Goal: Task Accomplishment & Management: Use online tool/utility

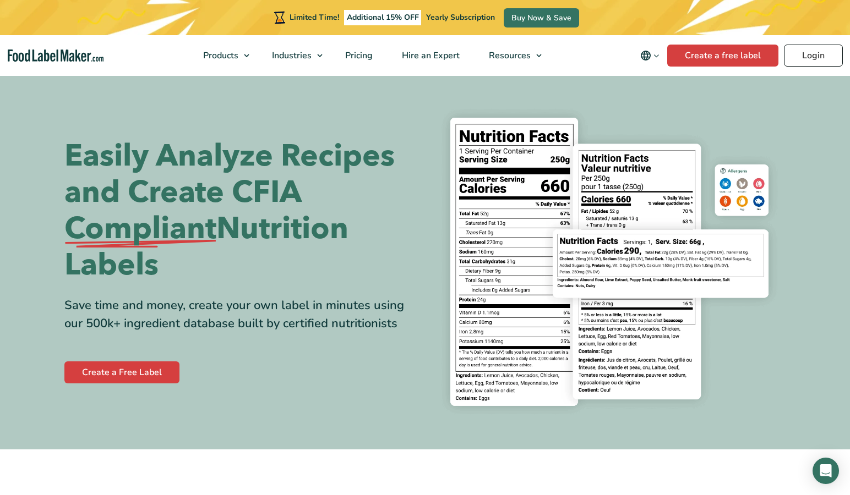
click at [800, 58] on link "Login" at bounding box center [813, 56] width 59 height 22
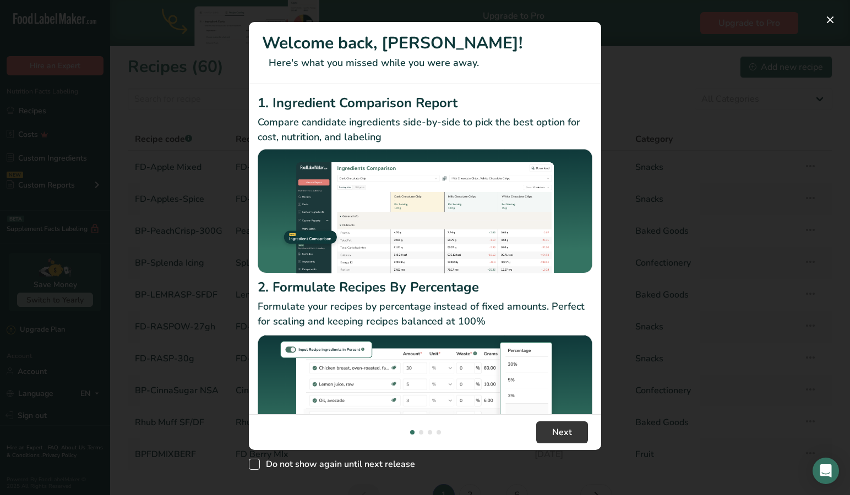
click at [255, 462] on span "New Features" at bounding box center [254, 464] width 11 height 11
click at [255, 462] on input "Do not show again until next release" at bounding box center [252, 464] width 7 height 7
checkbox input "true"
click at [832, 20] on button "New Features" at bounding box center [830, 20] width 18 height 18
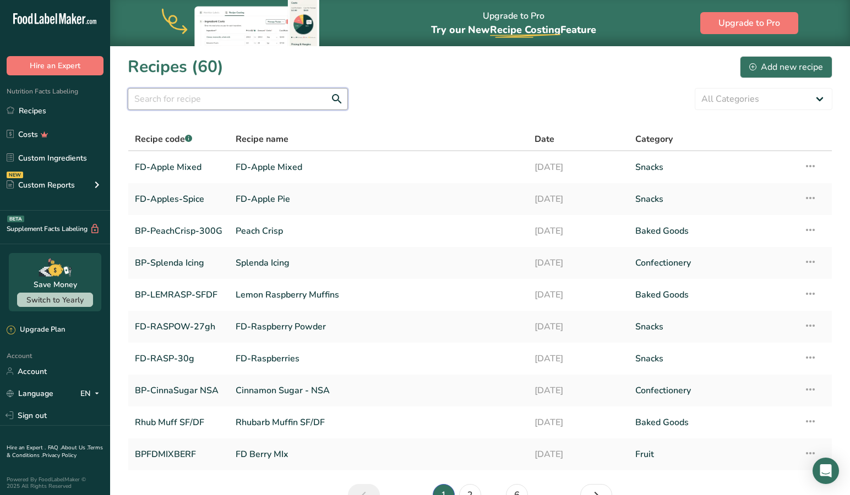
click at [201, 104] on input "text" at bounding box center [238, 99] width 220 height 22
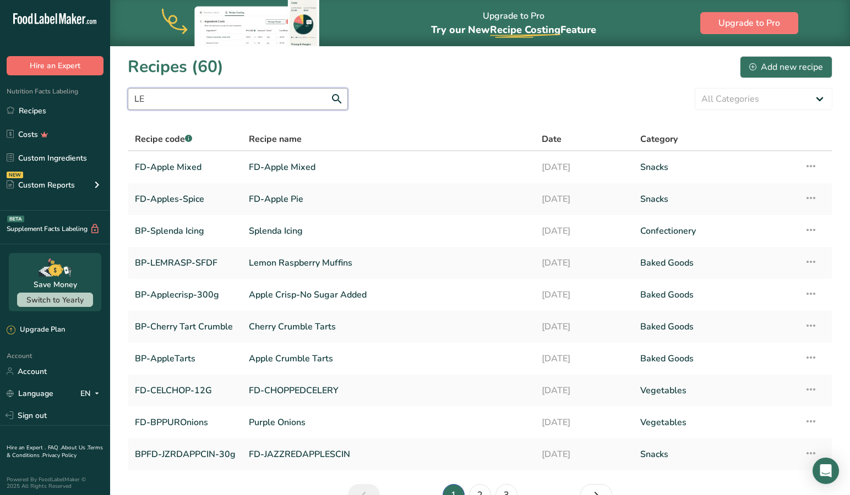
type input "L"
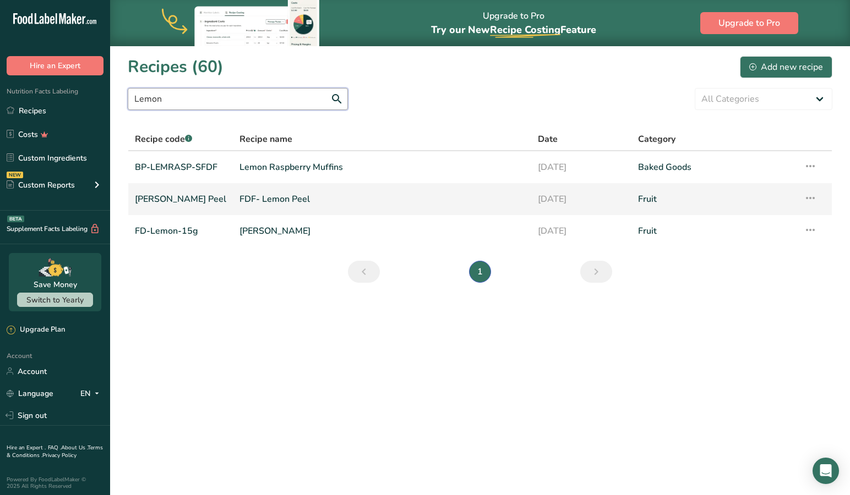
type input "Lemon"
click at [176, 201] on link "[PERSON_NAME] Peel" at bounding box center [180, 199] width 91 height 23
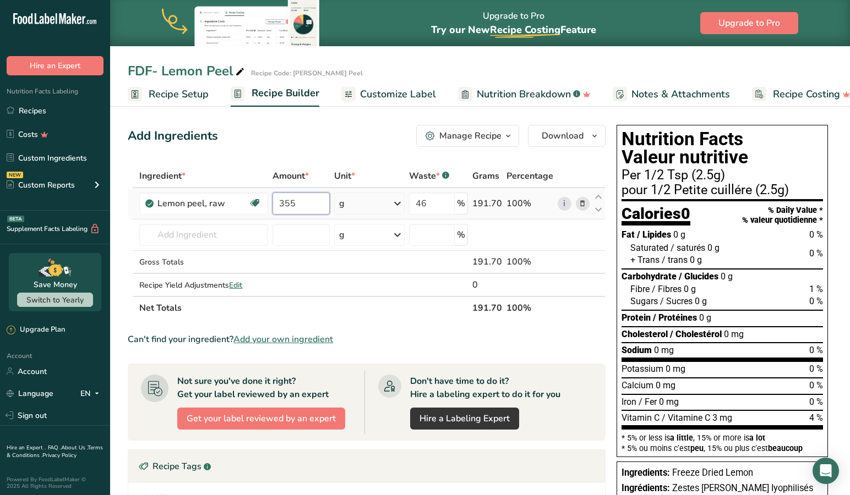
click at [305, 201] on input "355" at bounding box center [301, 204] width 58 height 22
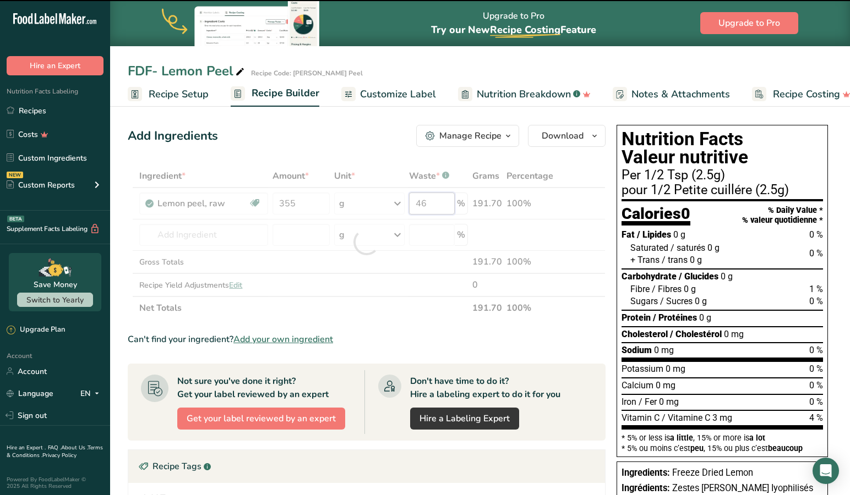
drag, startPoint x: 444, startPoint y: 204, endPoint x: 394, endPoint y: 201, distance: 50.2
click at [394, 201] on div "Ingredient * Amount * Unit * Waste * .a-a{fill:#347362;}.b-a{fill:#fff;} Grams …" at bounding box center [367, 242] width 478 height 155
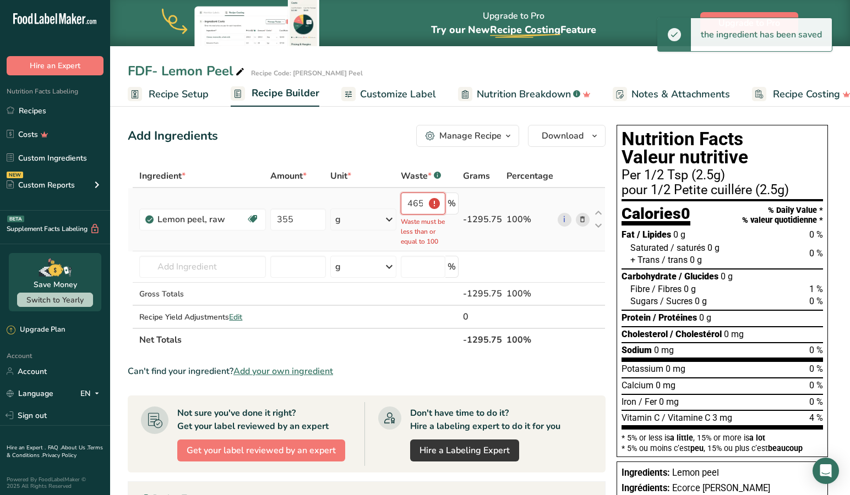
click at [408, 207] on input "465" at bounding box center [423, 204] width 45 height 22
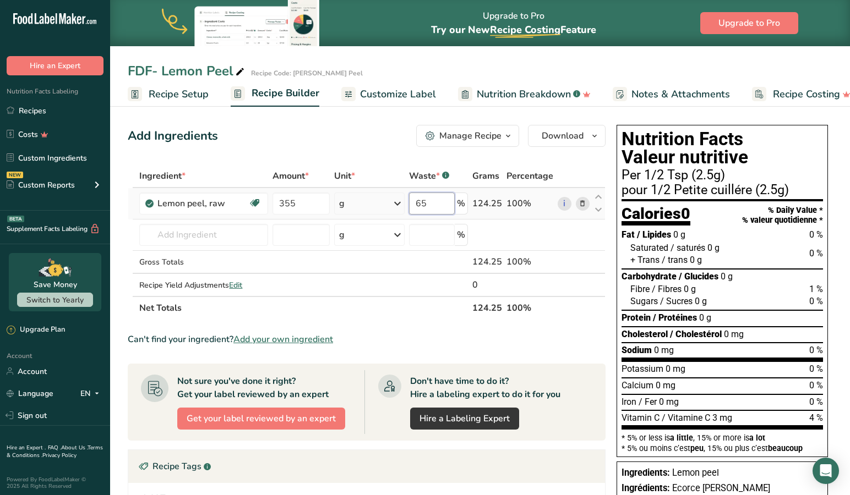
type input "5"
type input "95"
click at [180, 89] on span "Recipe Setup" at bounding box center [179, 94] width 60 height 15
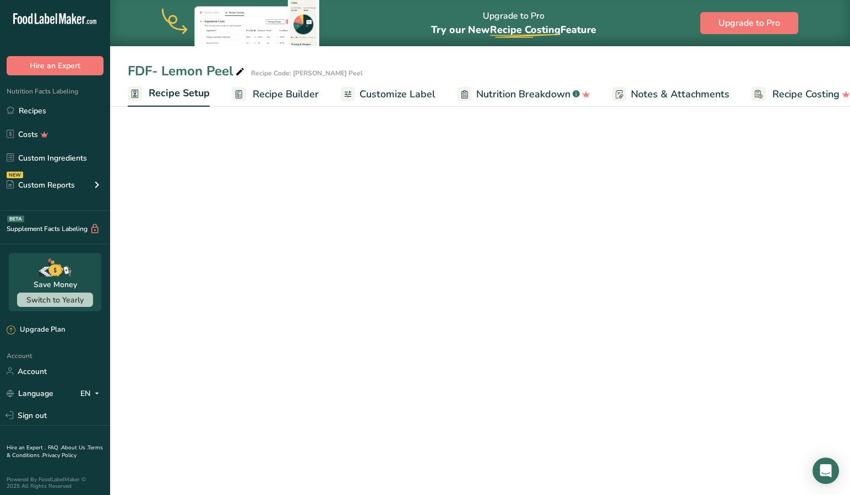
scroll to position [0, 4]
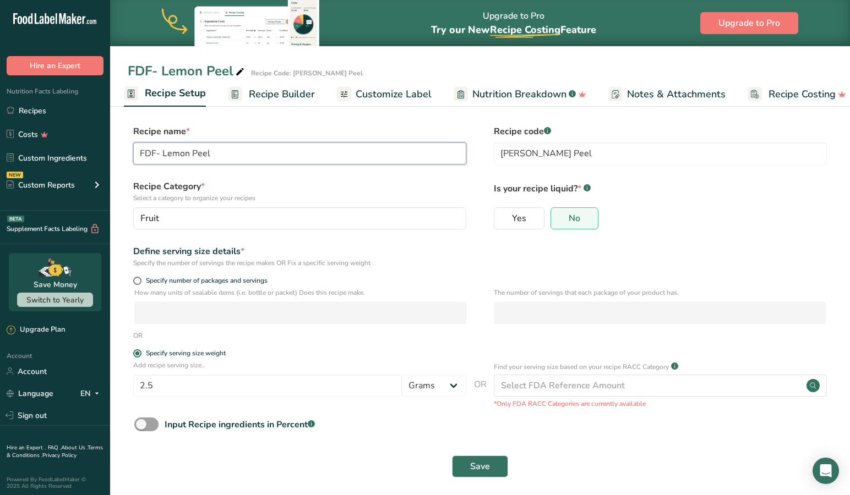
click at [228, 157] on input "FDF- Lemon Peel" at bounding box center [299, 154] width 333 height 22
drag, startPoint x: 567, startPoint y: 153, endPoint x: 561, endPoint y: 171, distance: 18.8
click at [568, 154] on input "[PERSON_NAME] Peel" at bounding box center [660, 154] width 333 height 22
type input "[PERSON_NAME] Zest"
click at [225, 154] on input "FDF- Lemon Peel" at bounding box center [299, 154] width 333 height 22
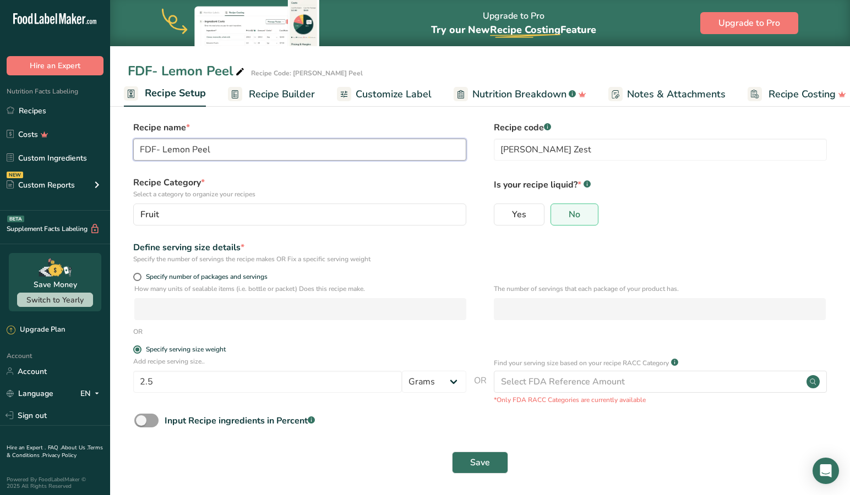
scroll to position [1, 0]
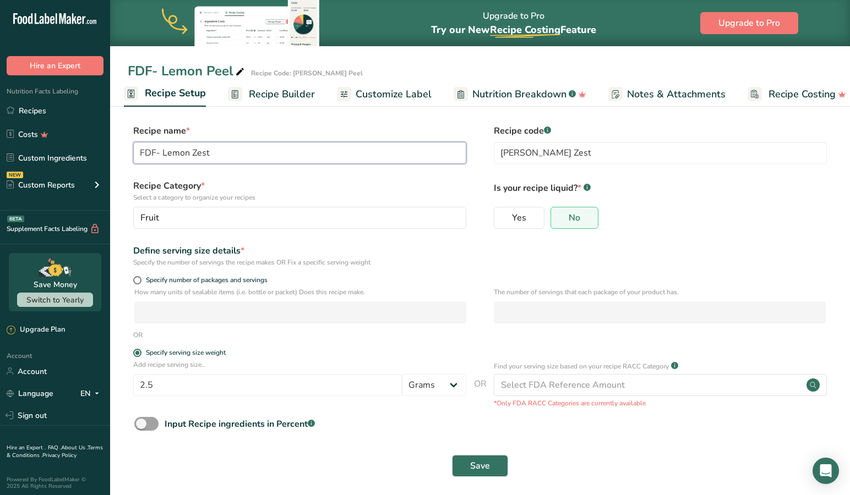
type input "FDF- Lemon Zest"
click at [326, 178] on form "Recipe name * FDF- Lemon Zest Recipe code .a-a{fill:#347362;}.b-a{fill:#fff;} […" at bounding box center [480, 303] width 705 height 359
drag, startPoint x: 479, startPoint y: 469, endPoint x: 472, endPoint y: 420, distance: 49.0
click at [479, 469] on span "Save" at bounding box center [480, 466] width 20 height 13
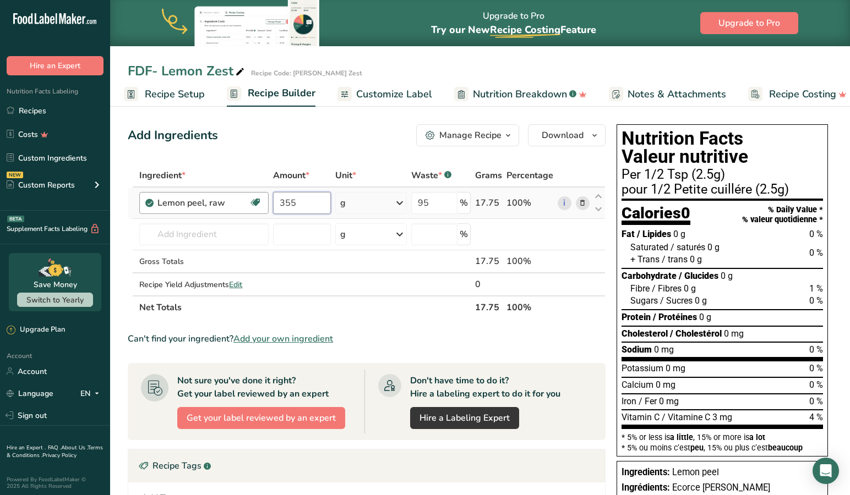
drag, startPoint x: 314, startPoint y: 202, endPoint x: 264, endPoint y: 199, distance: 50.2
click at [264, 199] on tr "Lemon peel, raw Dairy free Gluten free Vegan Vegetarian Soy free 355 g Portions…" at bounding box center [366, 203] width 477 height 31
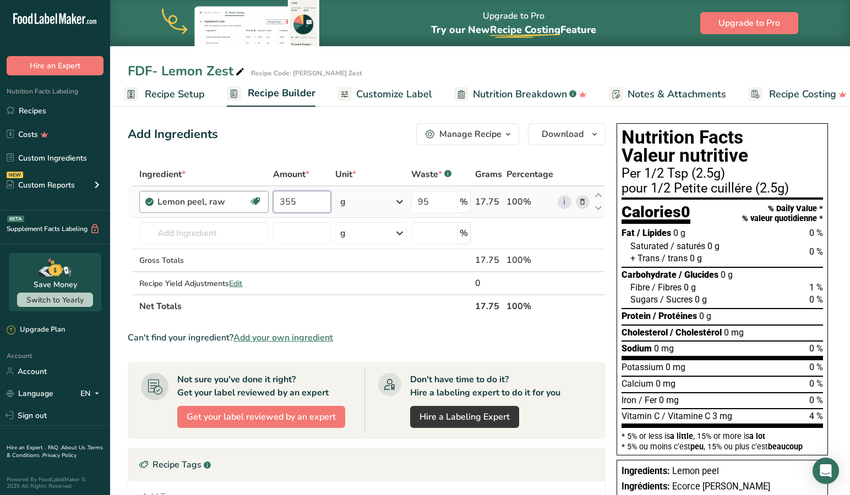
scroll to position [8, 0]
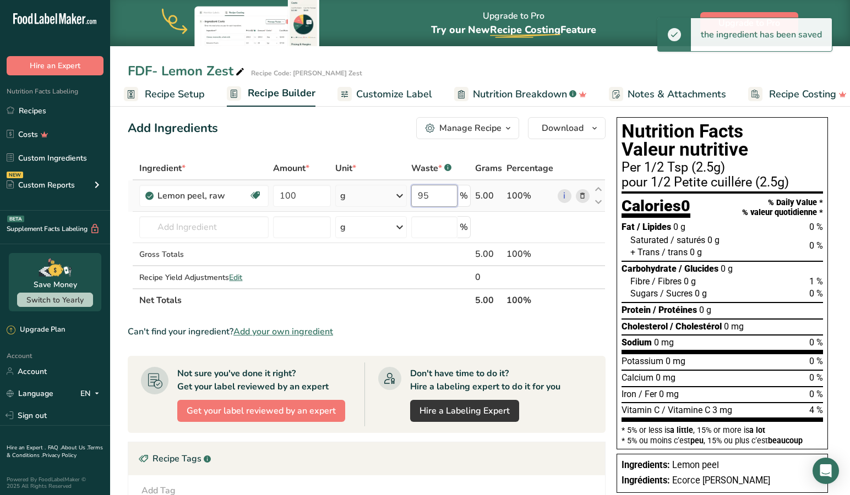
click at [450, 195] on input "95" at bounding box center [434, 196] width 46 height 22
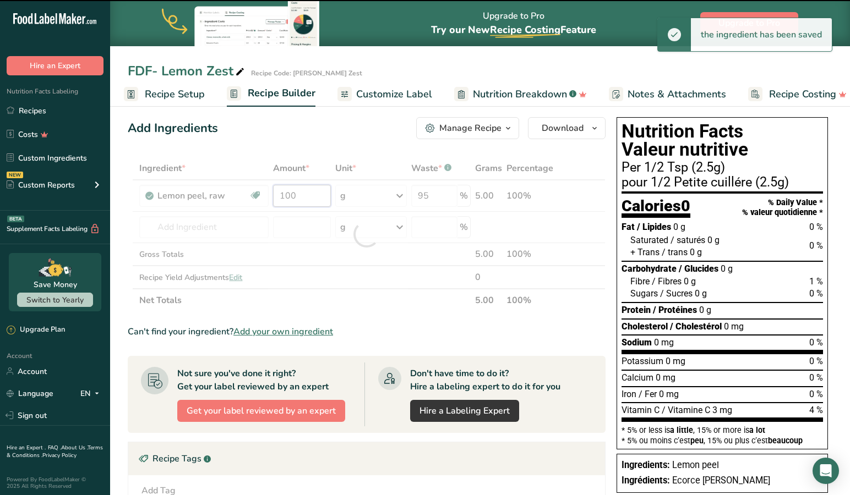
drag, startPoint x: 313, startPoint y: 194, endPoint x: 258, endPoint y: 193, distance: 54.5
click at [258, 193] on div "Ingredient * Amount * Unit * Waste * .a-a{fill:#347362;}.b-a{fill:#fff;} Grams …" at bounding box center [367, 234] width 478 height 155
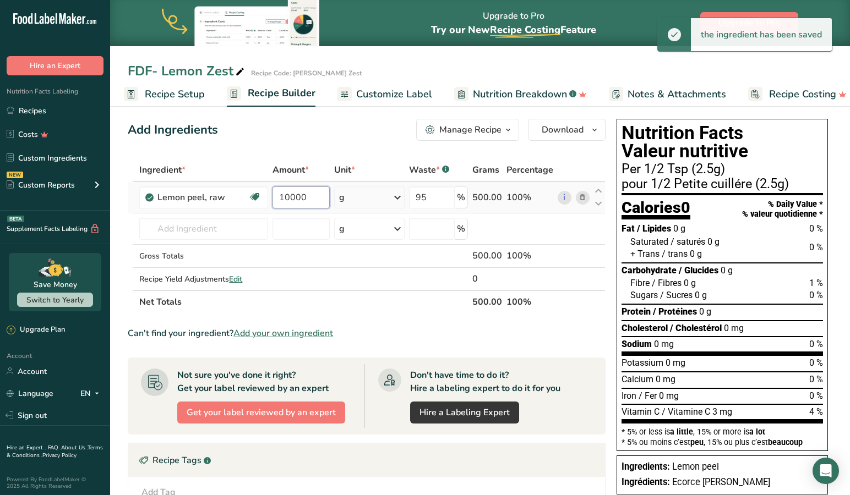
click at [312, 193] on input "10000" at bounding box center [301, 198] width 58 height 22
type input "1"
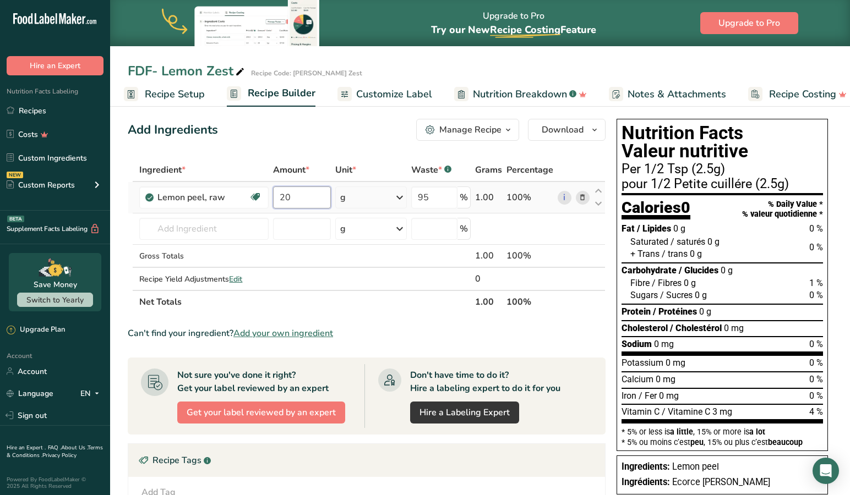
type input "2"
type input "100"
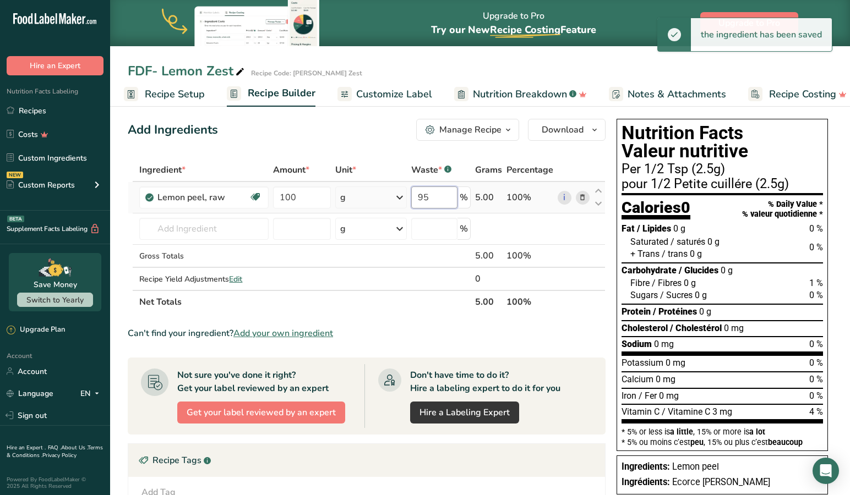
click at [445, 200] on input "95" at bounding box center [434, 198] width 46 height 22
drag, startPoint x: 446, startPoint y: 200, endPoint x: 412, endPoint y: 198, distance: 34.2
click at [412, 198] on td "95 %" at bounding box center [441, 197] width 64 height 31
type input "85"
click at [405, 306] on th "Net Totals" at bounding box center [305, 301] width 336 height 23
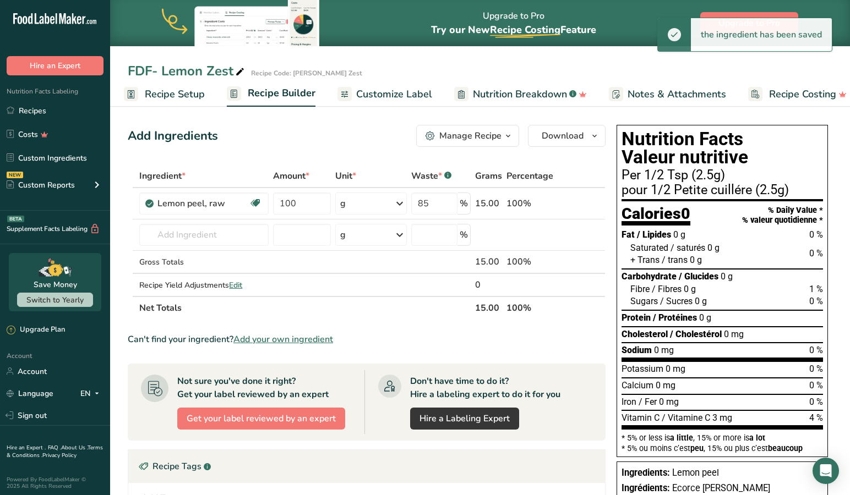
scroll to position [0, 0]
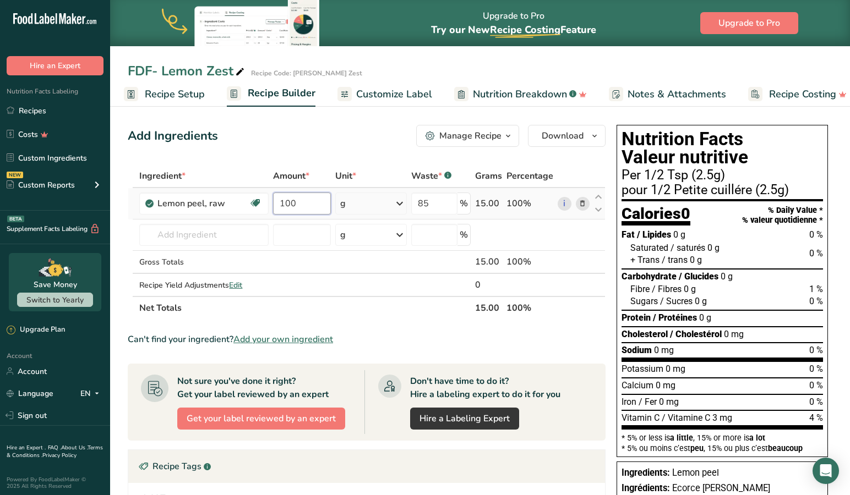
drag, startPoint x: 318, startPoint y: 201, endPoint x: 275, endPoint y: 202, distance: 42.9
click at [275, 202] on input "100" at bounding box center [302, 204] width 58 height 22
type input "300"
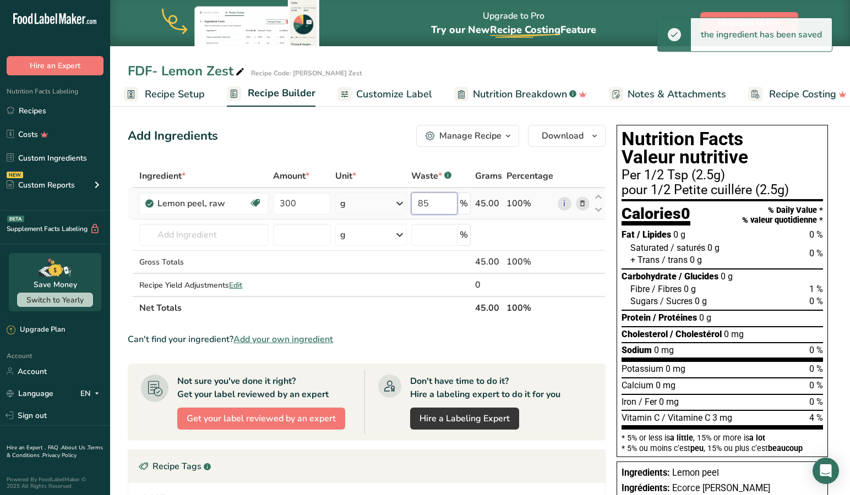
drag, startPoint x: 441, startPoint y: 205, endPoint x: 385, endPoint y: 198, distance: 56.5
click at [385, 198] on tr "Lemon peel, raw Dairy free Gluten free Vegan Vegetarian Soy free 300 g Portions…" at bounding box center [366, 203] width 477 height 31
type input "90"
click at [173, 91] on span "Recipe Setup" at bounding box center [175, 94] width 60 height 15
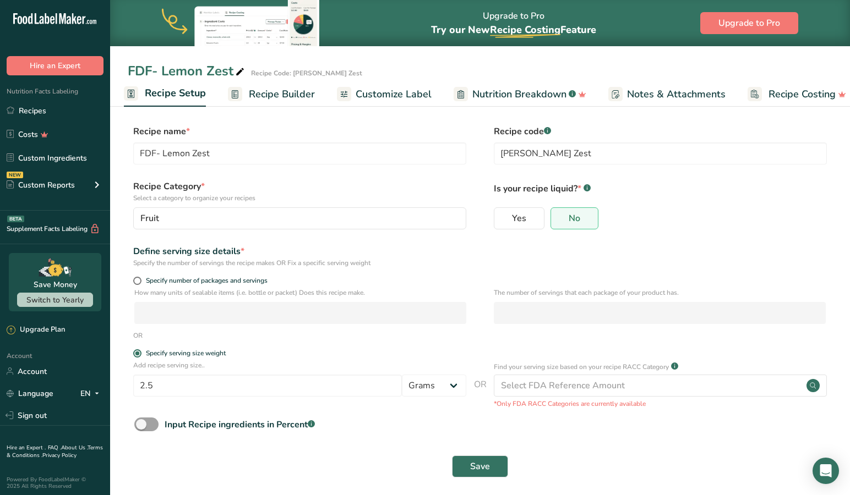
click at [478, 468] on span "Save" at bounding box center [480, 466] width 20 height 13
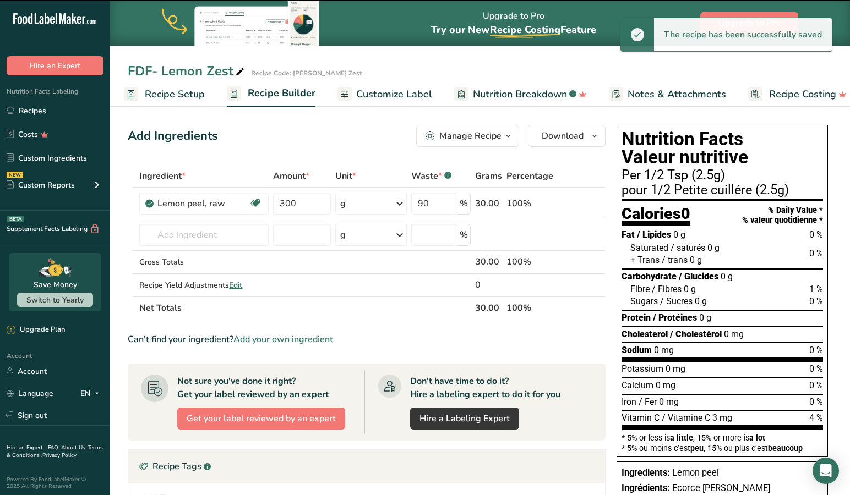
click at [285, 92] on span "Recipe Builder" at bounding box center [282, 93] width 68 height 15
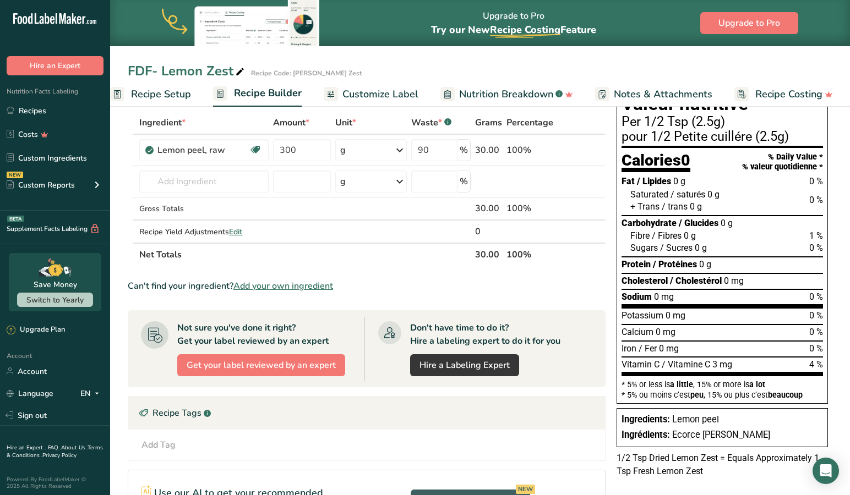
scroll to position [39, 0]
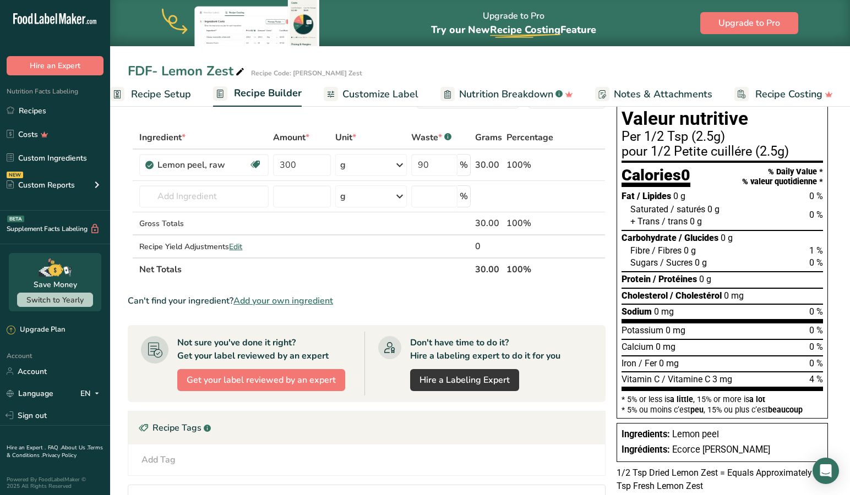
click at [384, 92] on span "Customize Label" at bounding box center [380, 94] width 76 height 15
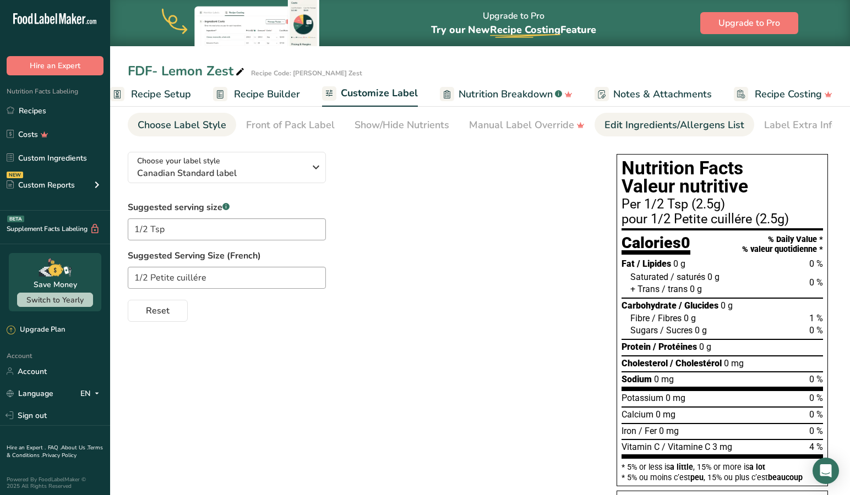
drag, startPoint x: 616, startPoint y: 125, endPoint x: 602, endPoint y: 129, distance: 14.7
click at [616, 125] on div "Edit Ingredients/Allergens List" at bounding box center [674, 125] width 140 height 15
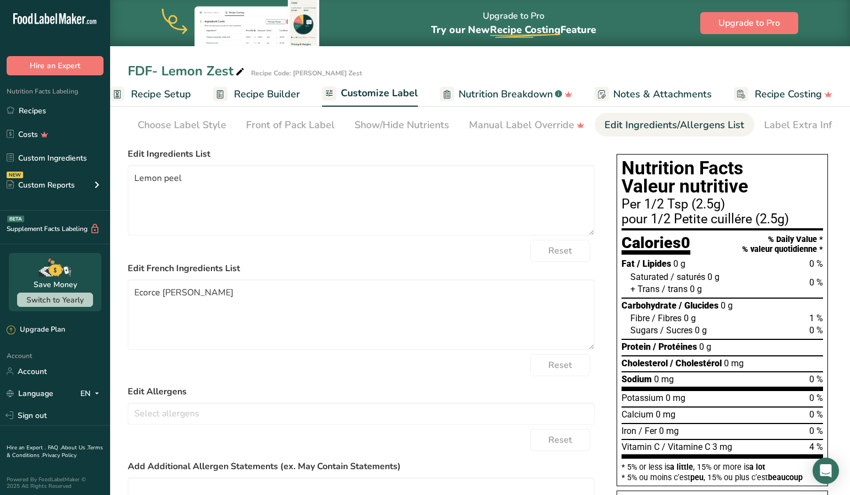
scroll to position [0, 7]
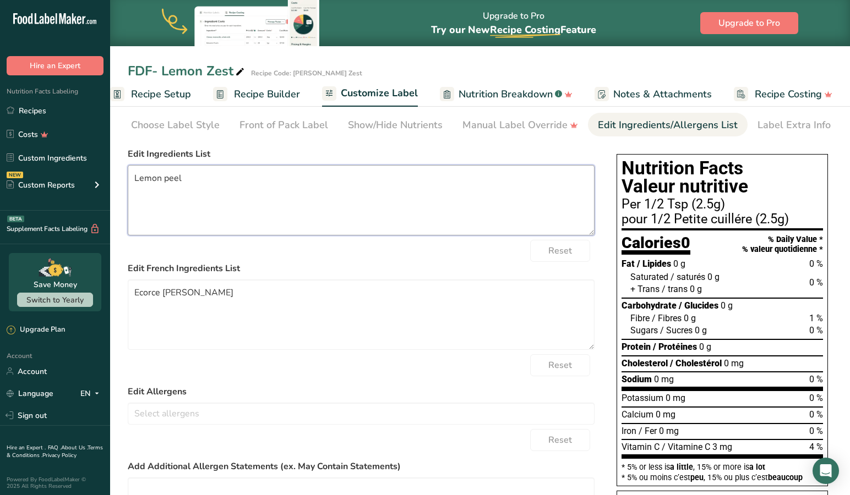
click at [134, 175] on textarea "Lemon peel" at bounding box center [361, 200] width 467 height 70
type textarea "Freeze-Dried Lemon peel"
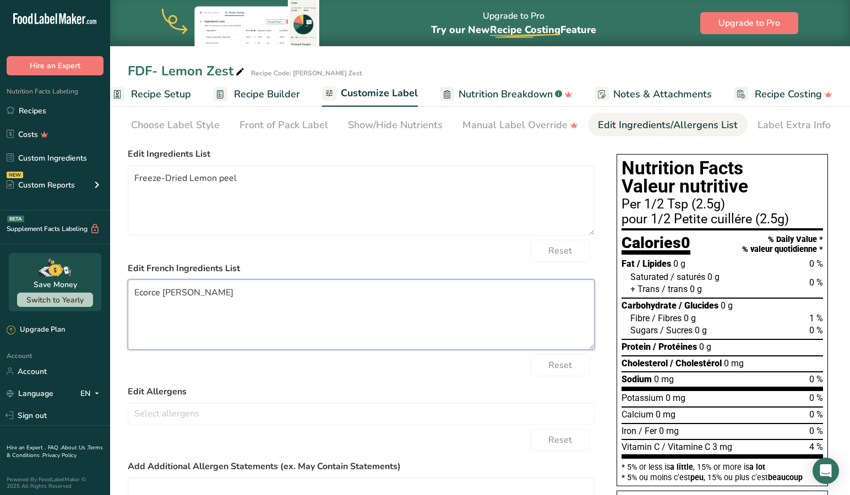
click at [206, 293] on textarea "Ecorce [PERSON_NAME]" at bounding box center [361, 315] width 467 height 70
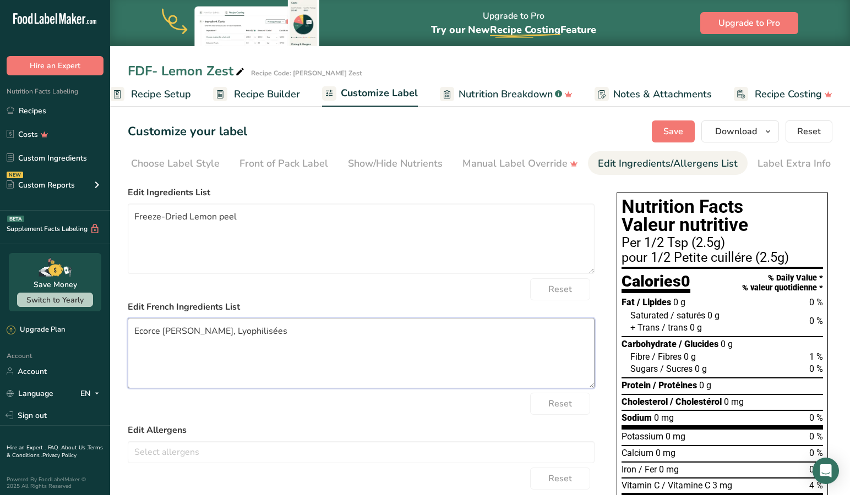
scroll to position [0, 0]
type textarea "Ecorce [PERSON_NAME], Lyophilisées"
click at [667, 136] on span "Save" at bounding box center [673, 131] width 20 height 13
click at [676, 130] on span "Save" at bounding box center [673, 131] width 20 height 13
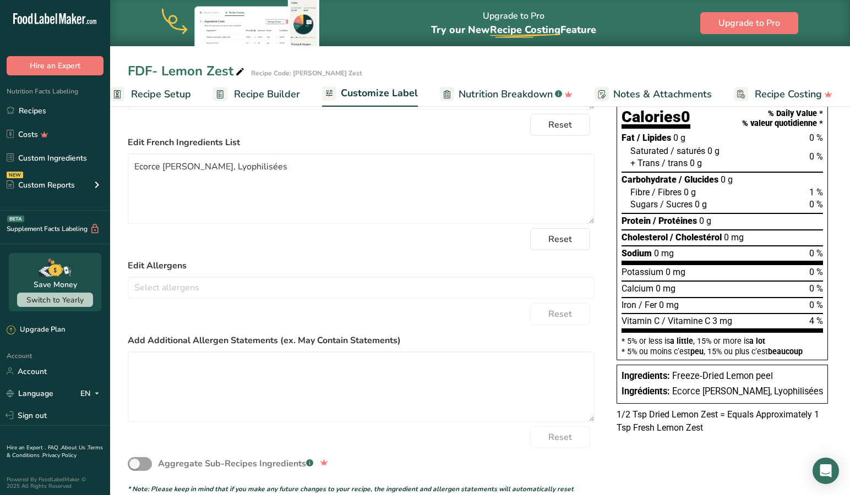
scroll to position [168, 0]
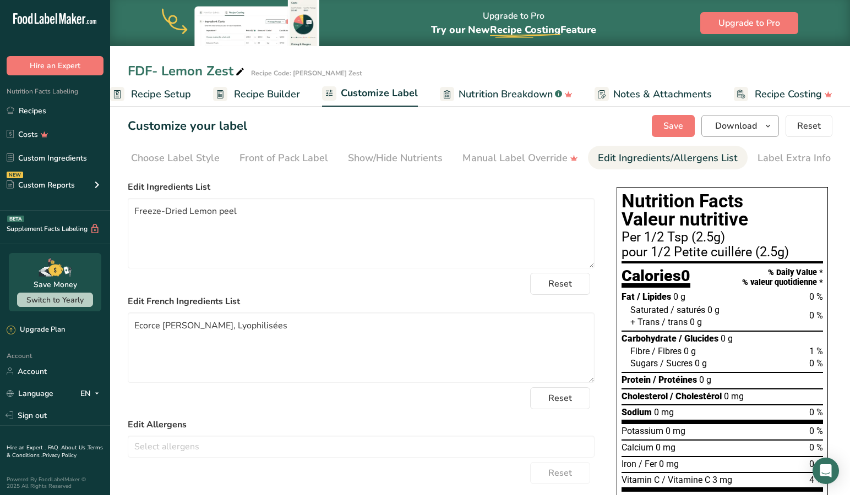
click at [730, 125] on span "Download" at bounding box center [736, 125] width 42 height 13
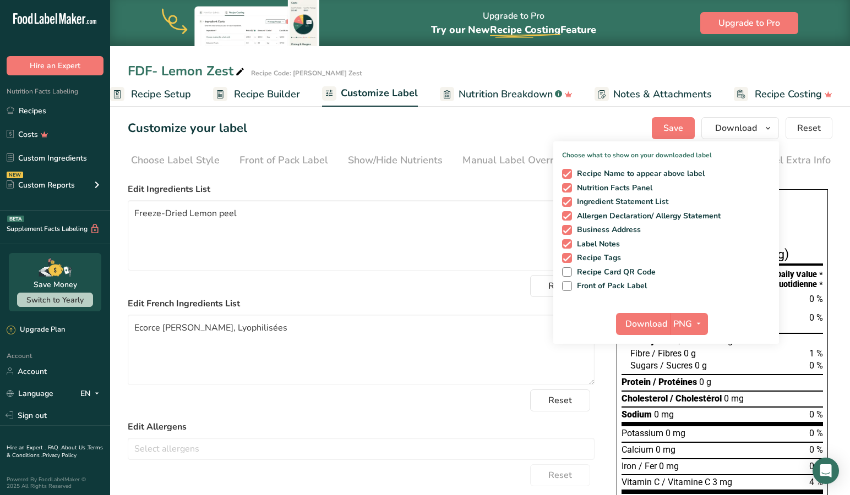
drag, startPoint x: 567, startPoint y: 228, endPoint x: 568, endPoint y: 237, distance: 8.3
click at [567, 229] on span at bounding box center [567, 230] width 10 height 10
click at [567, 229] on input "Business Address" at bounding box center [565, 229] width 7 height 7
checkbox input "false"
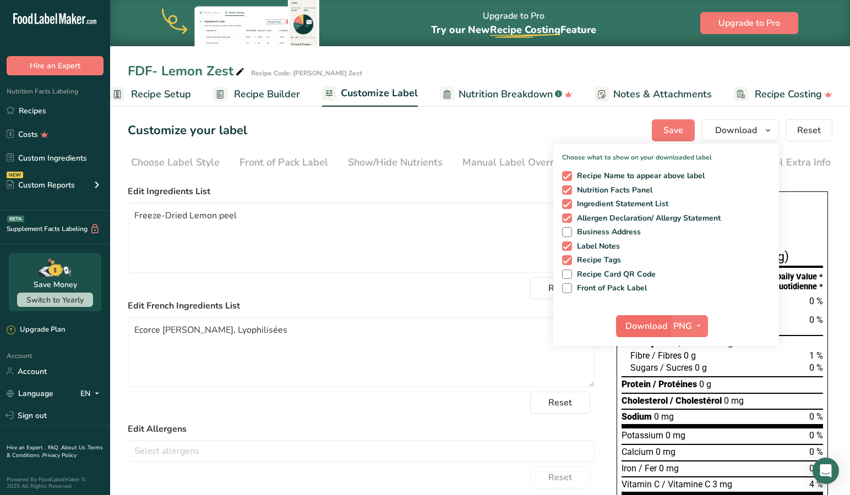
click at [650, 321] on span "Download" at bounding box center [646, 326] width 42 height 13
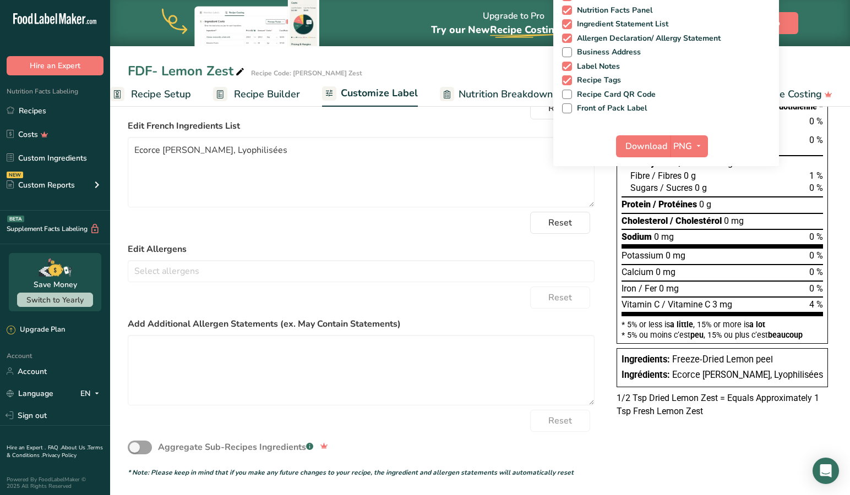
scroll to position [183, 0]
click at [462, 53] on div "FDF- Lemon Zest Recipe Code: [PERSON_NAME] Zest Recipe Setup Recipe Builder Cus…" at bounding box center [480, 53] width 740 height 107
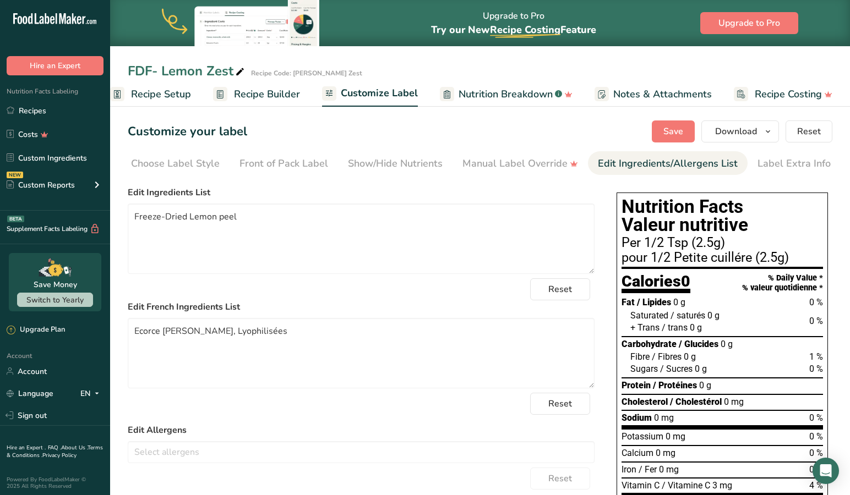
scroll to position [0, 0]
click at [181, 91] on span "Recipe Setup" at bounding box center [161, 94] width 60 height 15
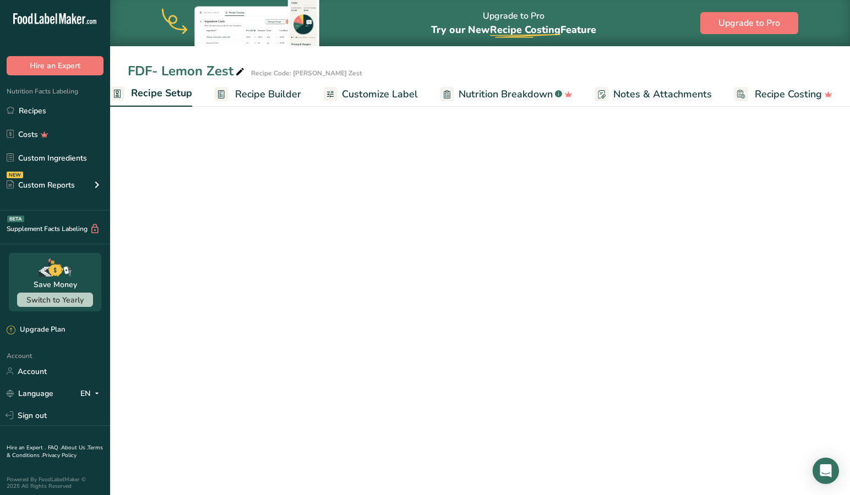
scroll to position [0, 4]
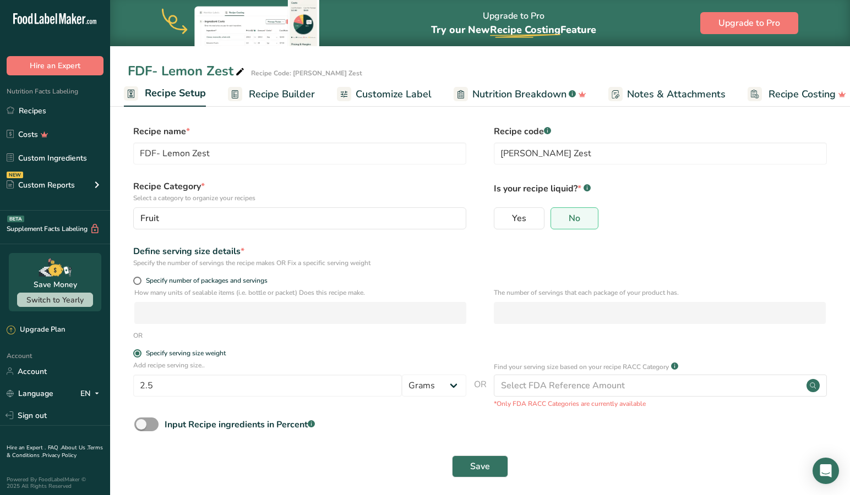
click at [270, 90] on span "Recipe Builder" at bounding box center [282, 94] width 66 height 15
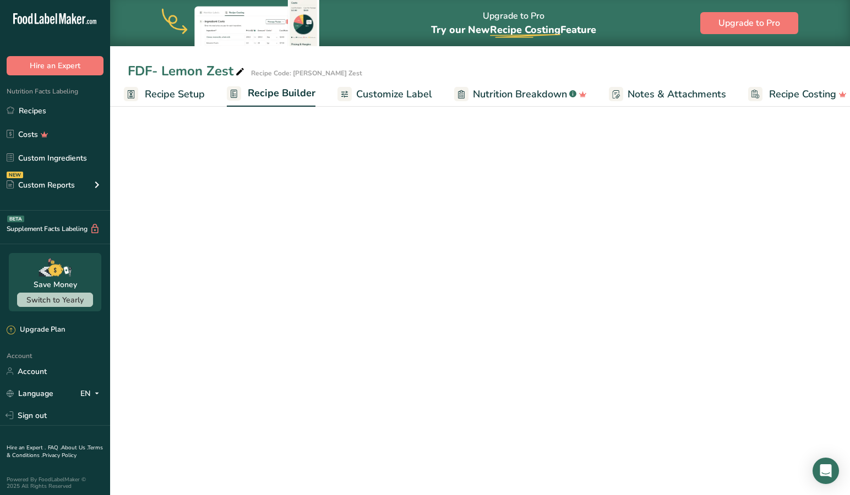
scroll to position [0, 18]
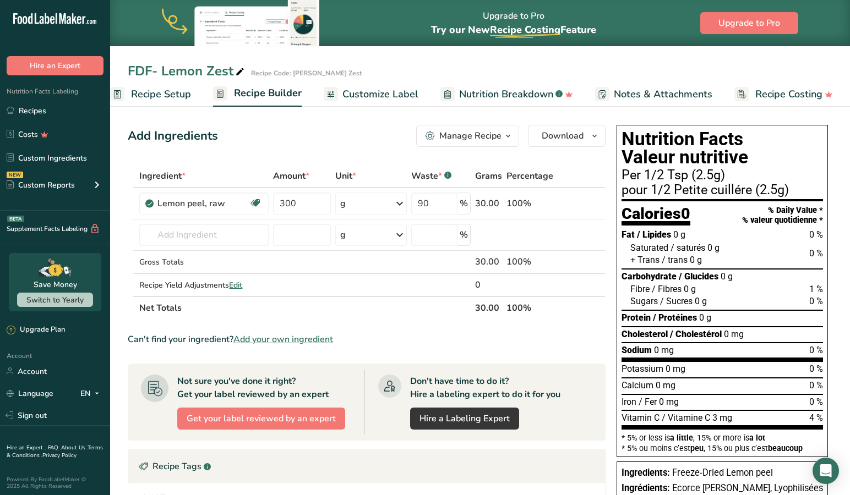
click at [380, 90] on span "Customize Label" at bounding box center [380, 94] width 76 height 15
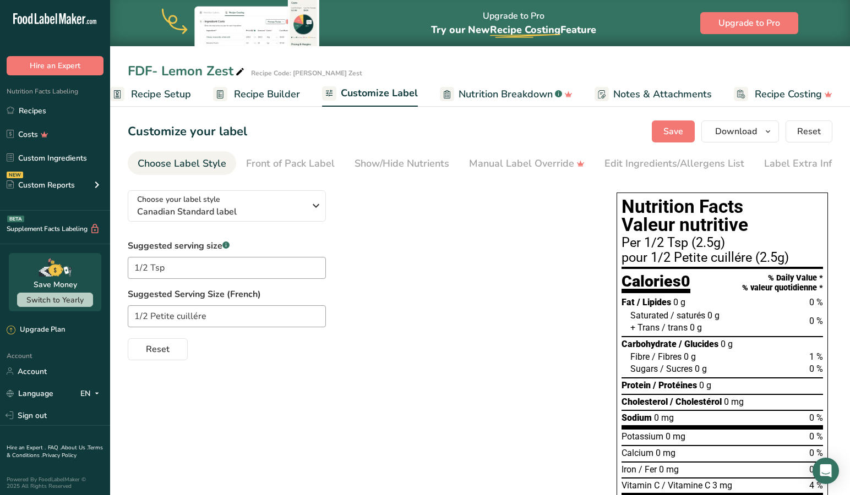
click at [668, 127] on span "Save" at bounding box center [673, 131] width 20 height 13
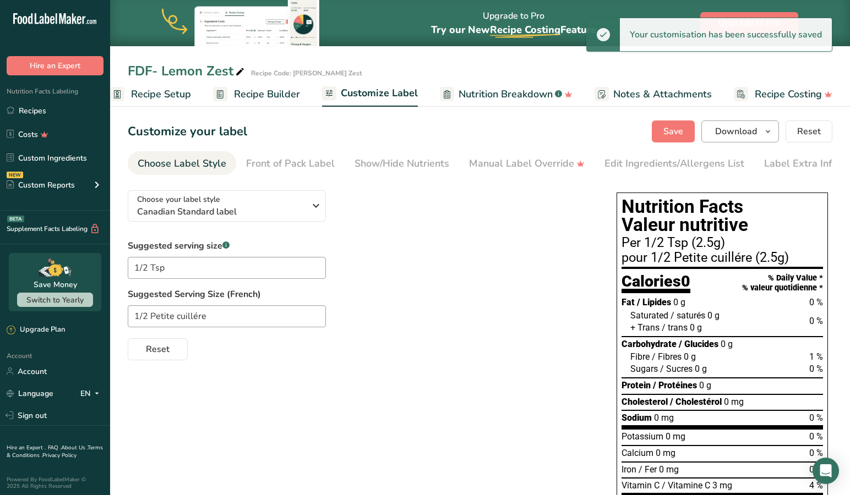
click at [744, 130] on span "Download" at bounding box center [736, 131] width 42 height 13
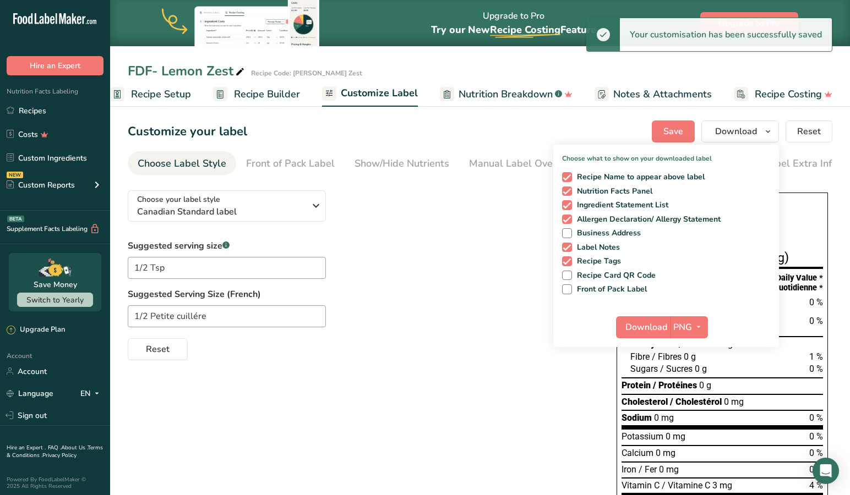
drag, startPoint x: 672, startPoint y: 324, endPoint x: 838, endPoint y: 309, distance: 166.3
click at [673, 324] on div "Download PNG PNG BMP SVG PDF" at bounding box center [662, 327] width 92 height 22
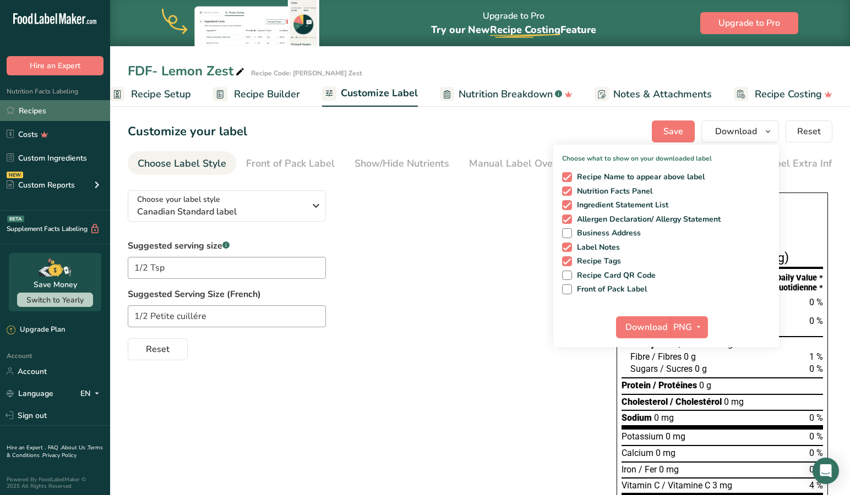
click at [34, 108] on link "Recipes" at bounding box center [55, 110] width 110 height 21
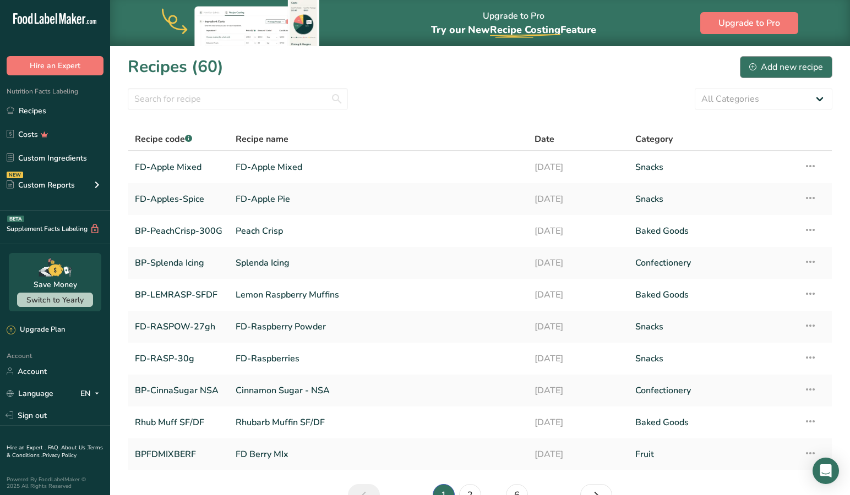
click at [793, 64] on div "Add new recipe" at bounding box center [786, 67] width 74 height 13
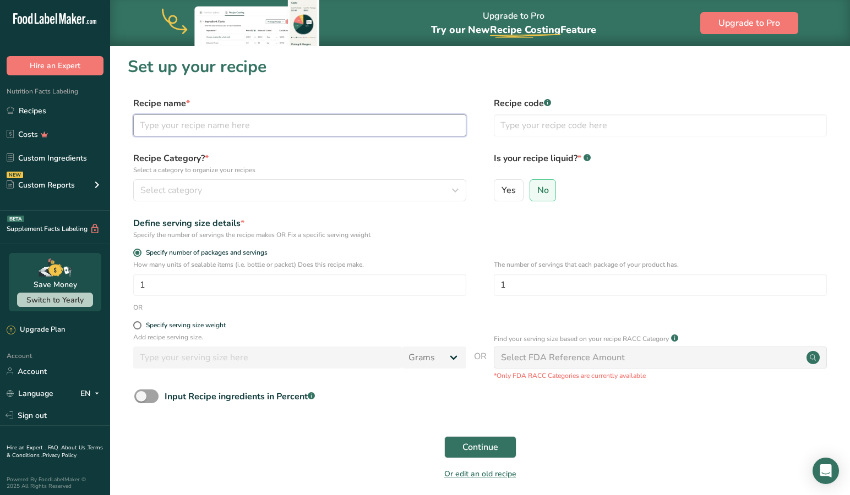
click at [253, 122] on input "text" at bounding box center [299, 125] width 333 height 22
type input "FD-Lemon Juice Pow"
type input "FD-Lemon Juice Powder"
click at [221, 185] on div "Select category" at bounding box center [296, 190] width 312 height 13
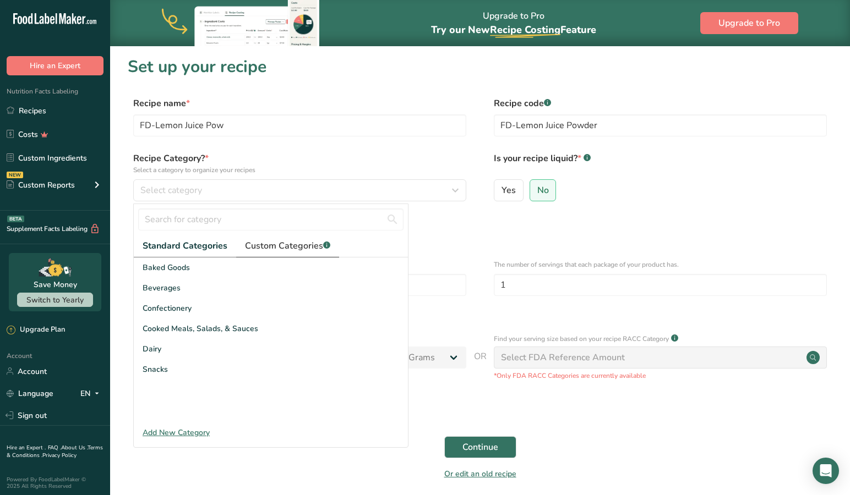
click at [284, 246] on span "Custom Categories .a-a{fill:#347362;}.b-a{fill:#fff;}" at bounding box center [287, 245] width 85 height 13
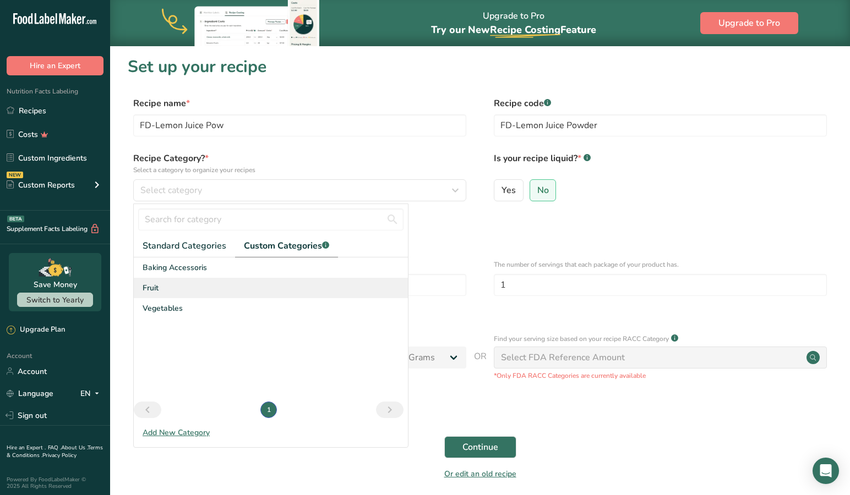
click at [157, 287] on span "Fruit" at bounding box center [151, 288] width 16 height 12
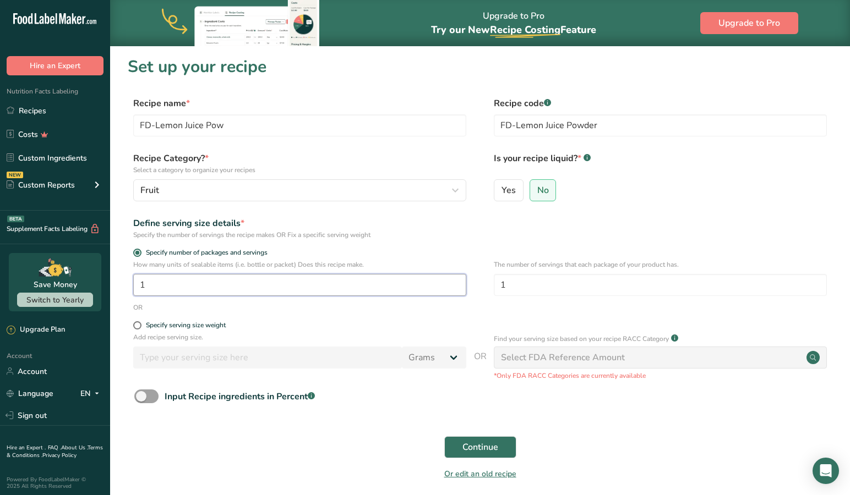
drag, startPoint x: 175, startPoint y: 287, endPoint x: 121, endPoint y: 284, distance: 54.0
click at [121, 284] on section "Set up your recipe Recipe name * FD-Lemon Juice Pow Recipe code .a-a{fill:#3473…" at bounding box center [480, 275] width 740 height 459
click at [138, 322] on span at bounding box center [137, 325] width 8 height 8
click at [138, 322] on input "Specify serving size weight" at bounding box center [136, 325] width 7 height 7
radio input "true"
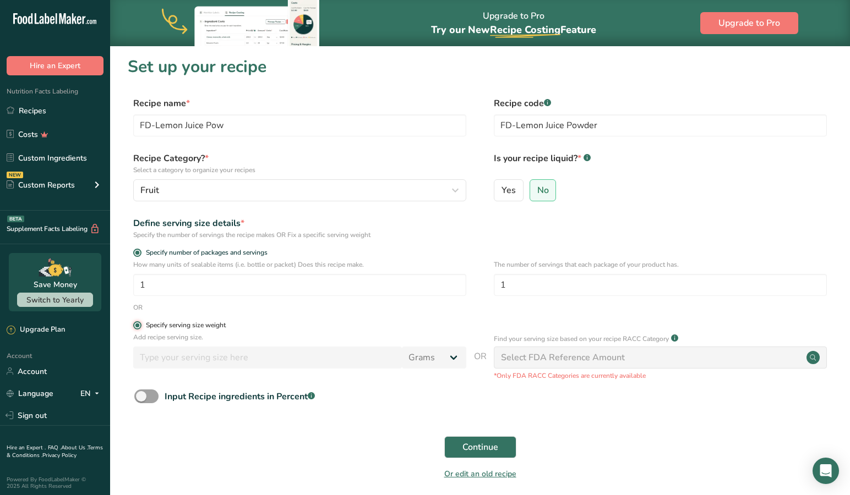
radio input "false"
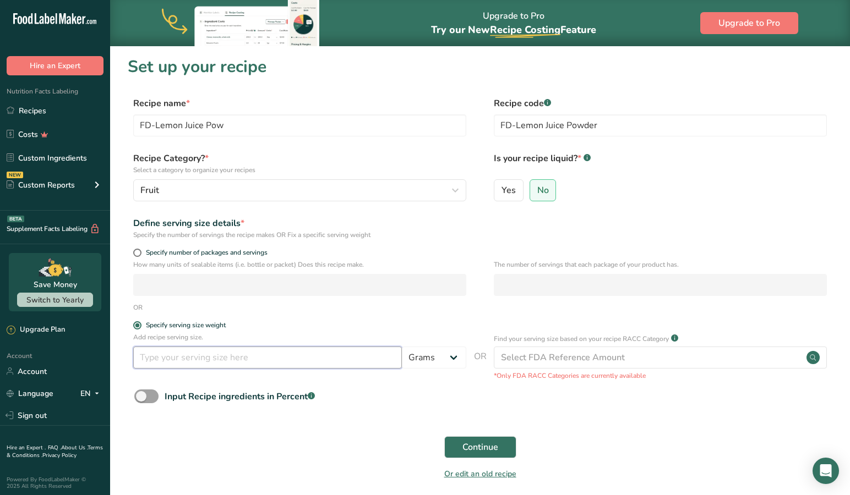
click at [201, 362] on input "number" at bounding box center [267, 358] width 269 height 22
type input "5"
click at [479, 447] on span "Continue" at bounding box center [480, 447] width 36 height 13
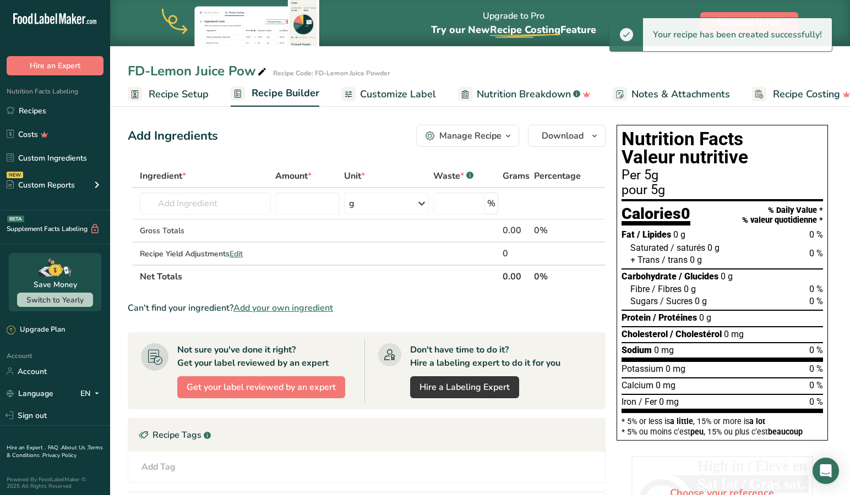
scroll to position [2, 0]
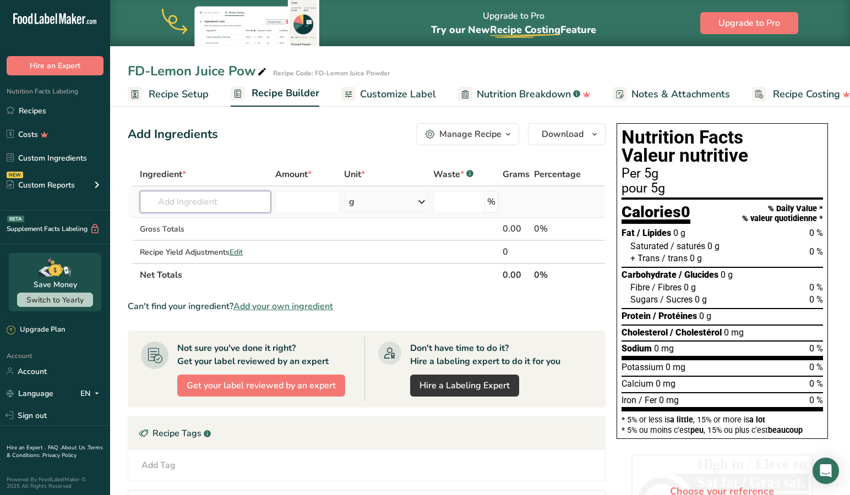
click at [231, 199] on input "text" at bounding box center [206, 202] width 132 height 22
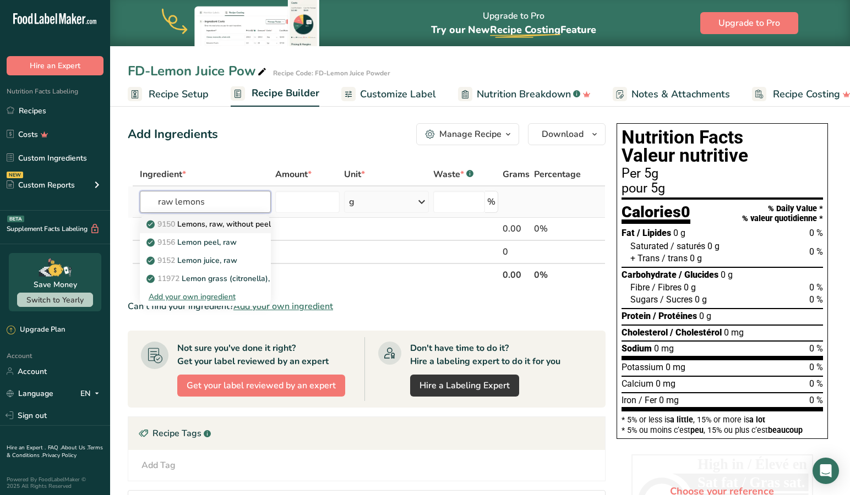
type input "raw lemons"
click at [237, 224] on p "9150 Lemons, raw, without peel" at bounding box center [210, 225] width 122 height 12
type input "Lemons, raw, without peel"
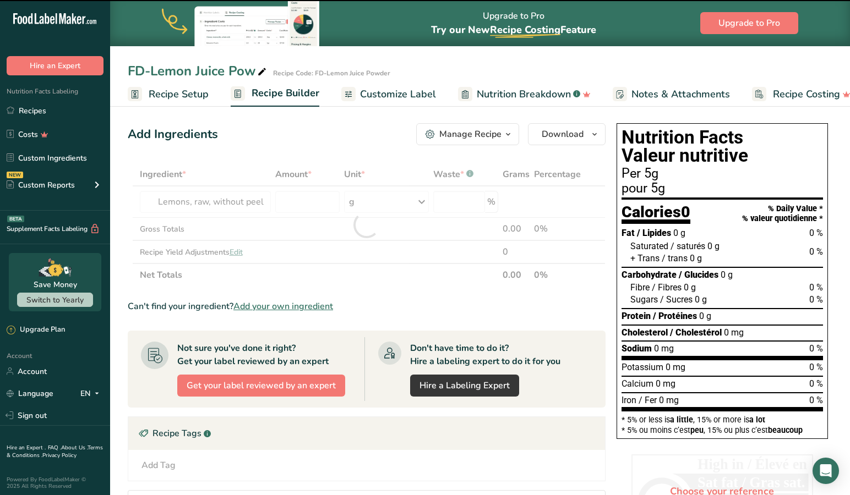
type input "0"
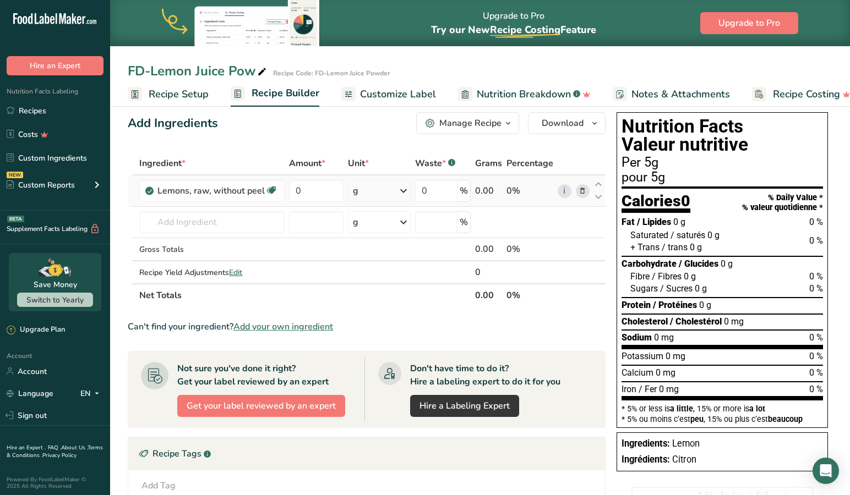
scroll to position [13, 0]
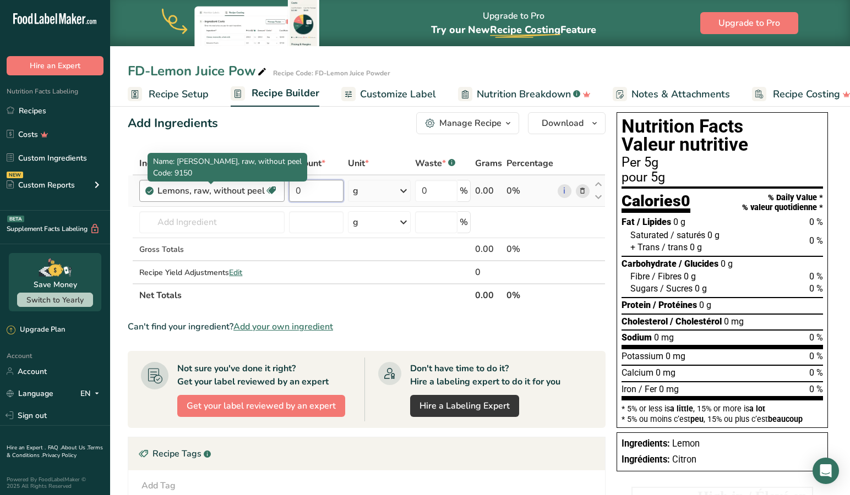
drag, startPoint x: 329, startPoint y: 190, endPoint x: 259, endPoint y: 193, distance: 70.5
click at [259, 193] on tr "Lemons, raw, without peel Source of Antioxidants Dairy free Gluten free Vegan V…" at bounding box center [366, 191] width 477 height 31
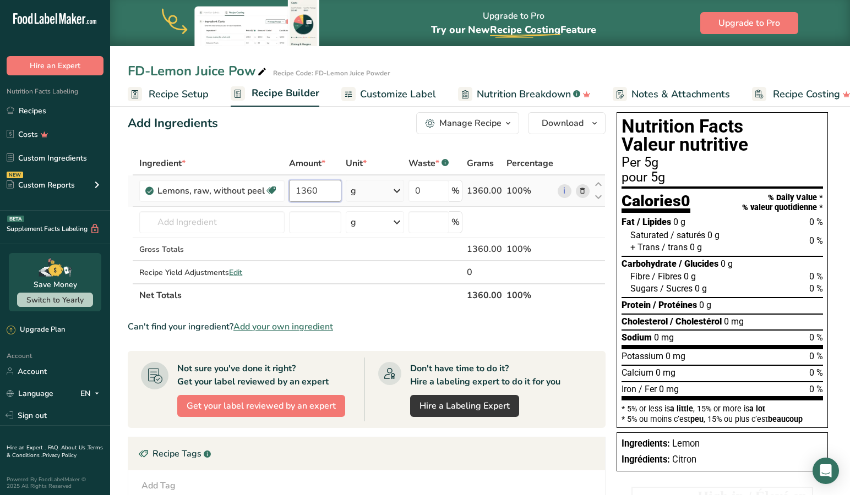
type input "1360"
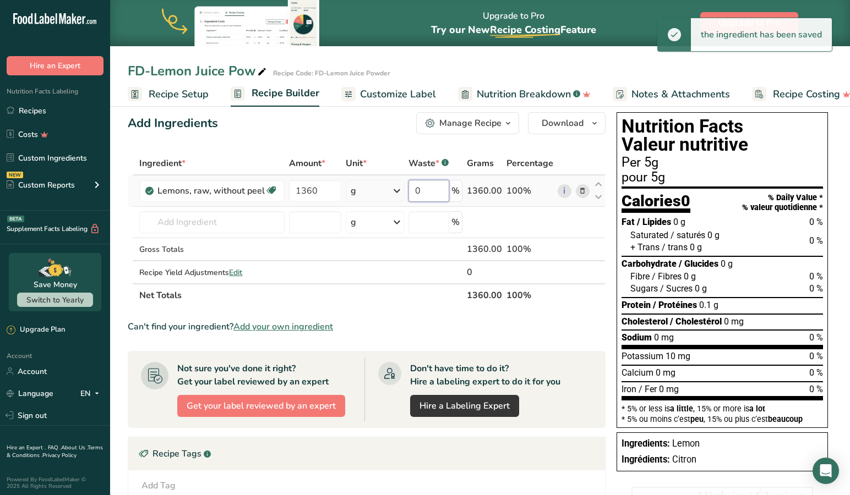
drag, startPoint x: 433, startPoint y: 191, endPoint x: 406, endPoint y: 190, distance: 27.5
click at [406, 190] on tr "Lemons, raw, without peel Source of Antioxidants Dairy free Gluten free Vegan V…" at bounding box center [366, 191] width 477 height 31
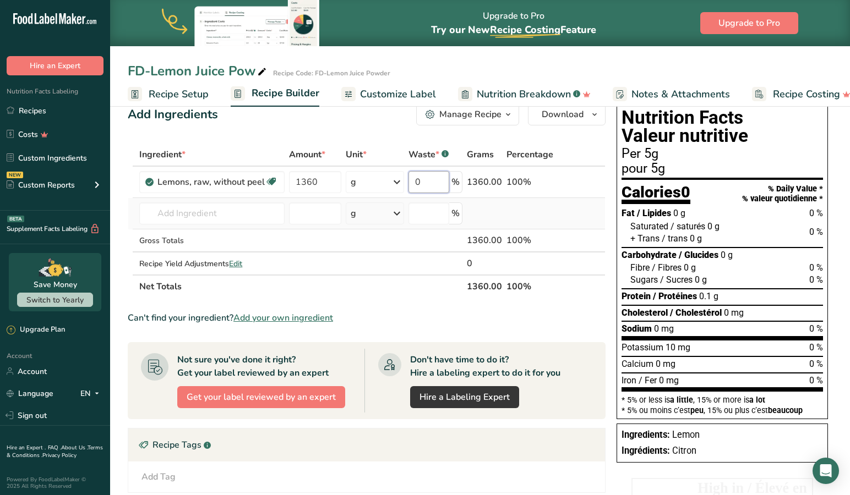
scroll to position [21, 0]
type input "90"
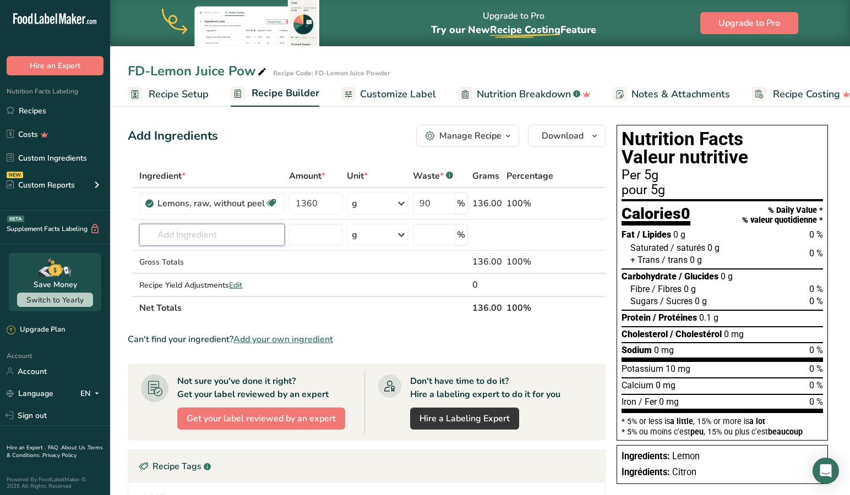
scroll to position [0, 0]
click at [394, 92] on span "Customize Label" at bounding box center [398, 94] width 76 height 15
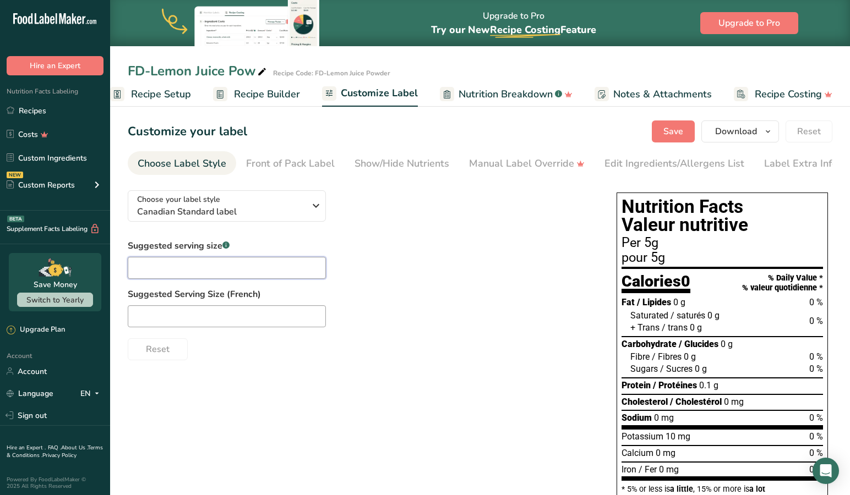
click at [181, 258] on input "text" at bounding box center [227, 268] width 198 height 22
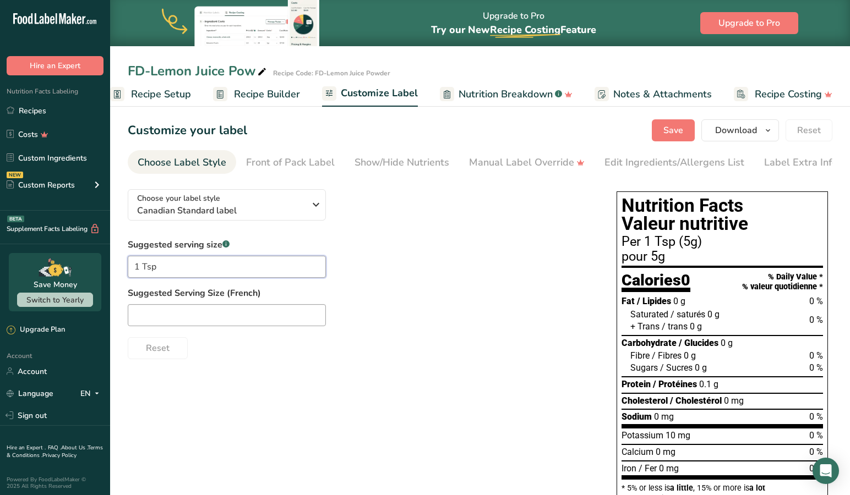
type input "1 Tsp"
click at [157, 318] on input "text" at bounding box center [227, 315] width 198 height 22
click at [214, 357] on div "Reset" at bounding box center [361, 346] width 467 height 26
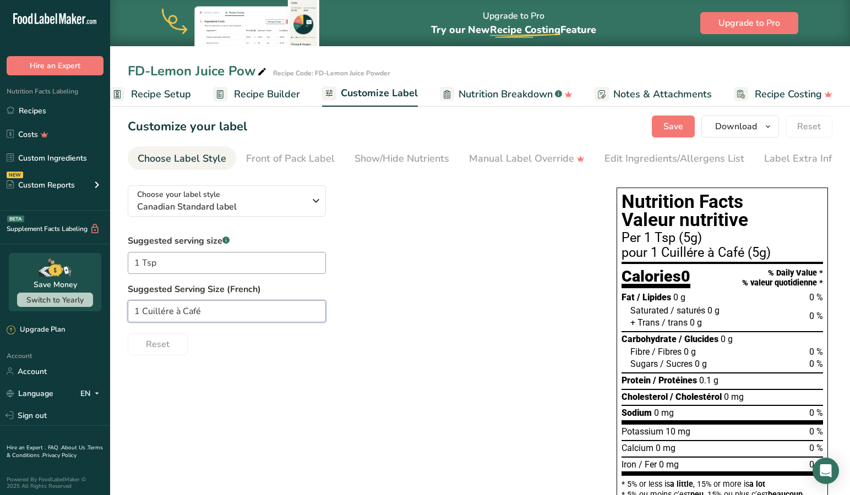
click at [205, 318] on input "1 Cuillére à Café" at bounding box center [227, 312] width 198 height 22
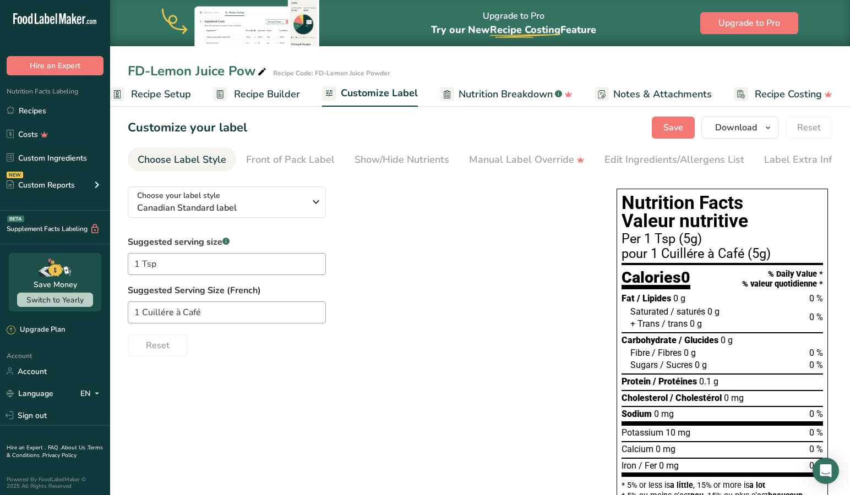
click at [231, 347] on div "Reset" at bounding box center [361, 343] width 467 height 26
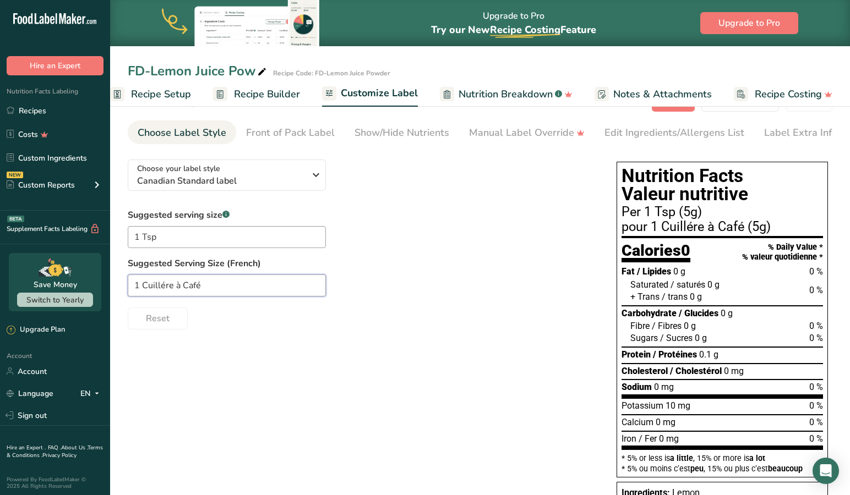
scroll to position [30, 1]
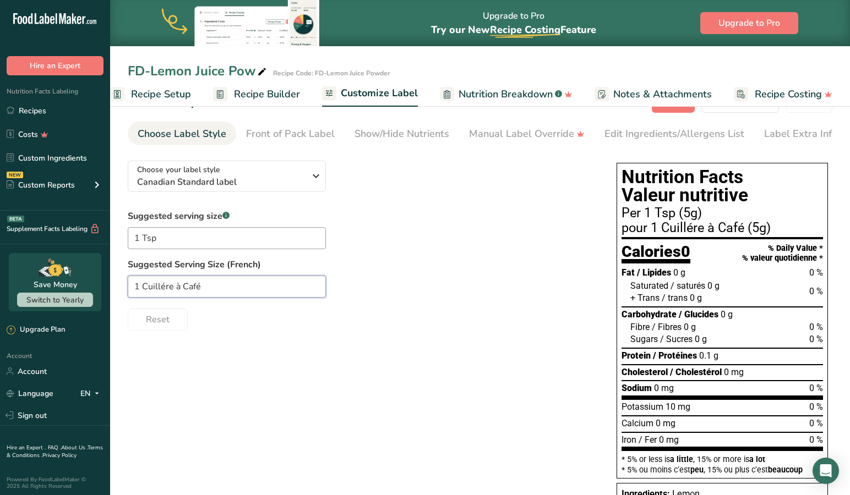
drag, startPoint x: 173, startPoint y: 290, endPoint x: 170, endPoint y: 303, distance: 13.1
click at [172, 295] on input "1 Cuillére à Café" at bounding box center [227, 287] width 198 height 22
drag, startPoint x: 143, startPoint y: 290, endPoint x: 140, endPoint y: 335, distance: 45.2
click at [143, 290] on input "1 Cuillére" at bounding box center [227, 287] width 198 height 22
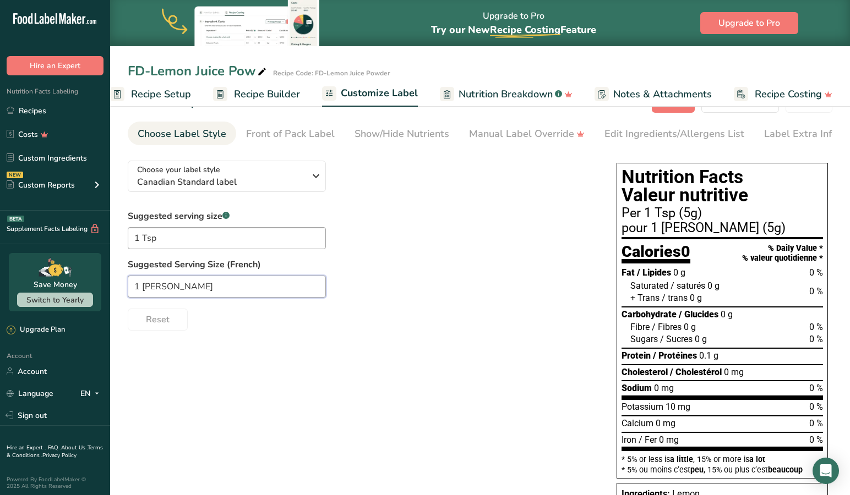
type input "1 [PERSON_NAME]"
click at [204, 336] on div "Choose your label style Canadian Standard label USA (FDA) Standard FDA label Ta…" at bounding box center [480, 342] width 705 height 381
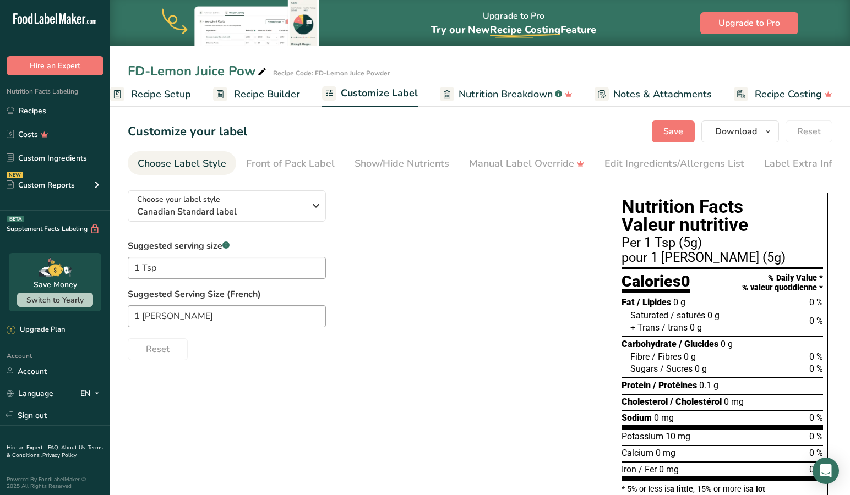
scroll to position [0, 0]
drag, startPoint x: 638, startPoint y: 161, endPoint x: 624, endPoint y: 166, distance: 15.3
click at [638, 161] on div "Edit Ingredients/Allergens List" at bounding box center [674, 163] width 140 height 15
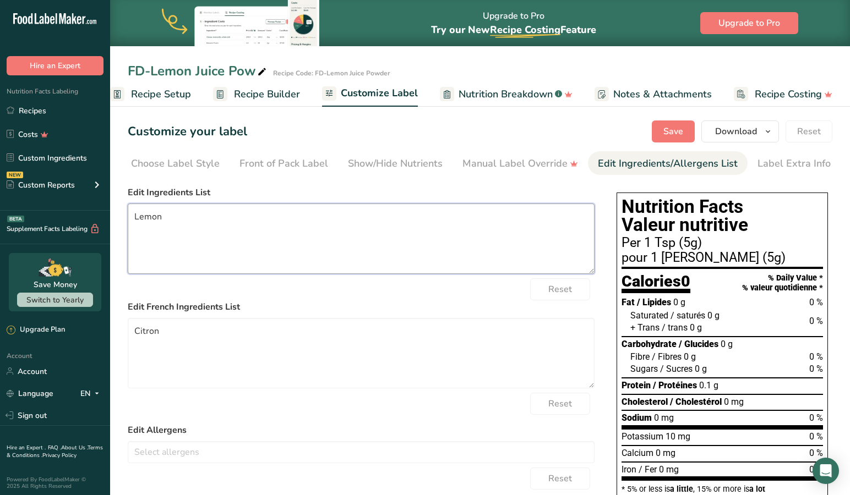
click at [135, 218] on textarea "Lemon" at bounding box center [361, 239] width 467 height 70
click at [238, 211] on textarea "Freeze-[PERSON_NAME]" at bounding box center [361, 239] width 467 height 70
click at [220, 225] on textarea "Freeze-[PERSON_NAME]" at bounding box center [361, 239] width 467 height 70
drag, startPoint x: 215, startPoint y: 219, endPoint x: 210, endPoint y: 238, distance: 19.2
click at [215, 222] on textarea "Freeze-Dried Lemon Powdered" at bounding box center [361, 239] width 467 height 70
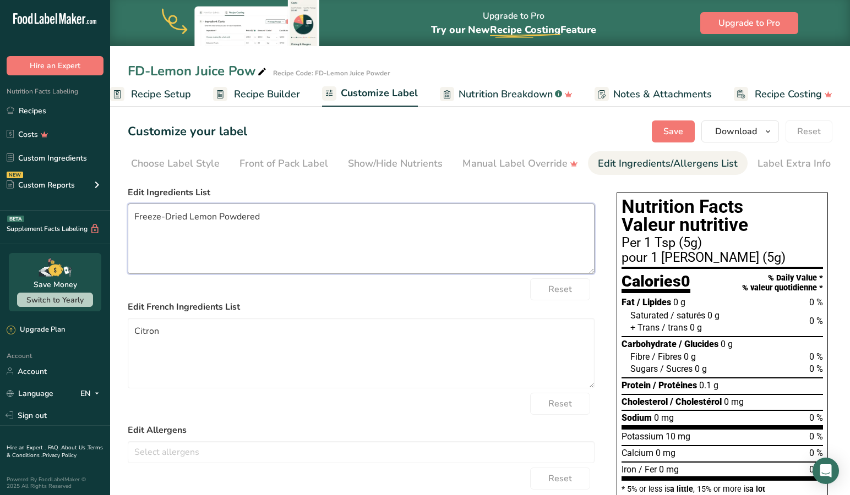
scroll to position [0, 0]
type textarea "Freeze-Dried Lemon Powdered"
click at [176, 335] on textarea "Citron" at bounding box center [361, 353] width 467 height 70
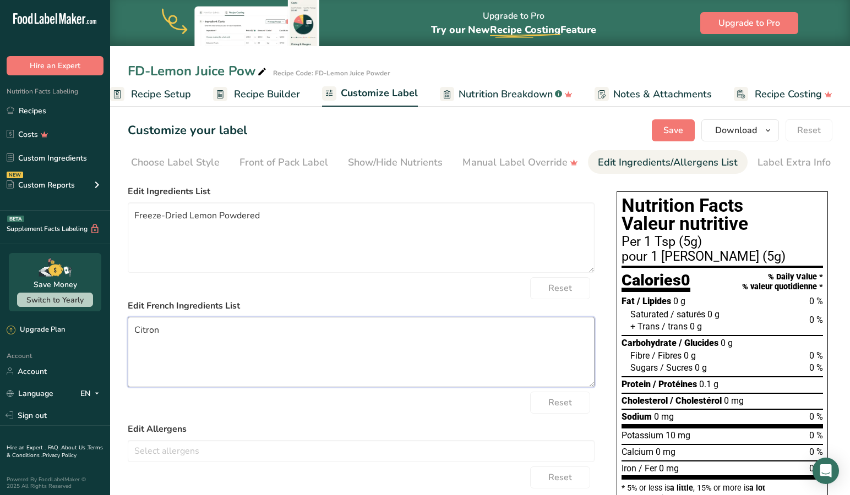
scroll to position [2, 0]
type textarea "Poudre [PERSON_NAME] lyophilisée"
click at [263, 411] on div "Reset" at bounding box center [361, 402] width 467 height 22
click at [672, 124] on span "Save" at bounding box center [673, 129] width 20 height 13
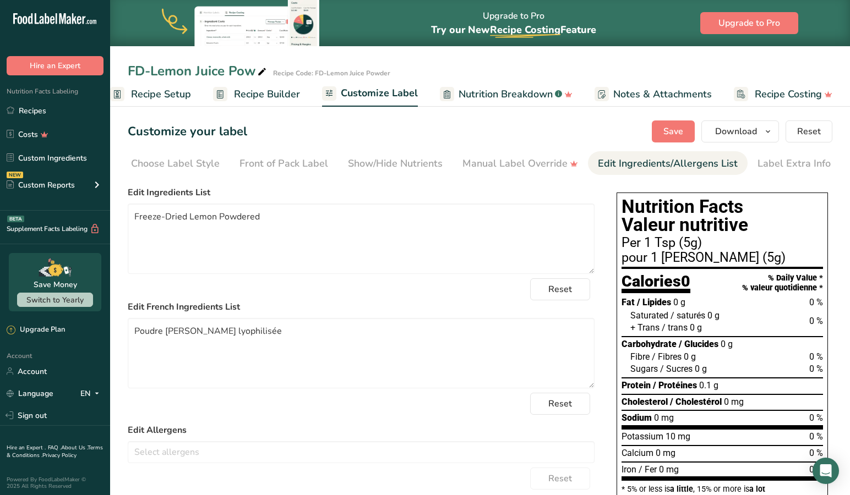
scroll to position [0, 0]
click at [728, 130] on span "Download" at bounding box center [736, 131] width 42 height 13
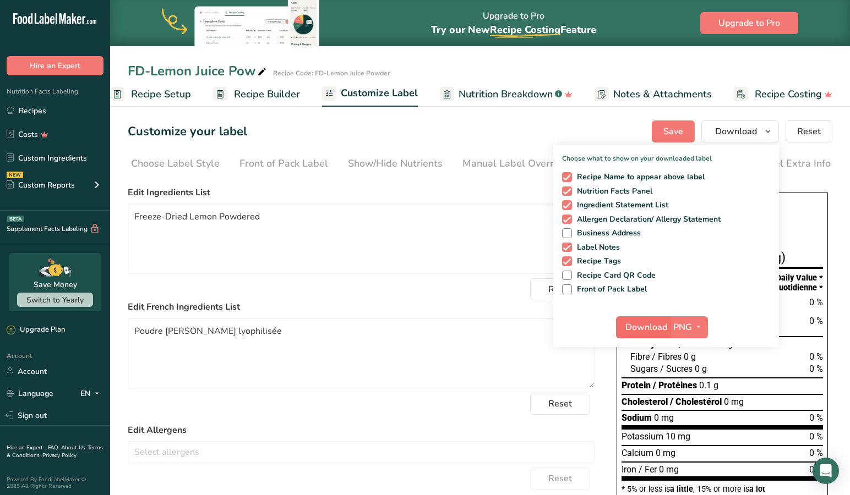
click at [646, 324] on span "Download" at bounding box center [646, 327] width 42 height 13
click at [40, 111] on link "Recipes" at bounding box center [55, 110] width 110 height 21
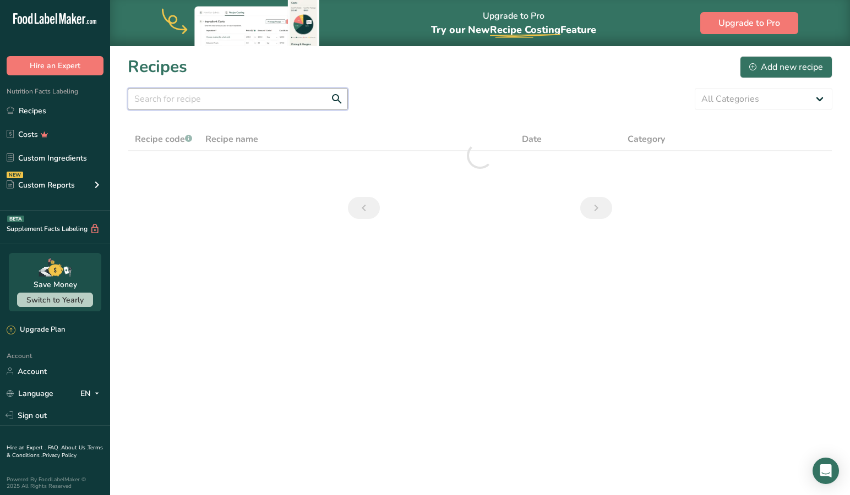
click at [232, 109] on input "text" at bounding box center [238, 99] width 220 height 22
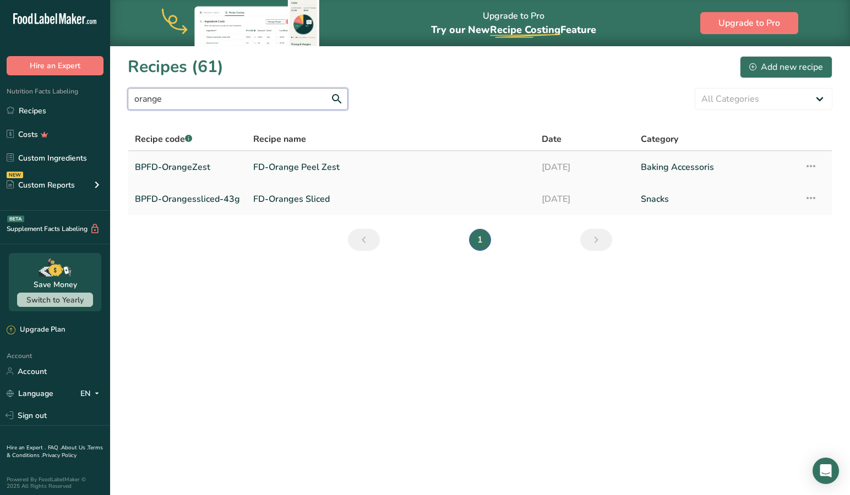
type input "orange"
click at [186, 166] on link "BPFD-OrangeZest" at bounding box center [187, 167] width 105 height 23
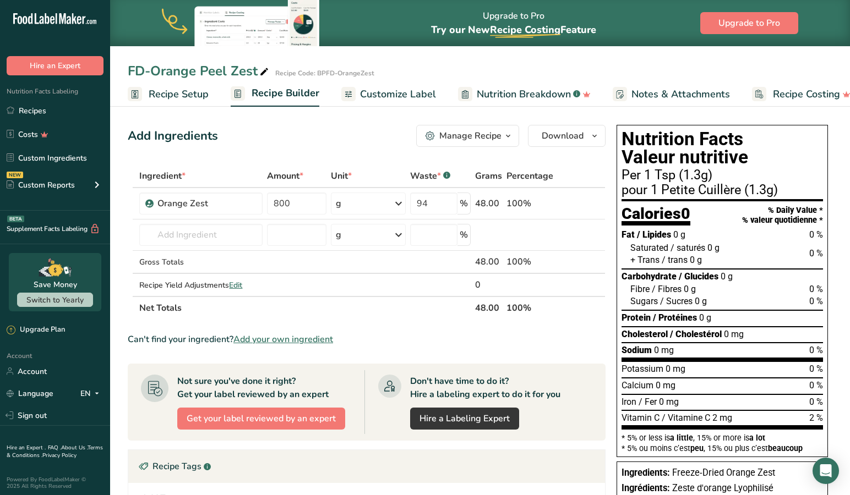
click at [169, 94] on span "Recipe Setup" at bounding box center [179, 94] width 60 height 15
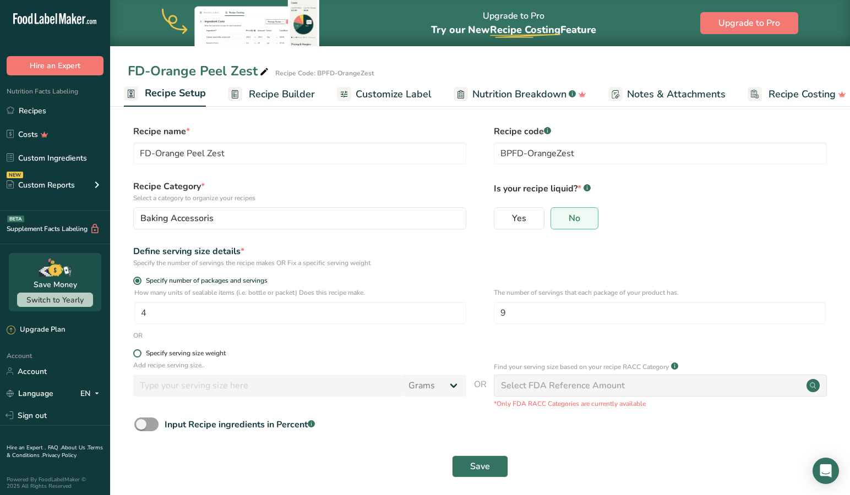
click at [136, 354] on span at bounding box center [137, 353] width 8 height 8
click at [136, 354] on input "Specify serving size weight" at bounding box center [136, 353] width 7 height 7
radio input "true"
radio input "false"
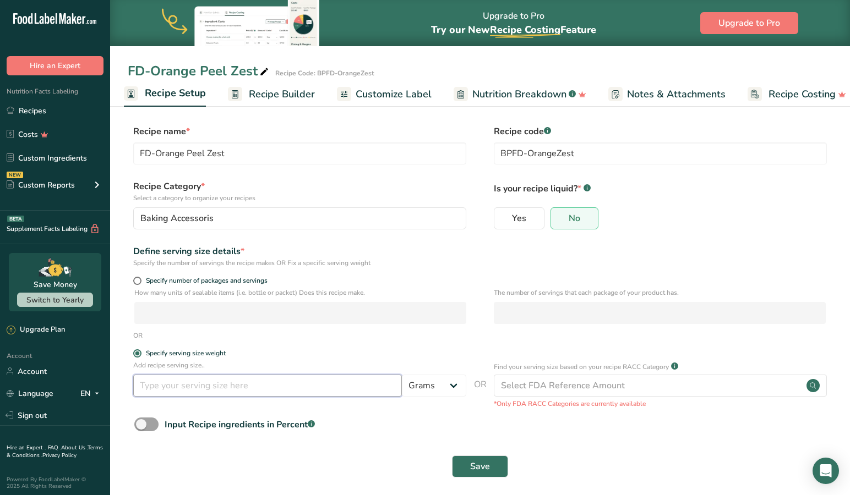
click at [158, 392] on input "number" at bounding box center [267, 386] width 269 height 22
type input "11"
click at [479, 463] on span "Save" at bounding box center [480, 466] width 20 height 13
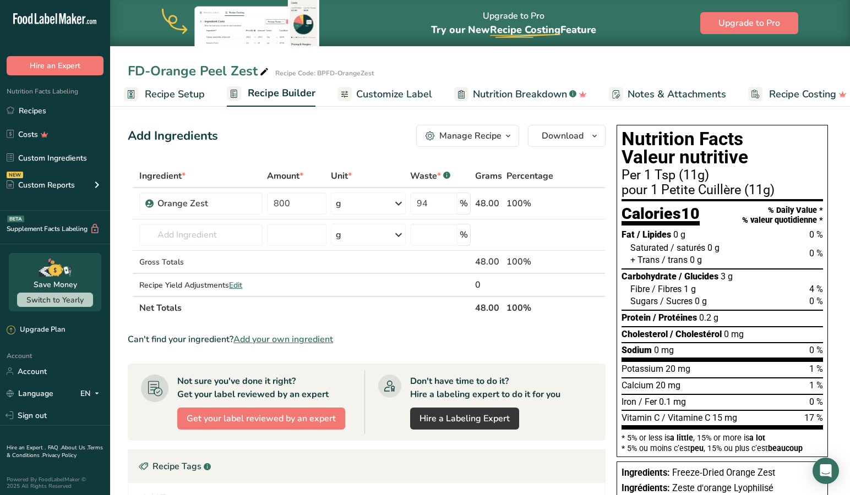
click at [158, 92] on span "Recipe Setup" at bounding box center [175, 94] width 60 height 15
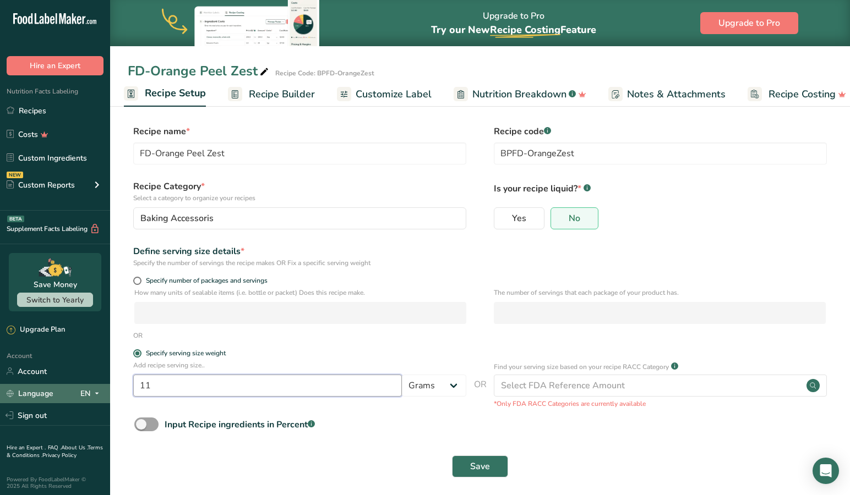
drag, startPoint x: 155, startPoint y: 385, endPoint x: 97, endPoint y: 385, distance: 57.2
click at [97, 385] on div ".a-20{fill:#fff;} Hire an Expert Nutrition Facts Labeling Recipes Costs Custom …" at bounding box center [425, 251] width 850 height 502
type input "1.5"
select select "20"
select select "22"
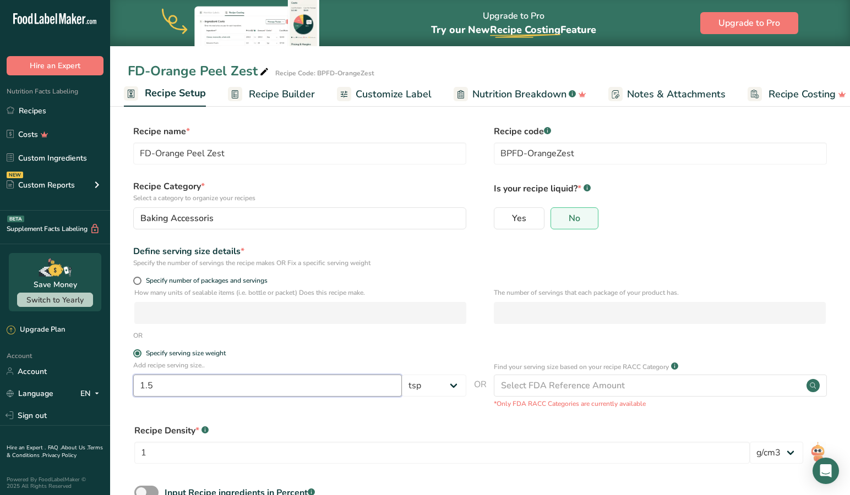
drag, startPoint x: 172, startPoint y: 386, endPoint x: 112, endPoint y: 384, distance: 60.6
click at [112, 384] on section "Recipe name * FD-Orange Peel Zest Recipe code .a-a{fill:#347362;}.b-a{fill:#fff…" at bounding box center [480, 336] width 740 height 467
type input "1"
click at [252, 416] on form "Recipe name * FD-Orange Peel Zest Recipe code .a-a{fill:#347362;}.b-a{fill:#fff…" at bounding box center [480, 339] width 705 height 428
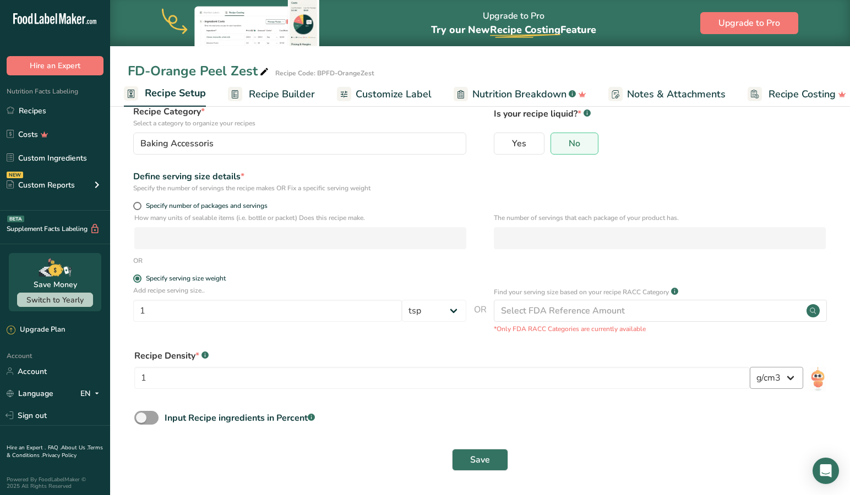
scroll to position [74, 0]
click at [817, 378] on img at bounding box center [818, 380] width 16 height 25
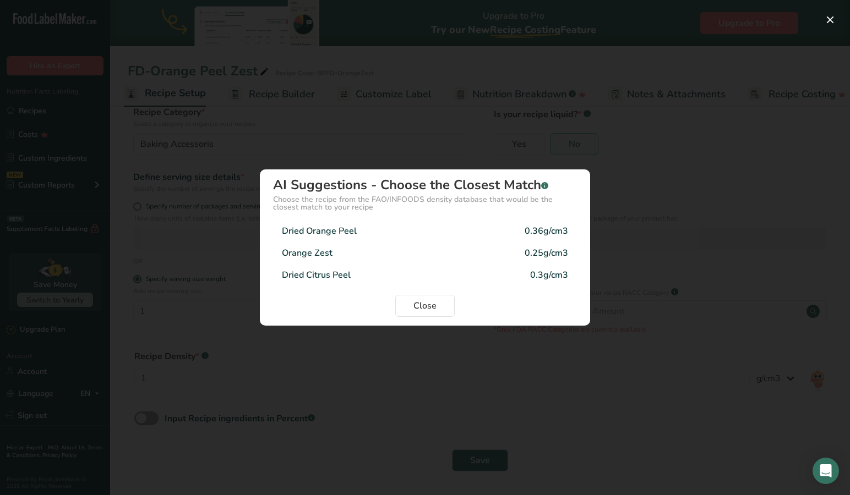
click at [337, 274] on div "Dried Citrus Peel" at bounding box center [316, 275] width 69 height 13
type input "0.3"
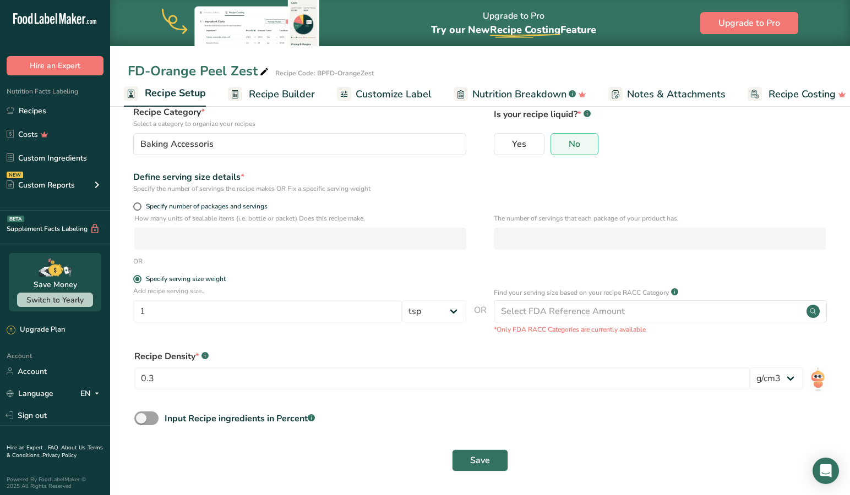
click at [477, 455] on span "Save" at bounding box center [480, 460] width 20 height 13
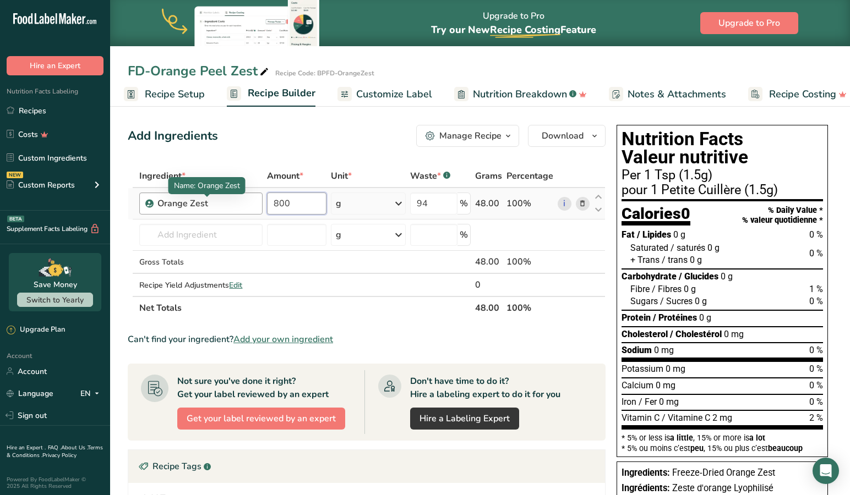
drag, startPoint x: 305, startPoint y: 203, endPoint x: 253, endPoint y: 200, distance: 52.9
click at [253, 200] on tr "Orange Zest 800 g Weight Units g kg mg See more Volume Units l Volume units req…" at bounding box center [366, 203] width 477 height 31
type input "400"
drag, startPoint x: 440, startPoint y: 204, endPoint x: 406, endPoint y: 201, distance: 34.2
click at [406, 201] on tr "Orange Zest 400 g Weight Units g kg mg See more Volume Units l Volume units req…" at bounding box center [366, 203] width 477 height 31
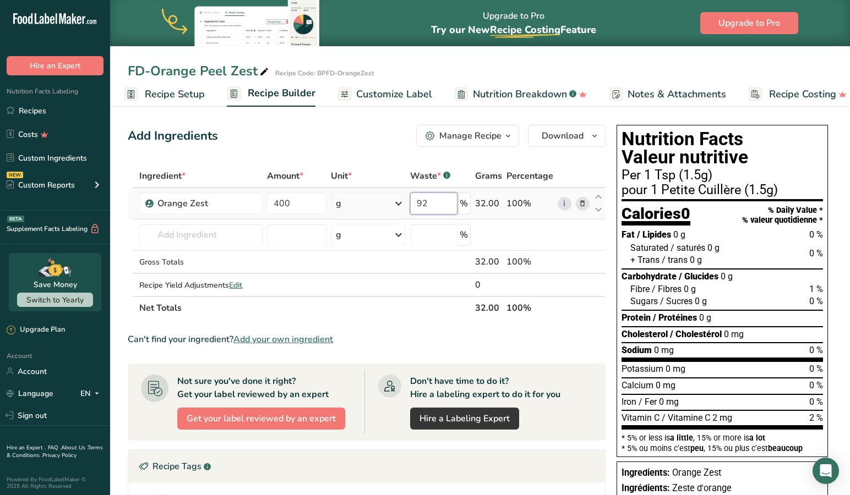
type input "92"
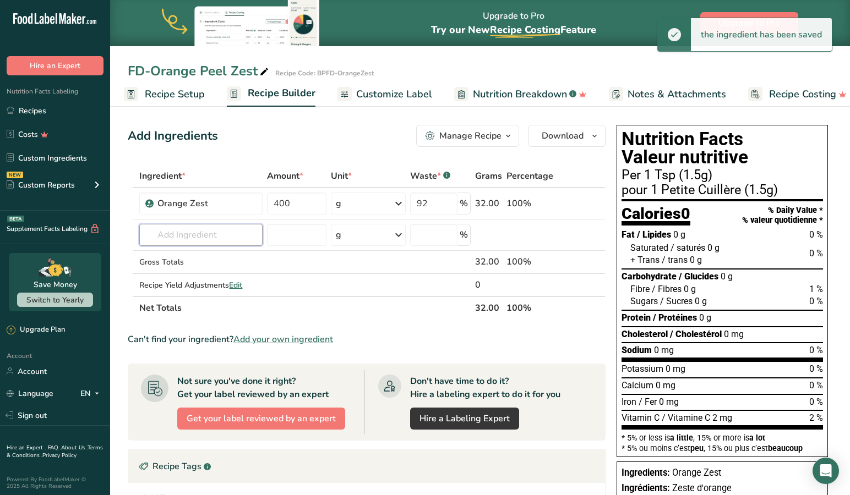
scroll to position [-1, 0]
click at [414, 317] on th "Net Totals" at bounding box center [304, 307] width 335 height 23
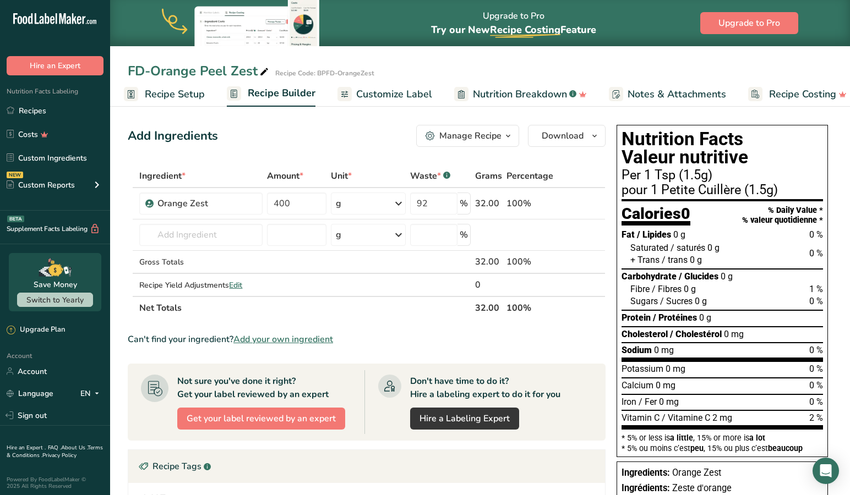
scroll to position [0, 0]
click at [433, 61] on div "FD-Orange Peel Zest Recipe Code: BPFD-OrangeZest" at bounding box center [480, 71] width 740 height 20
click at [404, 92] on span "Customize Label" at bounding box center [394, 94] width 76 height 15
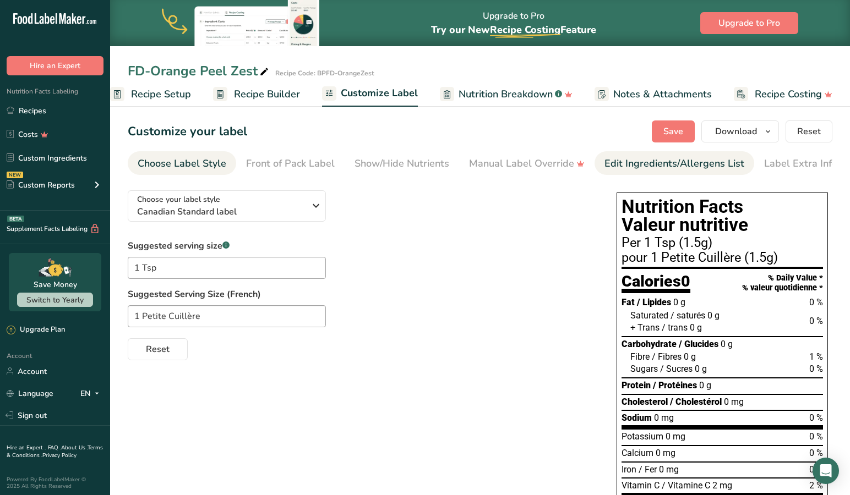
click at [644, 158] on div "Edit Ingredients/Allergens List" at bounding box center [674, 163] width 140 height 15
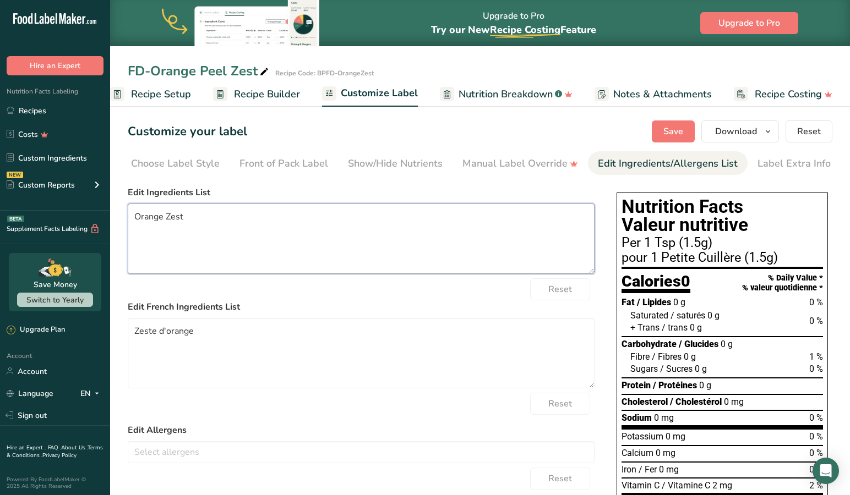
drag, startPoint x: 133, startPoint y: 214, endPoint x: 155, endPoint y: 224, distance: 24.9
click at [133, 214] on textarea "Orange Zest" at bounding box center [361, 239] width 467 height 70
click at [301, 225] on textarea "Freeze-Dried Orange Zest" at bounding box center [361, 239] width 467 height 70
type textarea "Freeze-Dried Orange Powdered"
drag, startPoint x: 133, startPoint y: 336, endPoint x: 128, endPoint y: 338, distance: 6.2
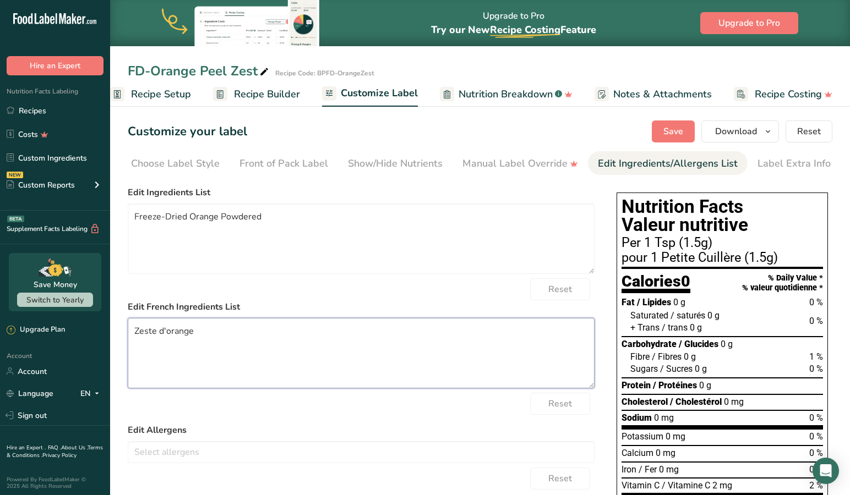
click at [133, 336] on textarea "Zeste d'orange" at bounding box center [361, 353] width 467 height 70
drag, startPoint x: 250, startPoint y: 331, endPoint x: 245, endPoint y: 335, distance: 6.3
click at [250, 331] on textarea "Poudre Zeste d'orange" at bounding box center [361, 353] width 467 height 70
type textarea "Poudre Zeste d'orange Lyophilisée"
click at [330, 424] on form "Edit Ingredients List Freeze-Dried Orange Powdered Reset Edit French Ingredient…" at bounding box center [361, 422] width 467 height 473
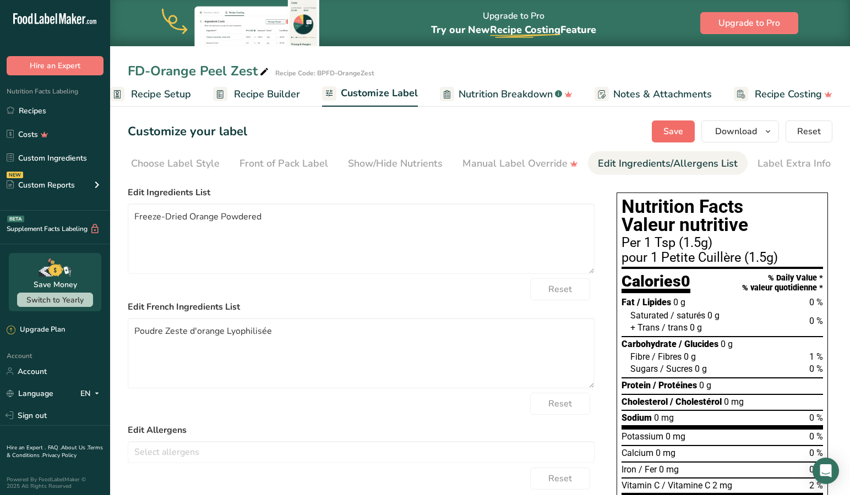
scroll to position [0, 1]
drag, startPoint x: 671, startPoint y: 129, endPoint x: 636, endPoint y: 138, distance: 35.8
click at [671, 129] on span "Save" at bounding box center [673, 131] width 20 height 13
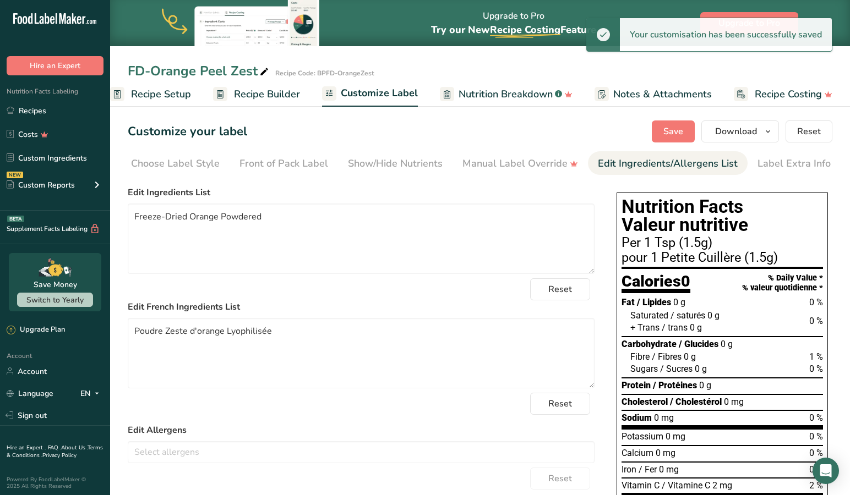
click at [164, 91] on span "Recipe Setup" at bounding box center [161, 94] width 60 height 15
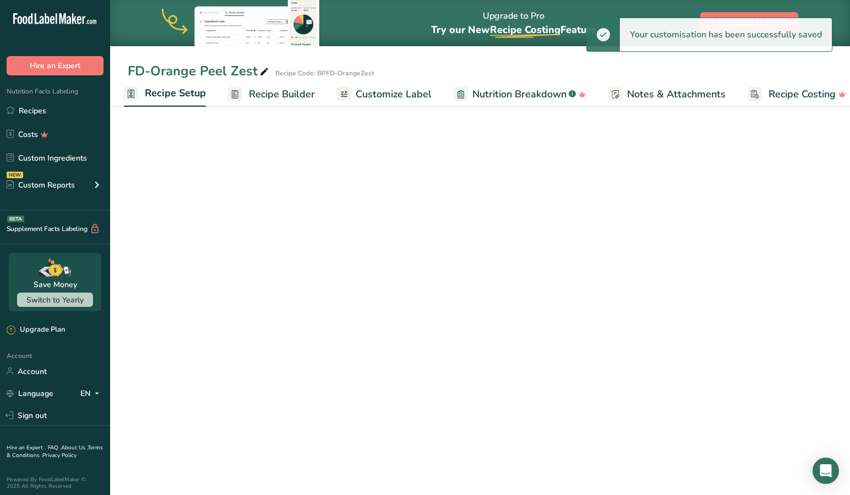
select select "20"
select select "22"
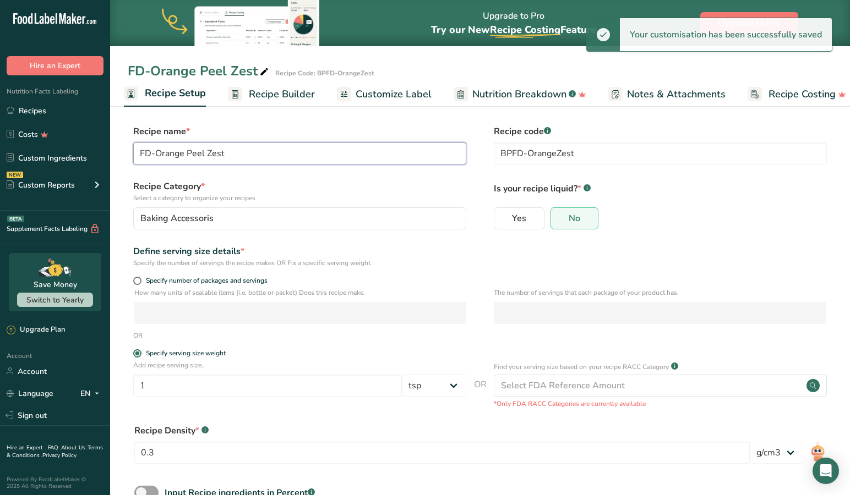
click at [188, 154] on input "FD-Orange Peel Zest" at bounding box center [299, 154] width 333 height 22
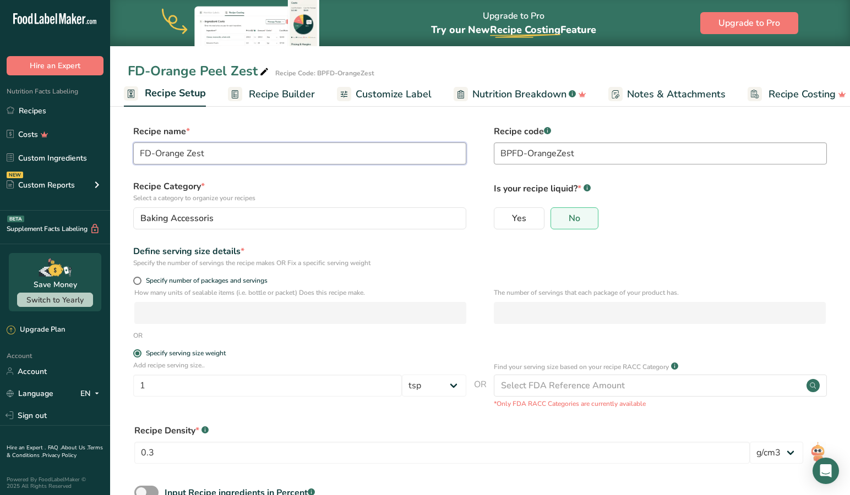
type input "FD-Orange Zest"
click at [558, 152] on input "BPFD-OrangeZest" at bounding box center [660, 154] width 333 height 22
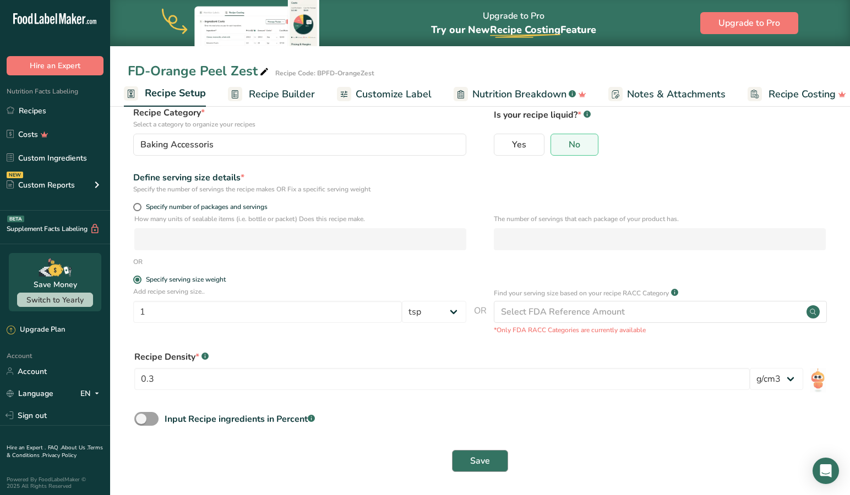
scroll to position [72, 0]
click at [481, 459] on span "Save" at bounding box center [480, 462] width 20 height 13
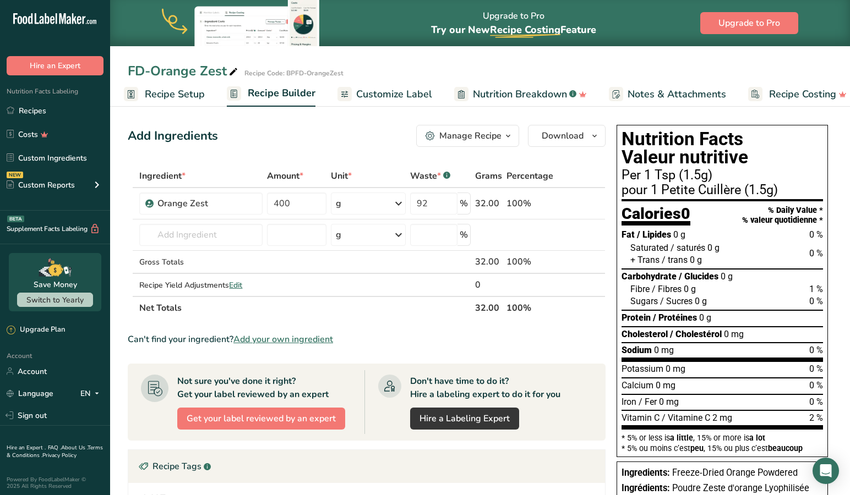
click at [367, 90] on span "Customize Label" at bounding box center [394, 94] width 76 height 15
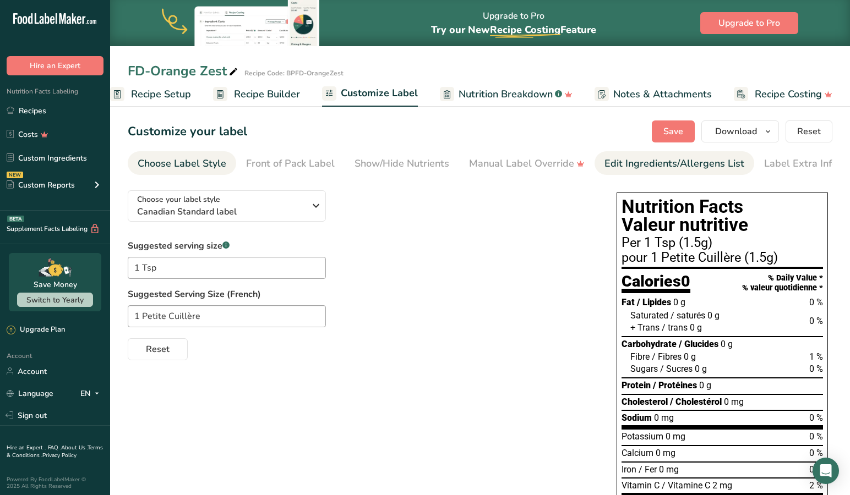
click at [655, 163] on div "Edit Ingredients/Allergens List" at bounding box center [674, 163] width 140 height 15
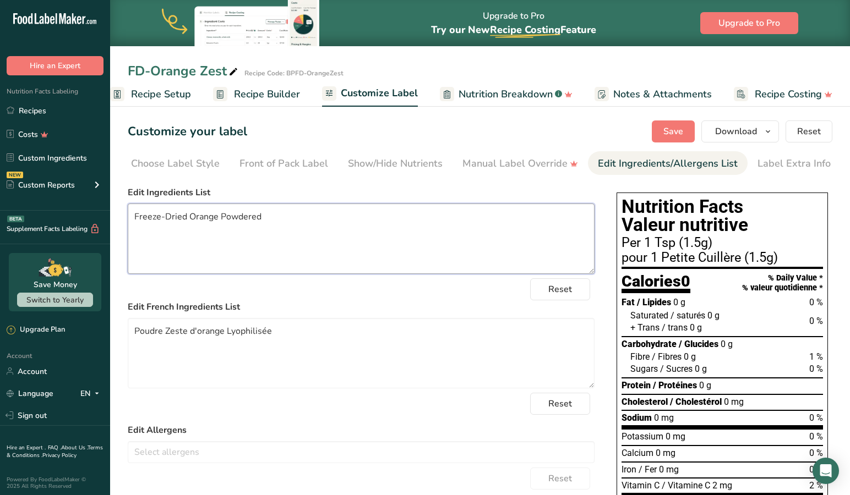
click at [221, 216] on textarea "Freeze-Dried Orange Powdered" at bounding box center [361, 239] width 467 height 70
type textarea "Freeze-Dried Orange Zest"
drag, startPoint x: 163, startPoint y: 335, endPoint x: 105, endPoint y: 327, distance: 58.8
click at [105, 327] on div ".a-20{fill:#fff;} Hire an Expert Nutrition Facts Labeling Recipes Costs Custom …" at bounding box center [425, 338] width 850 height 676
type textarea "Zeste d'orange Lyophilisée"
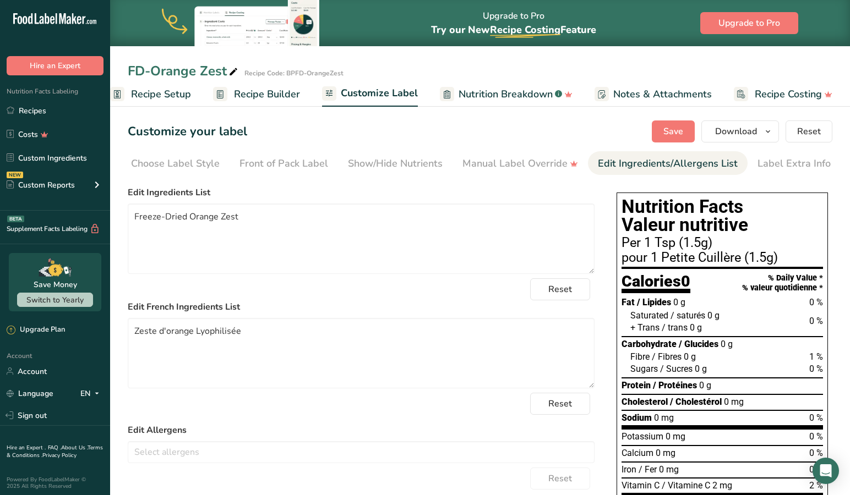
click at [675, 127] on span "Save" at bounding box center [673, 131] width 20 height 13
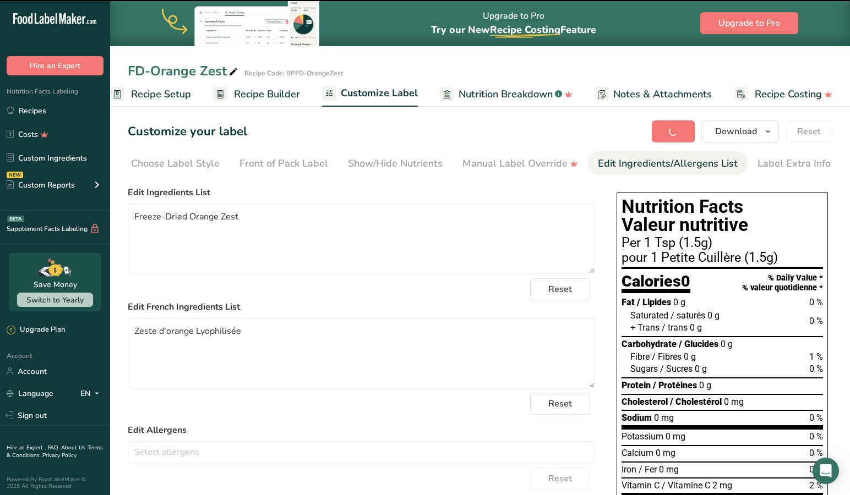
scroll to position [3, 0]
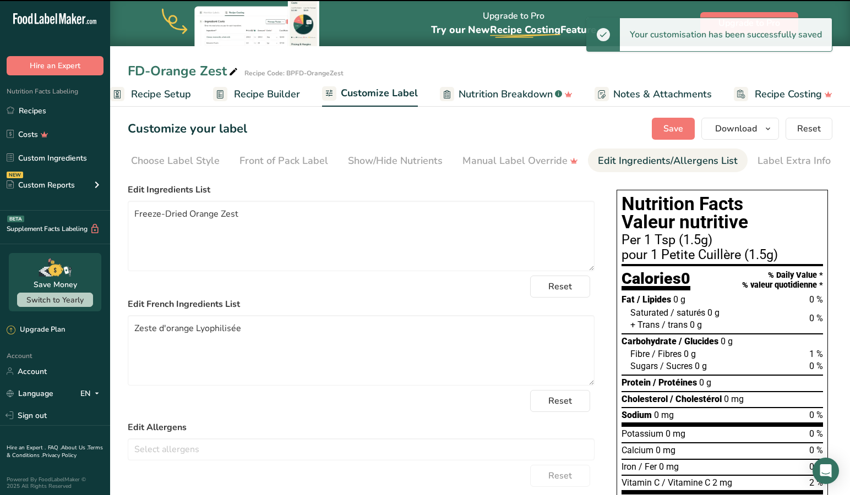
type textarea "Freeze-Dried Orange Zest"
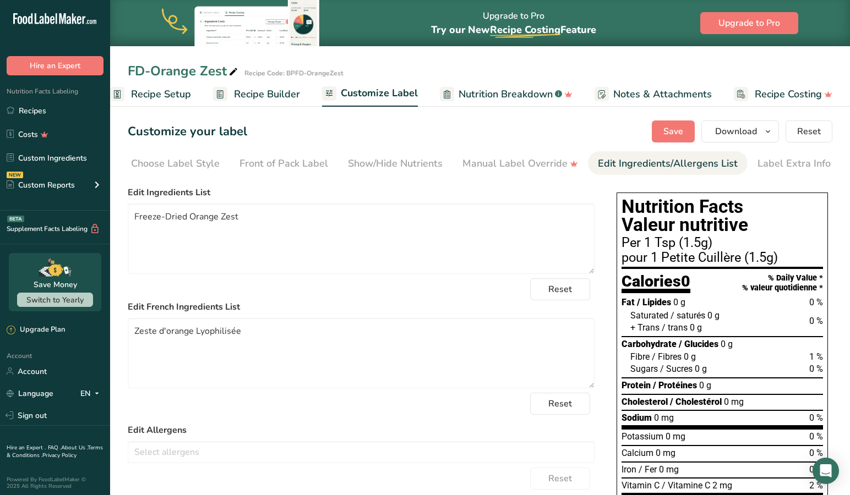
scroll to position [0, 0]
click at [151, 91] on span "Recipe Setup" at bounding box center [161, 94] width 60 height 15
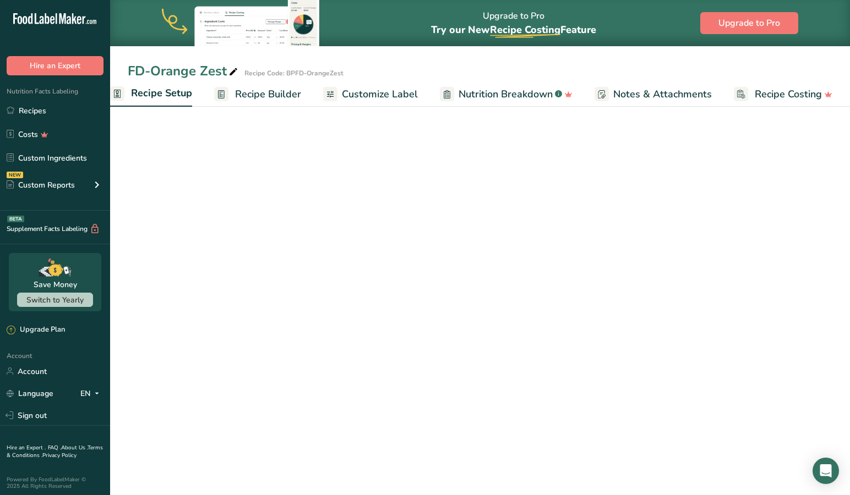
scroll to position [0, 4]
select select "20"
select select "22"
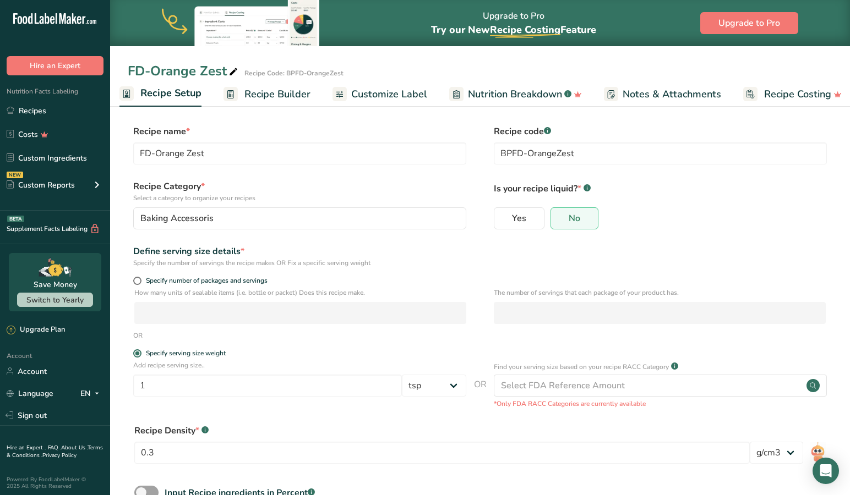
scroll to position [0, 0]
click at [279, 89] on span "Recipe Builder" at bounding box center [277, 94] width 66 height 15
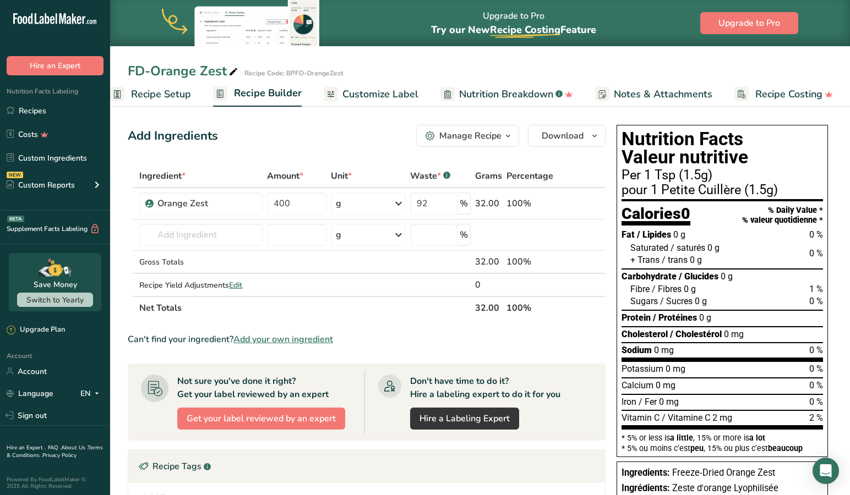
click at [520, 89] on span "Nutrition Breakdown" at bounding box center [506, 94] width 94 height 15
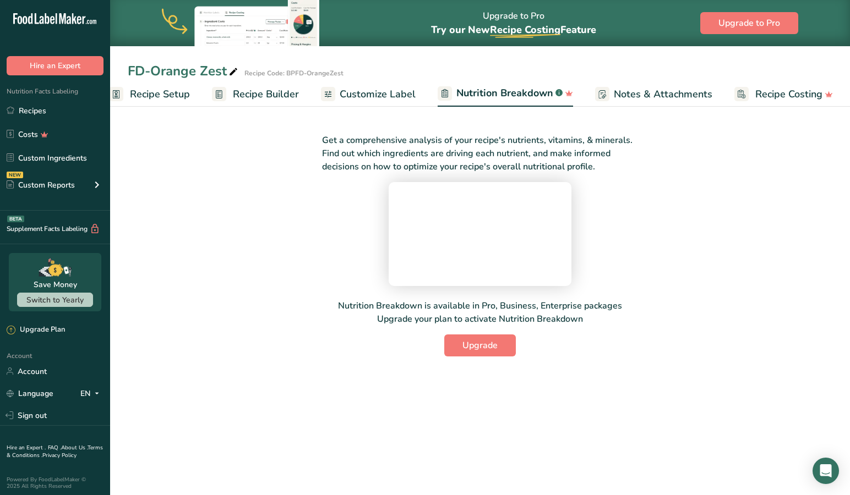
click at [368, 99] on span "Customize Label" at bounding box center [378, 94] width 76 height 15
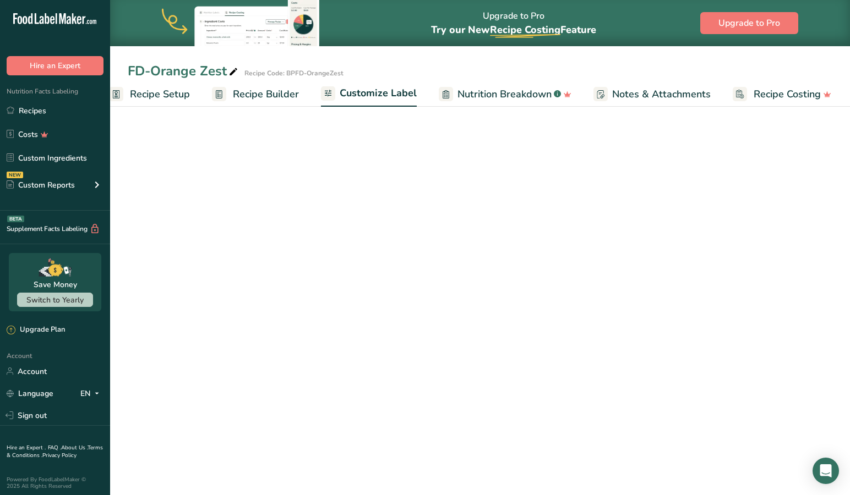
scroll to position [0, 18]
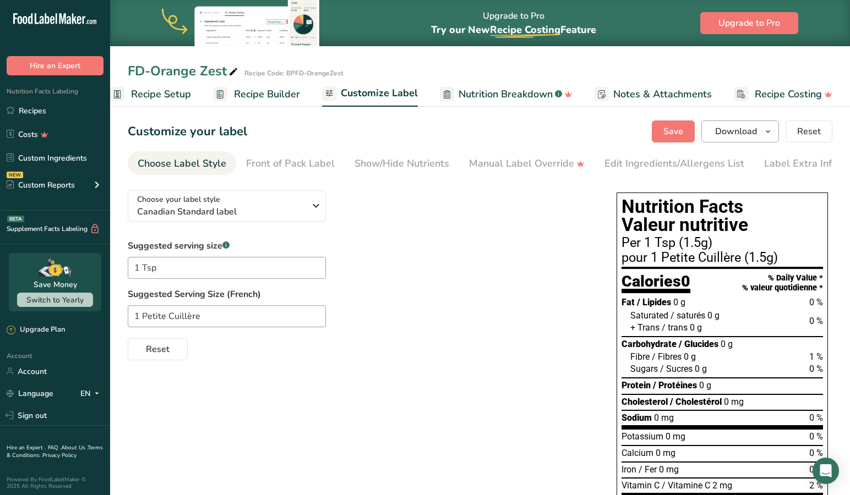
click at [733, 130] on span "Download" at bounding box center [736, 131] width 42 height 13
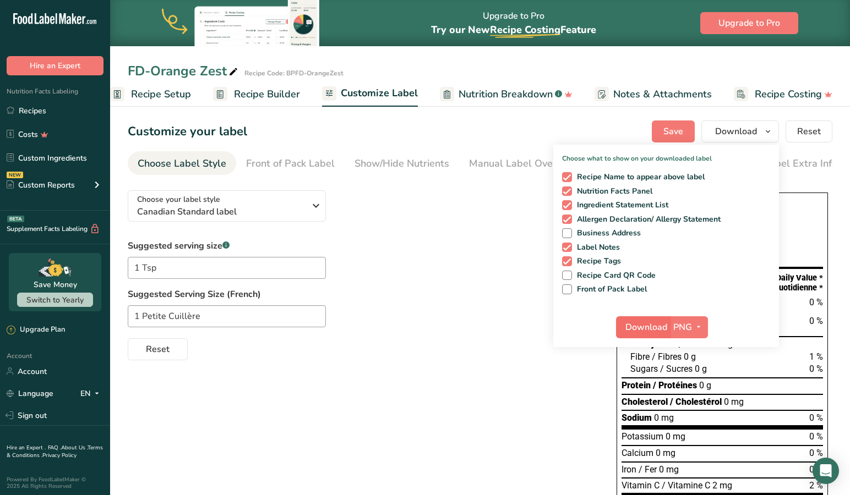
click at [642, 326] on span "Download" at bounding box center [646, 327] width 42 height 13
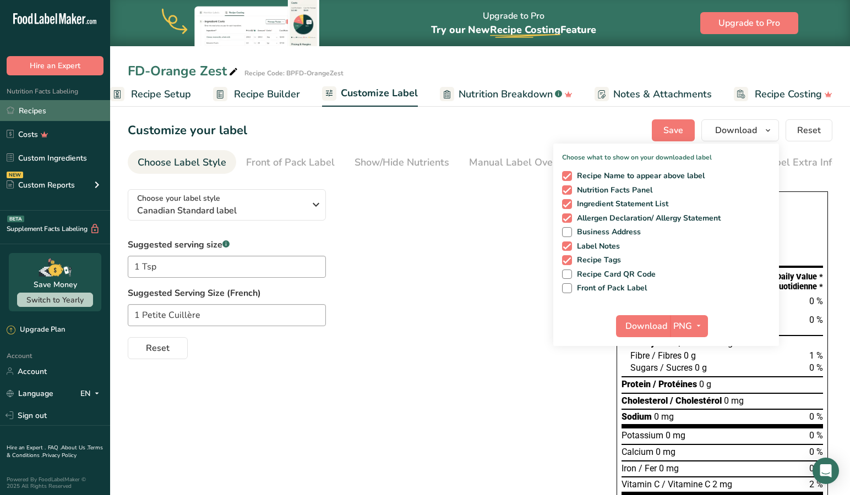
click at [44, 111] on link "Recipes" at bounding box center [55, 110] width 110 height 21
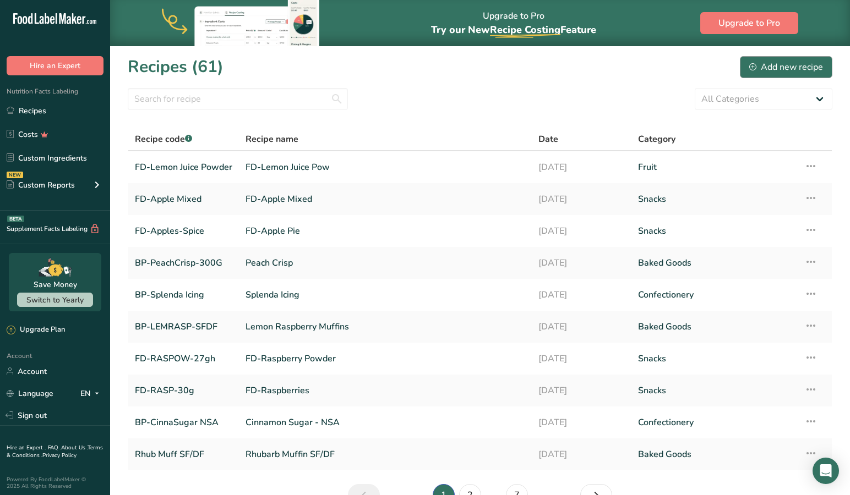
click at [789, 66] on div "Add new recipe" at bounding box center [786, 67] width 74 height 13
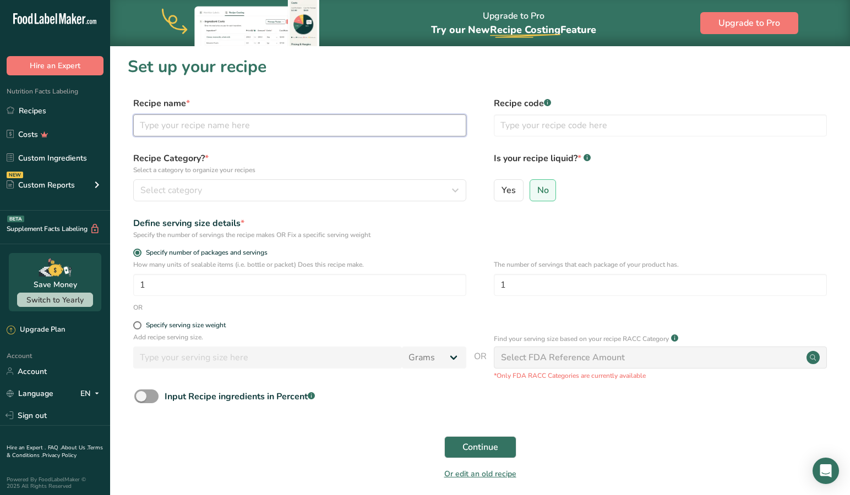
drag, startPoint x: 202, startPoint y: 122, endPoint x: 196, endPoint y: 160, distance: 38.5
click at [201, 122] on input "text" at bounding box center [299, 125] width 333 height 22
type input "FD-Orange Juice Pow"
click at [504, 128] on input "text" at bounding box center [660, 125] width 333 height 22
type input "R"
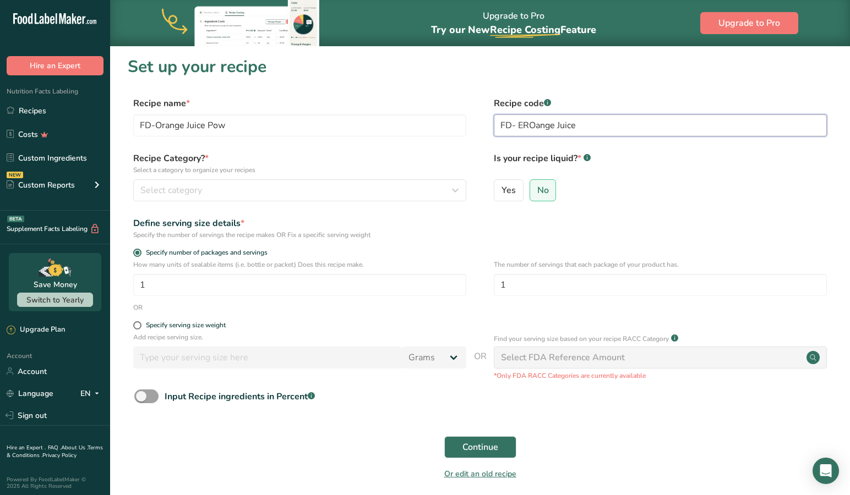
drag, startPoint x: 516, startPoint y: 127, endPoint x: 517, endPoint y: 136, distance: 9.4
click at [517, 128] on input "FD- EROange Juice" at bounding box center [660, 125] width 333 height 22
type input "FD- Orange Juice"
click at [646, 183] on div "Yes No" at bounding box center [660, 193] width 333 height 29
click at [171, 188] on span "Select category" at bounding box center [171, 190] width 62 height 13
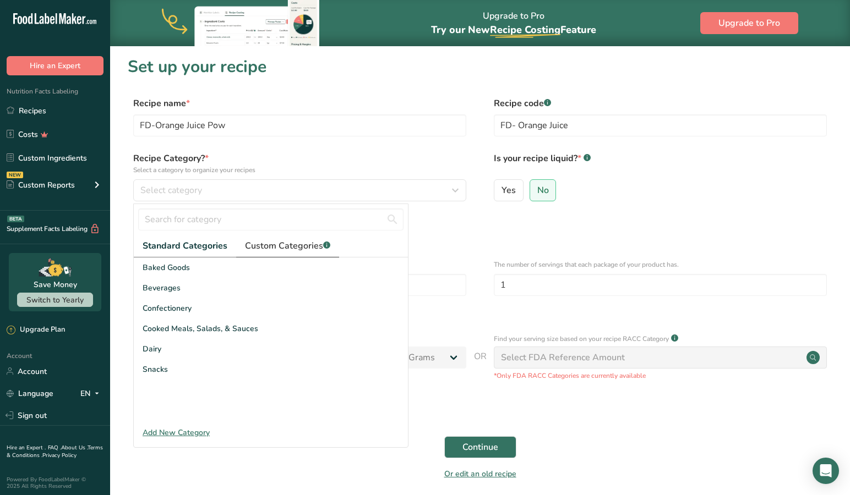
click at [252, 249] on span "Custom Categories .a-a{fill:#347362;}.b-a{fill:#fff;}" at bounding box center [287, 245] width 85 height 13
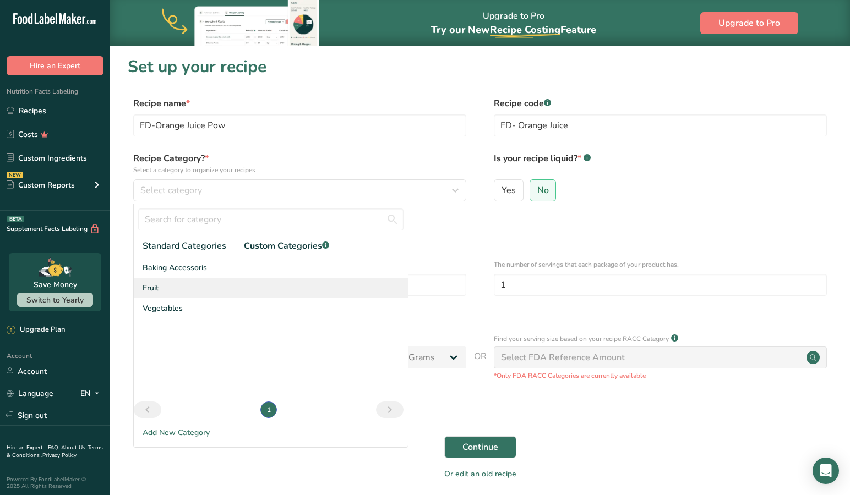
click at [163, 288] on div "Fruit" at bounding box center [271, 288] width 274 height 20
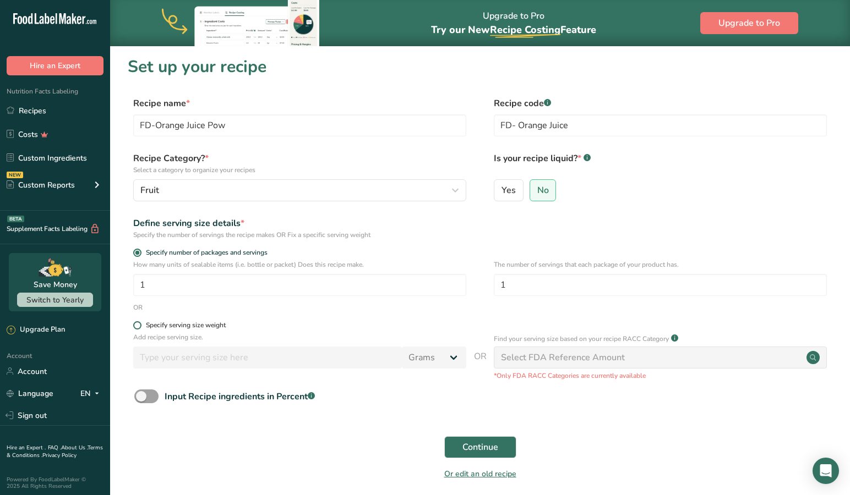
click at [138, 324] on span at bounding box center [137, 325] width 8 height 8
click at [138, 324] on input "Specify serving size weight" at bounding box center [136, 325] width 7 height 7
radio input "true"
radio input "false"
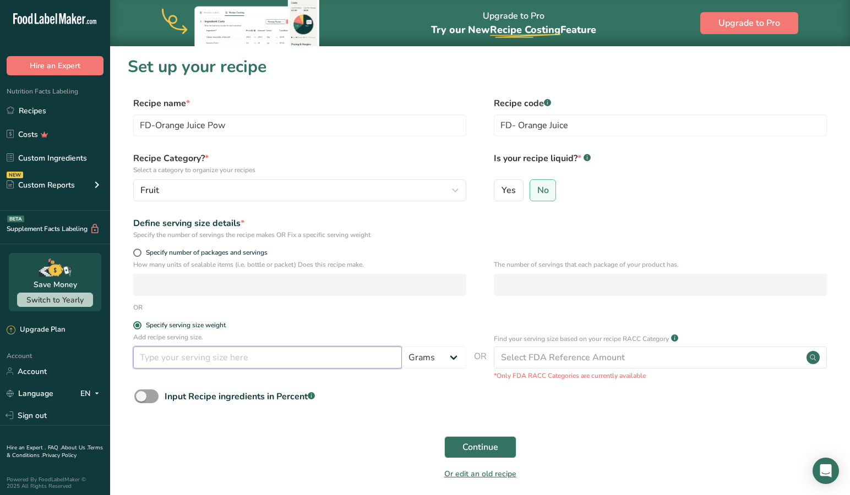
click at [263, 361] on input "number" at bounding box center [267, 358] width 269 height 22
click at [253, 359] on input "number" at bounding box center [267, 358] width 269 height 22
type input "5"
click at [469, 446] on span "Continue" at bounding box center [480, 447] width 36 height 13
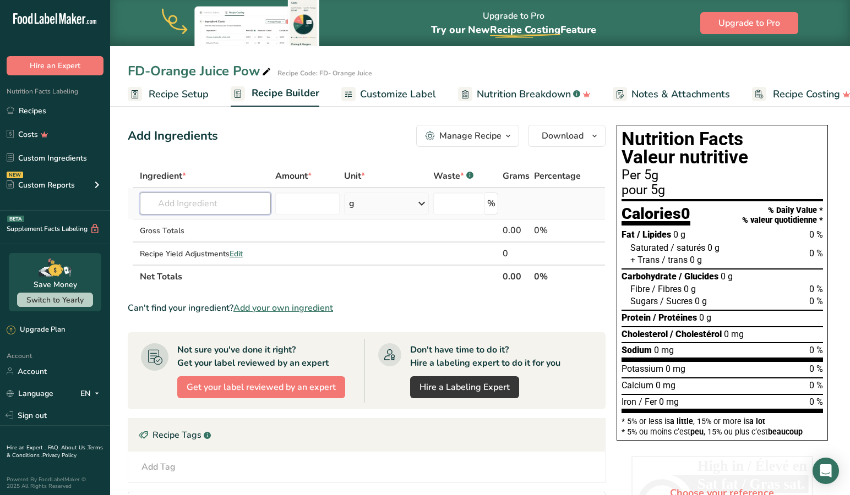
click at [227, 206] on input "text" at bounding box center [206, 204] width 132 height 22
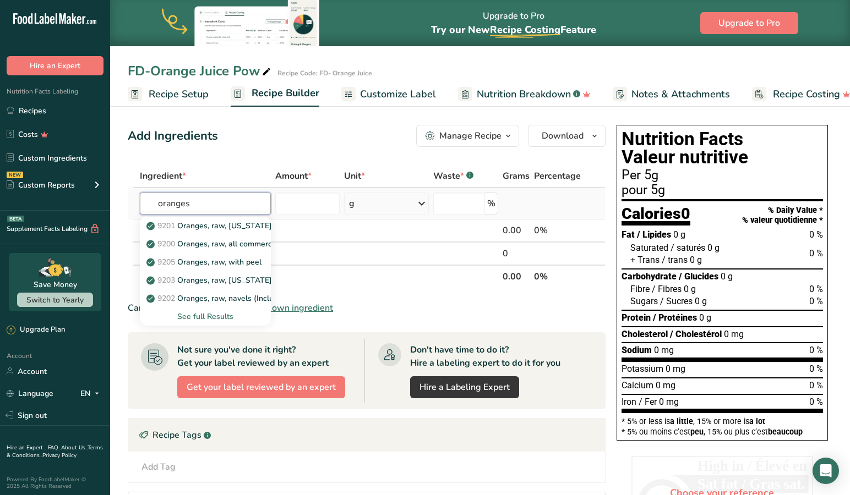
type input "oranges"
click at [200, 315] on div "See full Results" at bounding box center [206, 317] width 114 height 12
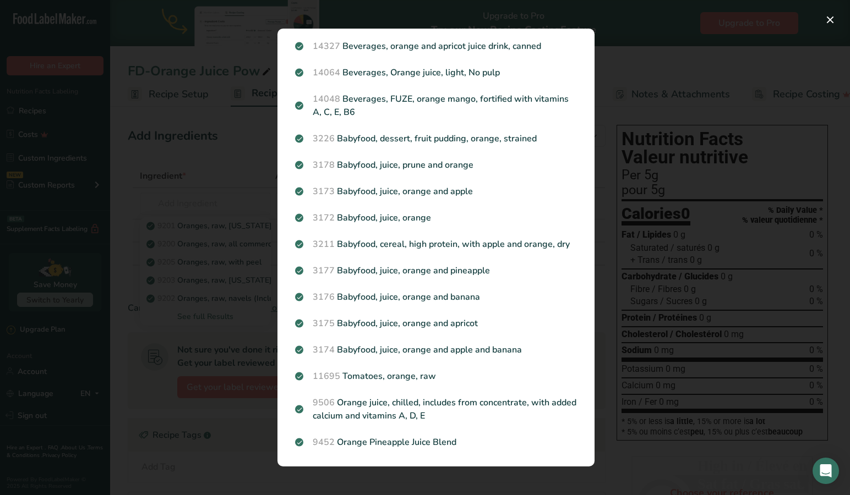
scroll to position [1099, 0]
click at [362, 485] on div "Search results modal" at bounding box center [425, 247] width 850 height 495
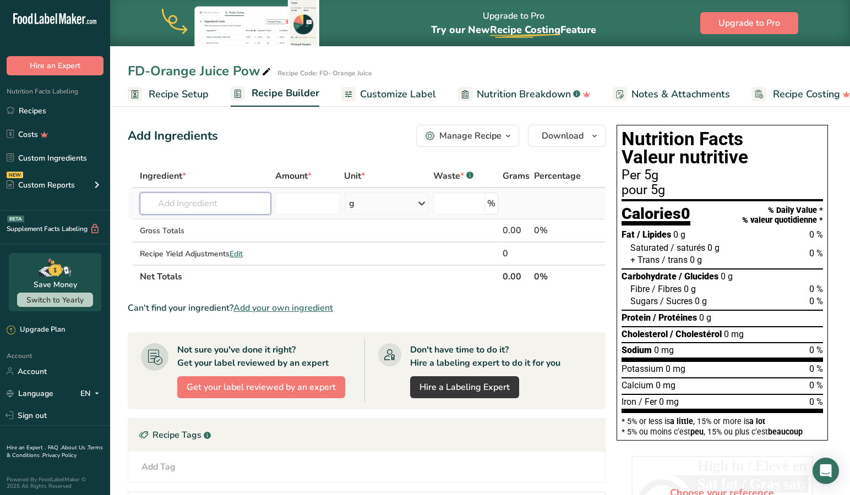
click at [225, 201] on input "text" at bounding box center [206, 204] width 132 height 22
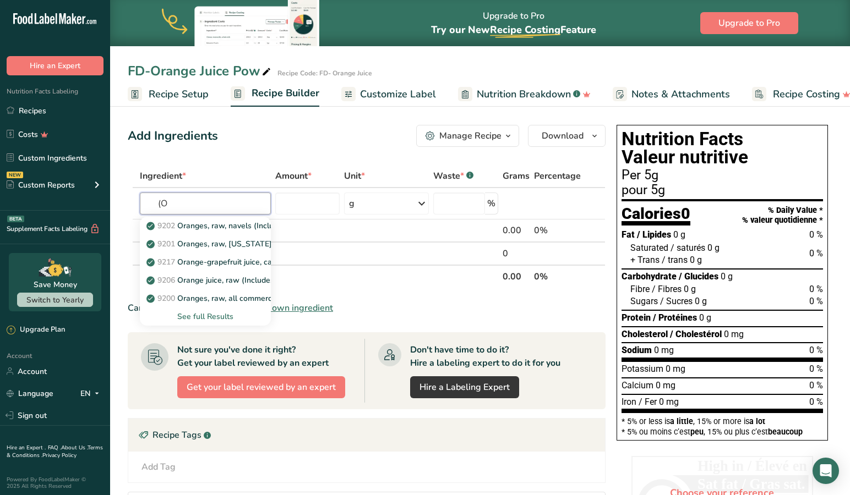
type input "("
type input "Oranges"
click at [212, 225] on p "9201 Oranges, raw, [US_STATE], [GEOGRAPHIC_DATA]" at bounding box center [229, 226] width 160 height 12
type input "Oranges, raw, [US_STATE], valencias"
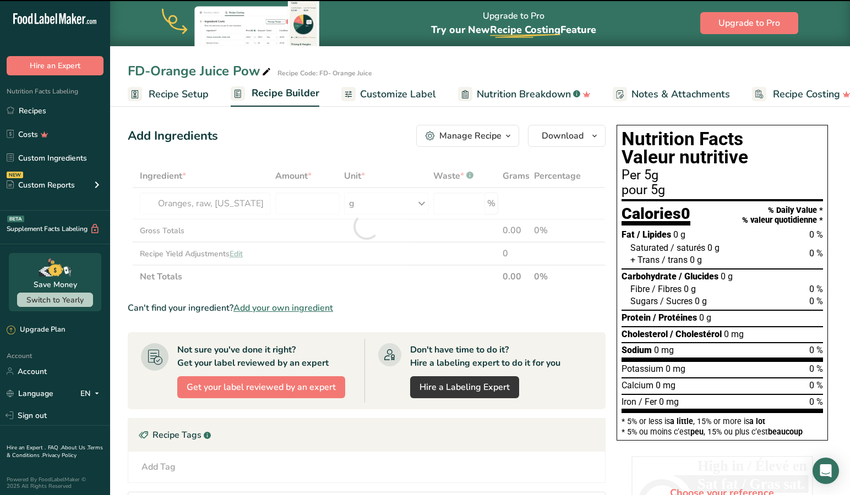
type input "0"
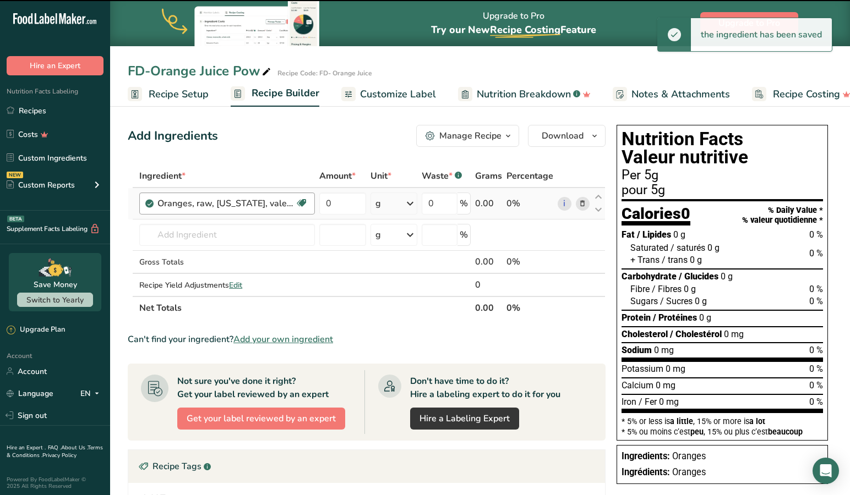
click at [224, 203] on div "Oranges, raw, [US_STATE], valencias" at bounding box center [226, 203] width 138 height 13
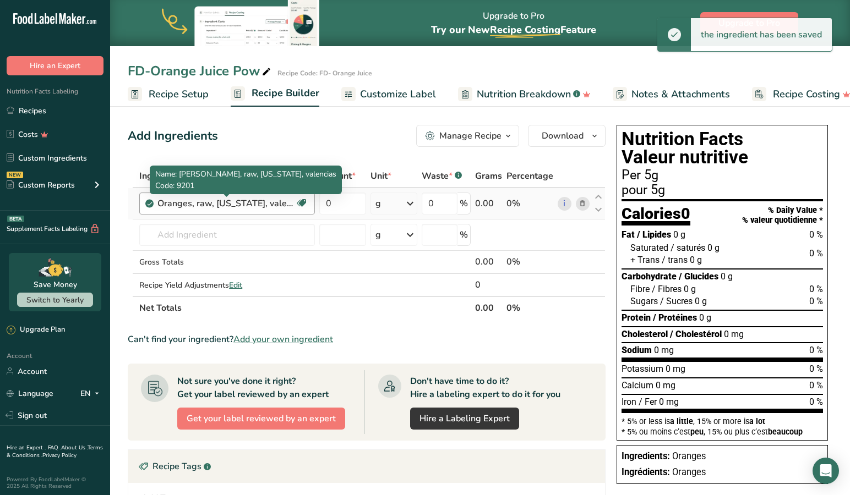
click at [266, 205] on div "Oranges, raw, [US_STATE], valencias" at bounding box center [226, 203] width 138 height 13
click at [180, 203] on div "Oranges, raw, [US_STATE], valencias" at bounding box center [226, 203] width 138 height 13
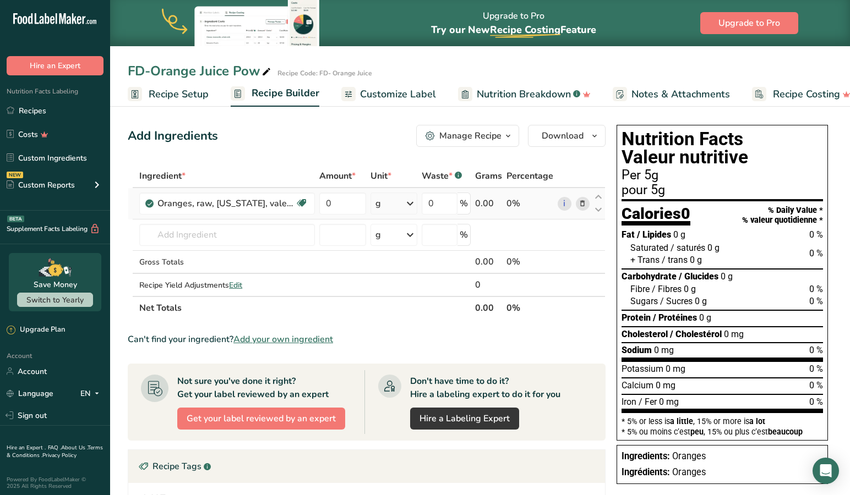
click at [582, 203] on icon at bounding box center [582, 204] width 8 height 12
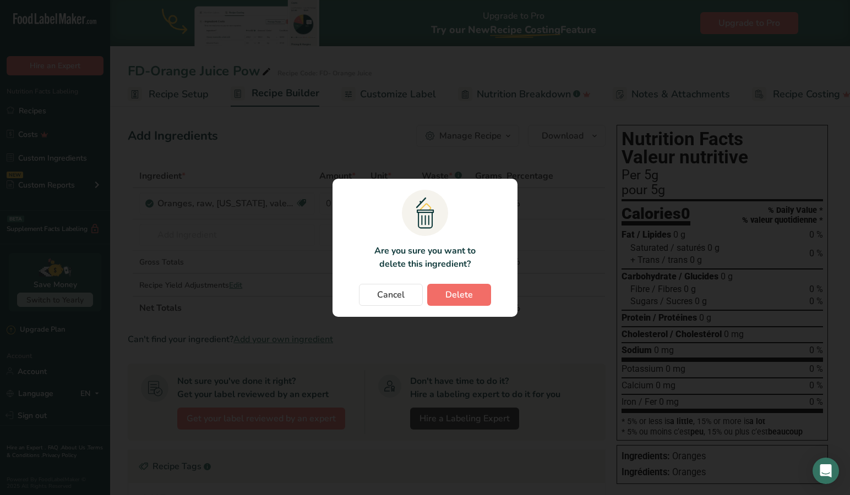
click at [438, 300] on button "Delete" at bounding box center [459, 295] width 64 height 22
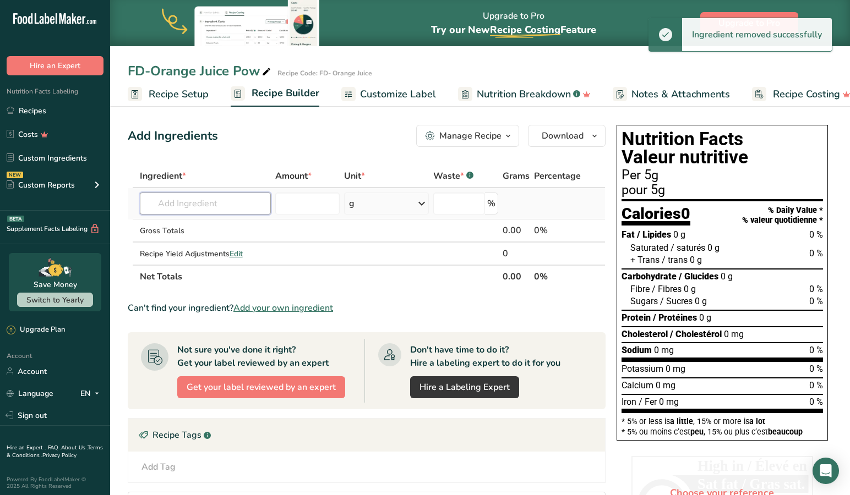
click at [226, 210] on input "text" at bounding box center [206, 204] width 132 height 22
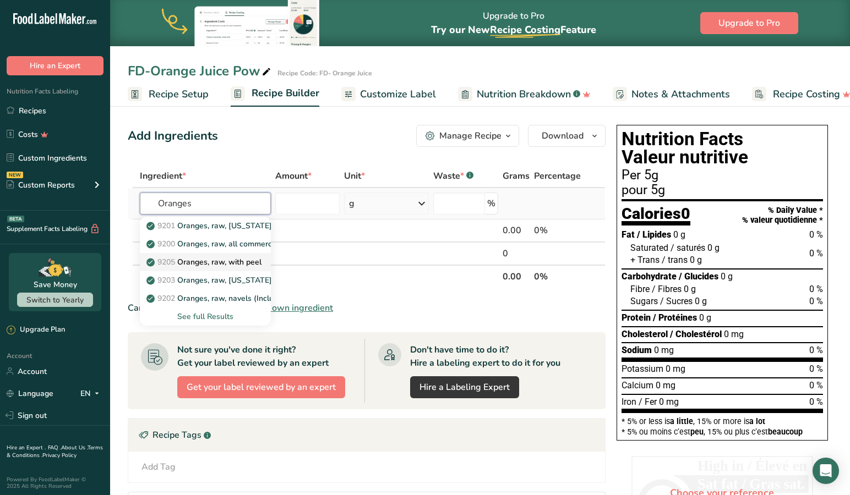
type input "Oranges"
click at [220, 260] on p "9205 Oranges, raw, with peel" at bounding box center [205, 262] width 113 height 12
type input "Oranges, raw, with peel"
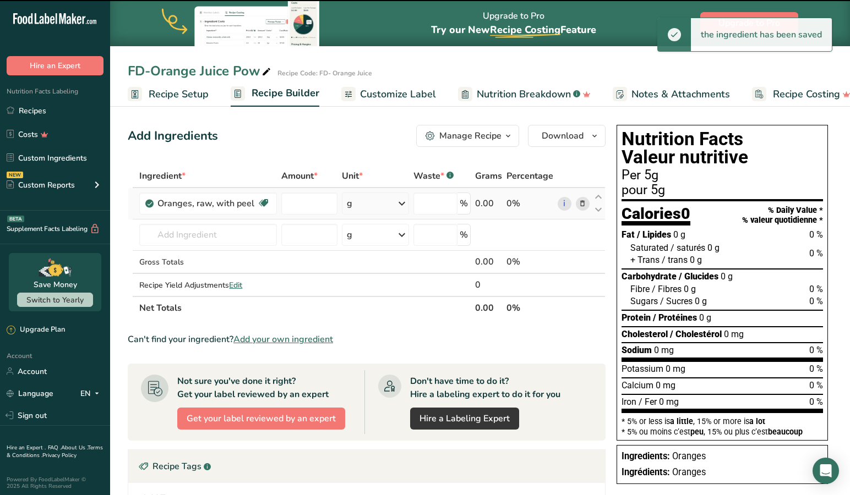
type input "0"
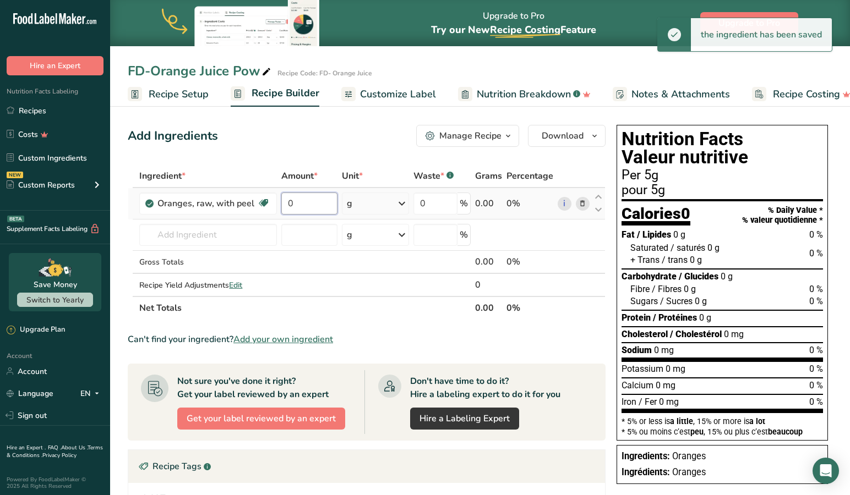
click at [319, 205] on input "0" at bounding box center [309, 204] width 56 height 22
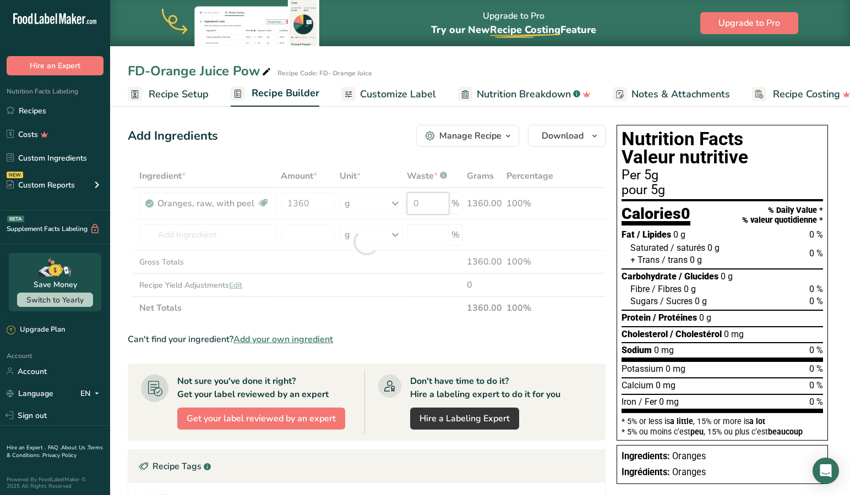
drag, startPoint x: 437, startPoint y: 199, endPoint x: 402, endPoint y: 199, distance: 34.7
click at [402, 199] on div "Ingredient * Amount * Unit * Waste * .a-a{fill:#347362;}.b-a{fill:#fff;} Grams …" at bounding box center [367, 242] width 478 height 155
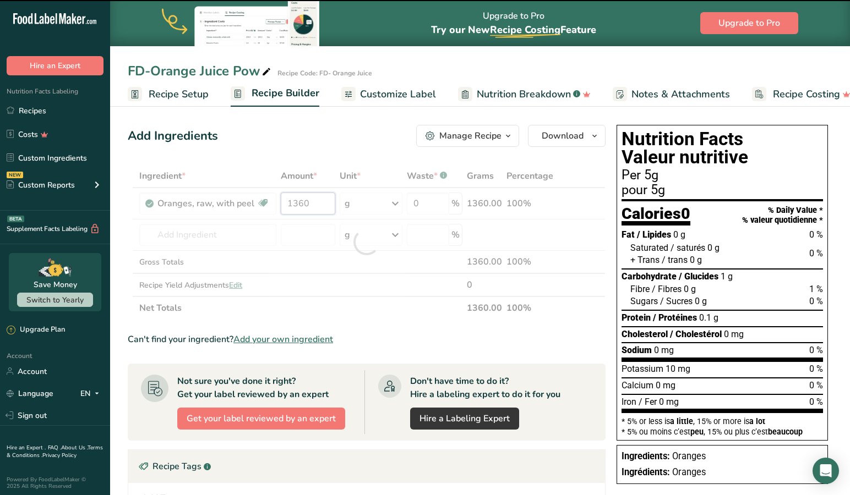
drag, startPoint x: 323, startPoint y: 205, endPoint x: 264, endPoint y: 205, distance: 59.4
click at [264, 204] on div "Ingredient * Amount * Unit * Waste * .a-a{fill:#347362;}.b-a{fill:#fff;} Grams …" at bounding box center [367, 242] width 478 height 155
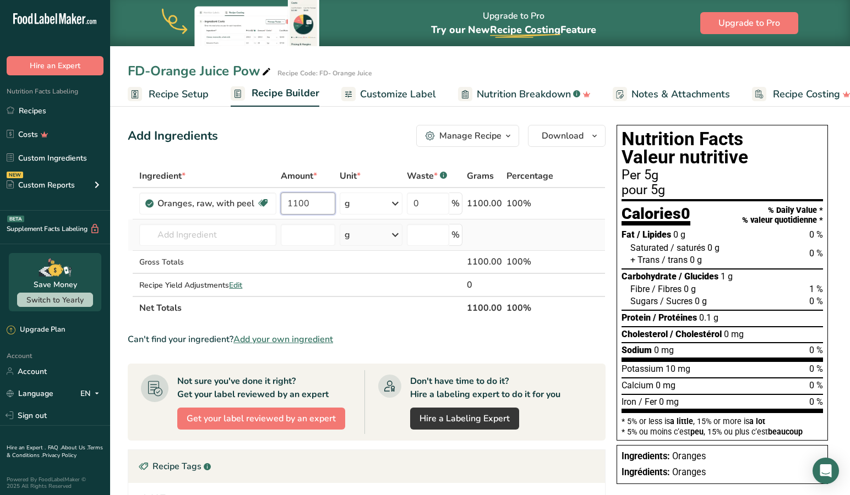
type input "1100"
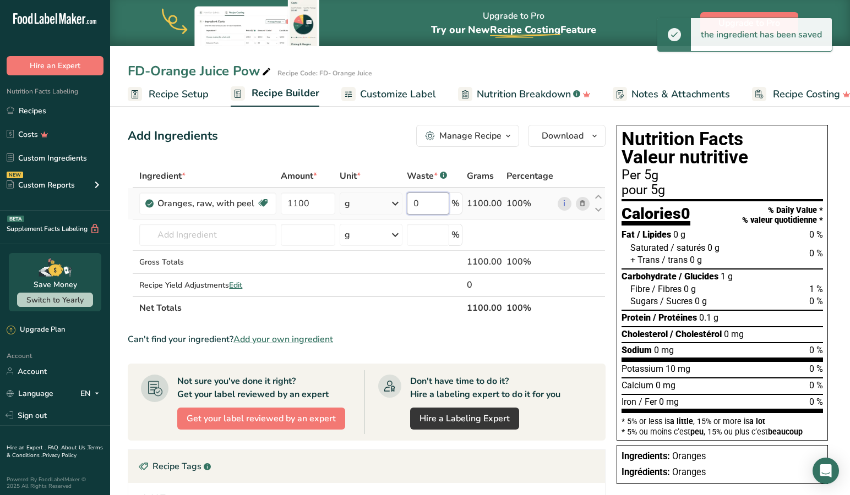
drag, startPoint x: 439, startPoint y: 207, endPoint x: 405, endPoint y: 201, distance: 35.3
click at [405, 201] on tr "Oranges, raw, with peel Source of Antioxidants Dairy free Gluten free Vegan Veg…" at bounding box center [366, 203] width 477 height 31
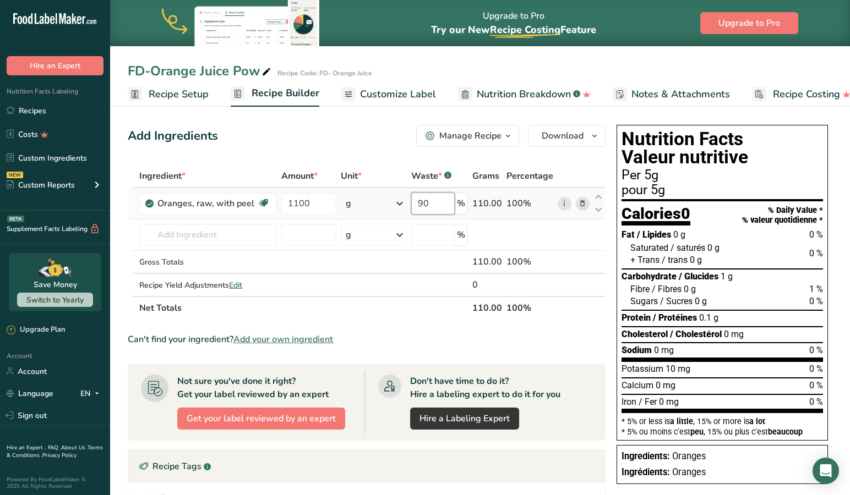
click at [436, 204] on input "90" at bounding box center [432, 204] width 43 height 22
type input "9"
type input "89"
click at [405, 94] on span "Customize Label" at bounding box center [397, 94] width 76 height 15
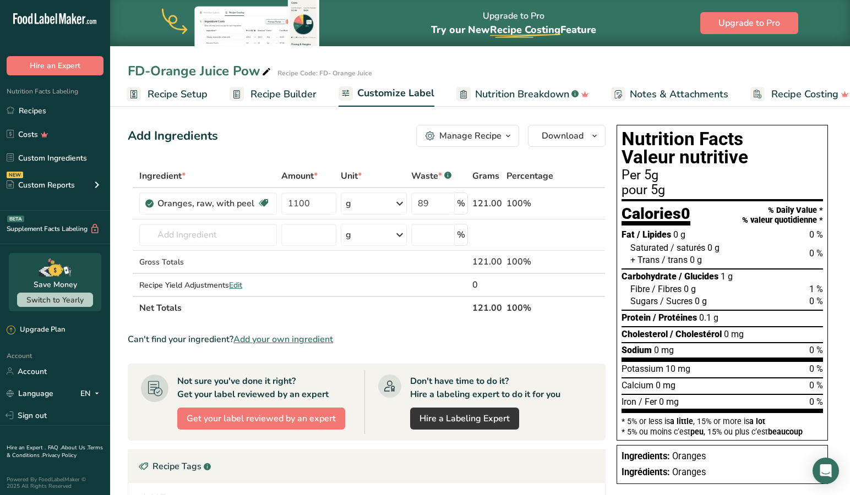
scroll to position [0, 18]
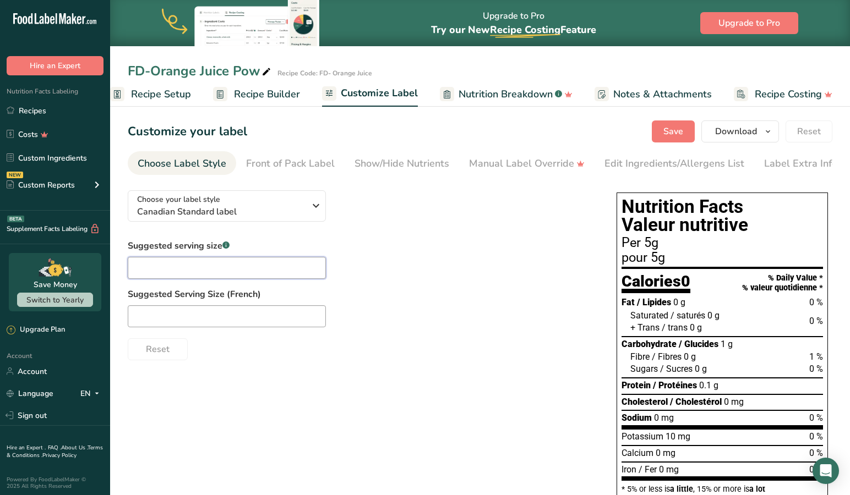
click at [201, 266] on input "text" at bounding box center [227, 268] width 198 height 22
type input "1"
type input "tsp"
drag, startPoint x: 146, startPoint y: 318, endPoint x: 143, endPoint y: 325, distance: 8.1
click at [146, 318] on input "text" at bounding box center [227, 316] width 198 height 22
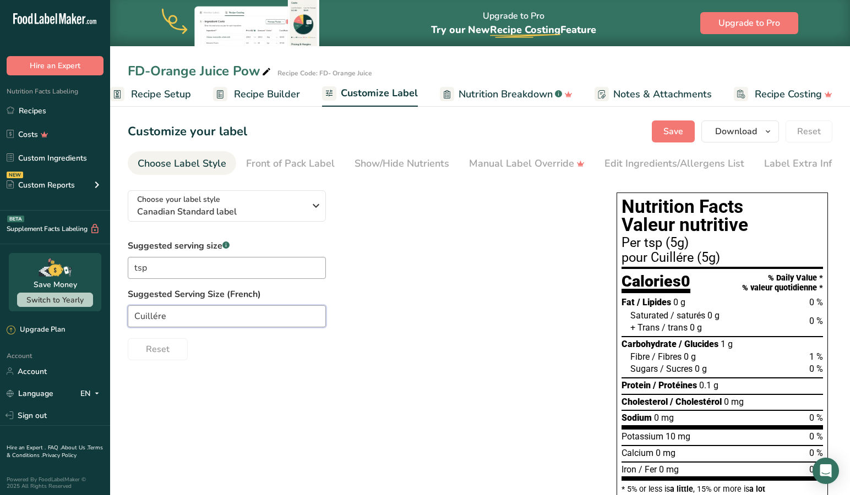
type input "Cuillére"
click at [185, 381] on div "Choose your label style Canadian Standard label USA (FDA) Standard FDA label Ta…" at bounding box center [480, 372] width 705 height 381
drag, startPoint x: 505, startPoint y: 273, endPoint x: 567, endPoint y: 232, distance: 74.2
click at [505, 273] on div "Suggested serving size .a-a{fill:#347362;}.b-a{fill:#fff;} tsp Suggested Servin…" at bounding box center [361, 299] width 467 height 121
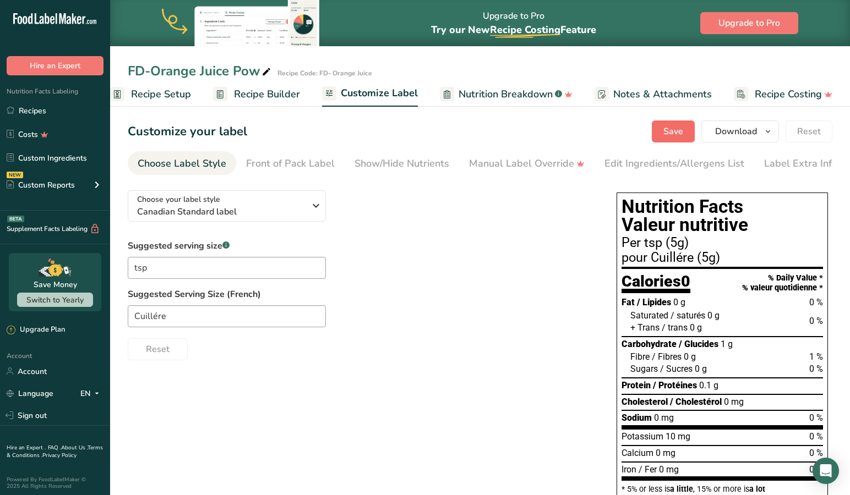
click at [676, 130] on span "Save" at bounding box center [673, 131] width 20 height 13
click at [167, 95] on span "Recipe Setup" at bounding box center [161, 94] width 60 height 15
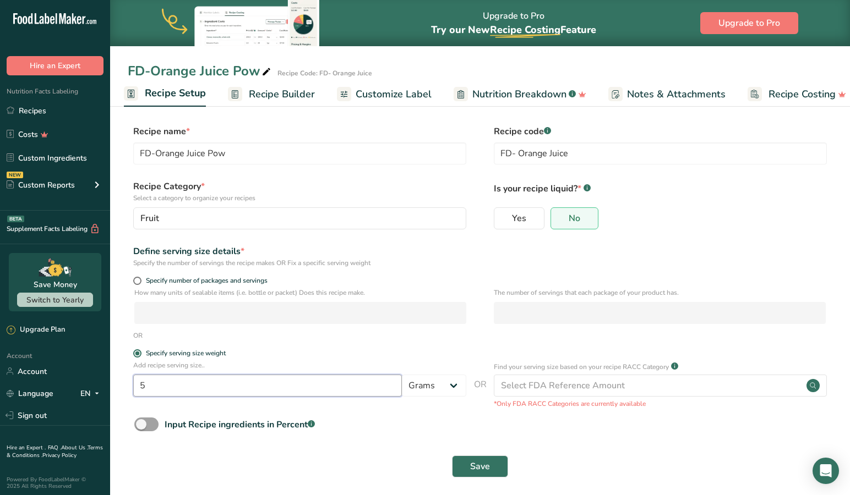
click at [290, 389] on input "5" at bounding box center [267, 386] width 269 height 22
type input "1"
select select "20"
select select "22"
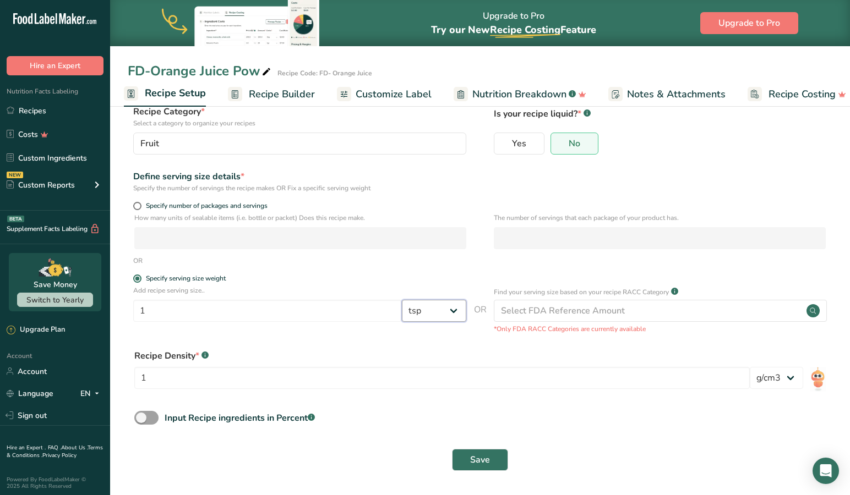
scroll to position [74, 0]
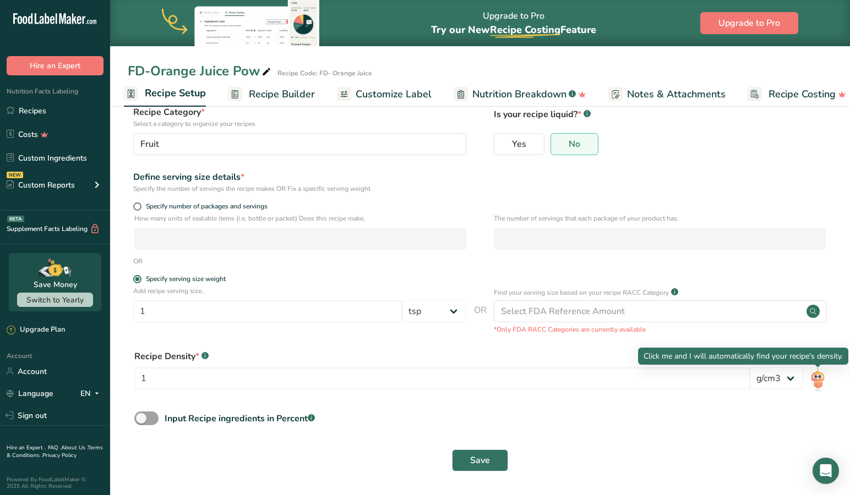
click at [821, 380] on img at bounding box center [818, 380] width 16 height 25
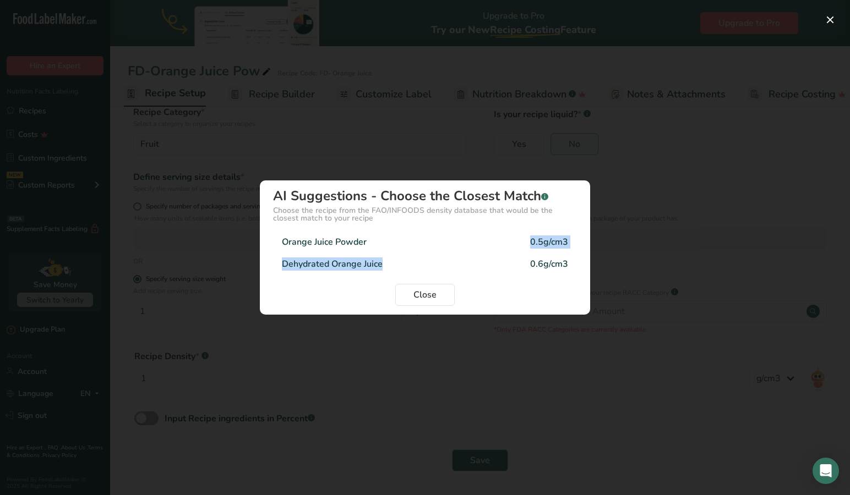
drag, startPoint x: 394, startPoint y: 241, endPoint x: 370, endPoint y: 269, distance: 37.5
click at [371, 269] on div "Orange Juice Powder 0.5g/cm3 Dehydrated Orange Juice 0.6g/cm3" at bounding box center [425, 253] width 304 height 44
click at [362, 265] on div "Dehydrated Orange Juice" at bounding box center [332, 264] width 101 height 13
type input "0.6"
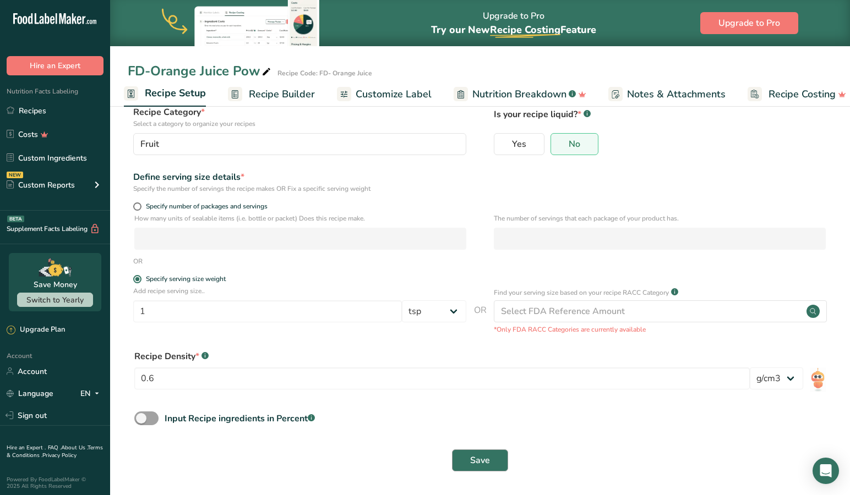
click at [485, 461] on span "Save" at bounding box center [480, 460] width 20 height 13
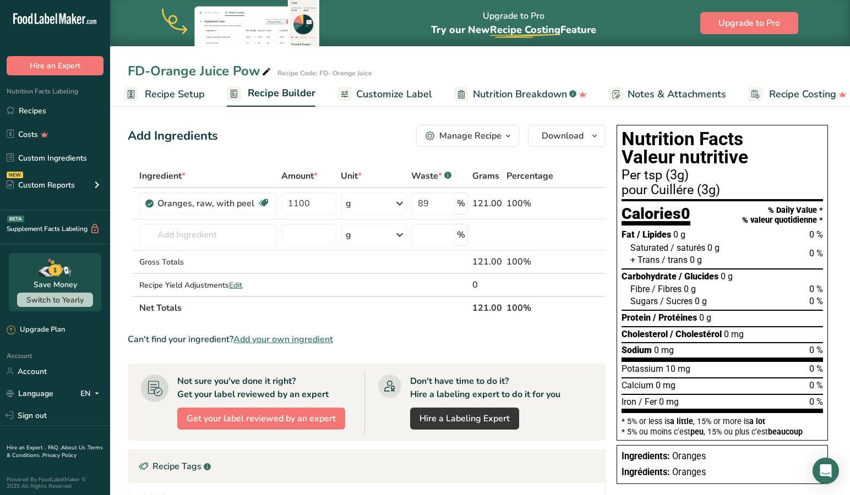
click at [397, 95] on span "Customize Label" at bounding box center [394, 94] width 76 height 15
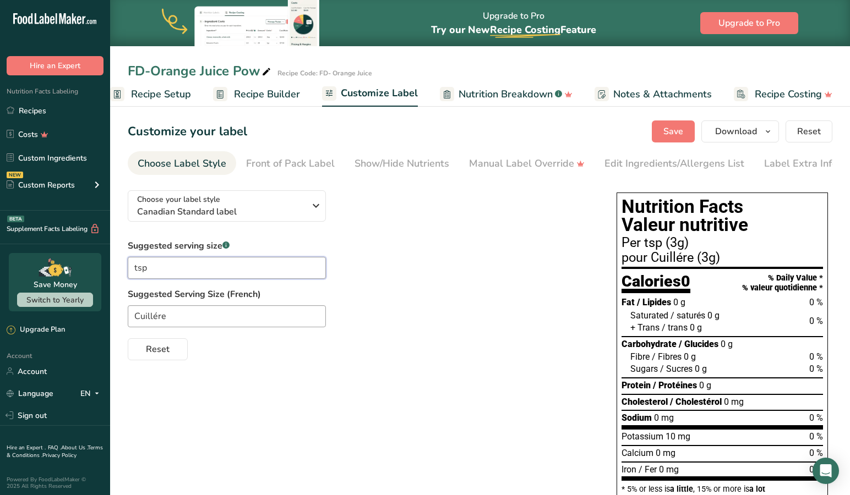
drag, startPoint x: 133, startPoint y: 263, endPoint x: 118, endPoint y: 272, distance: 17.6
click at [133, 264] on input "tsp" at bounding box center [227, 268] width 198 height 22
type input "1 tsp"
drag, startPoint x: 134, startPoint y: 313, endPoint x: 131, endPoint y: 323, distance: 10.3
click at [134, 313] on input "Cuillére" at bounding box center [227, 316] width 198 height 22
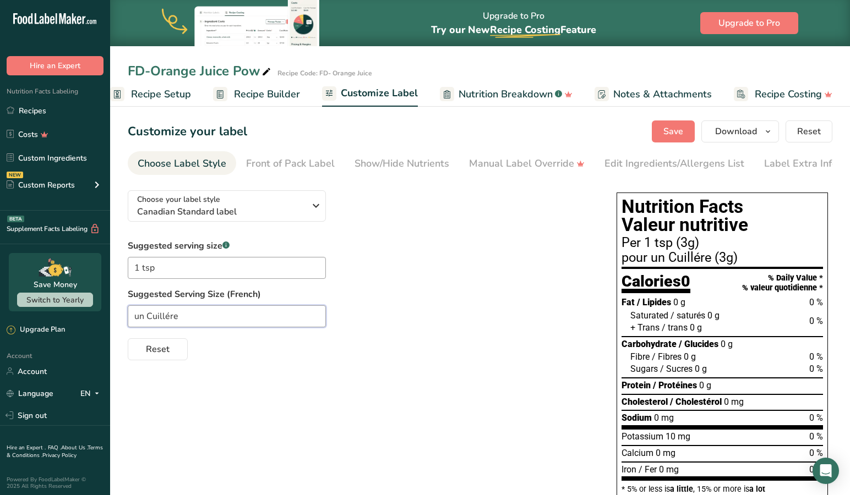
type input "un Cuillére"
click at [247, 372] on div "Choose your label style Canadian Standard label USA (FDA) Standard FDA label Ta…" at bounding box center [480, 372] width 705 height 381
click at [679, 127] on span "Save" at bounding box center [673, 131] width 20 height 13
click at [622, 161] on div "Edit Ingredients/Allergens List" at bounding box center [674, 163] width 140 height 15
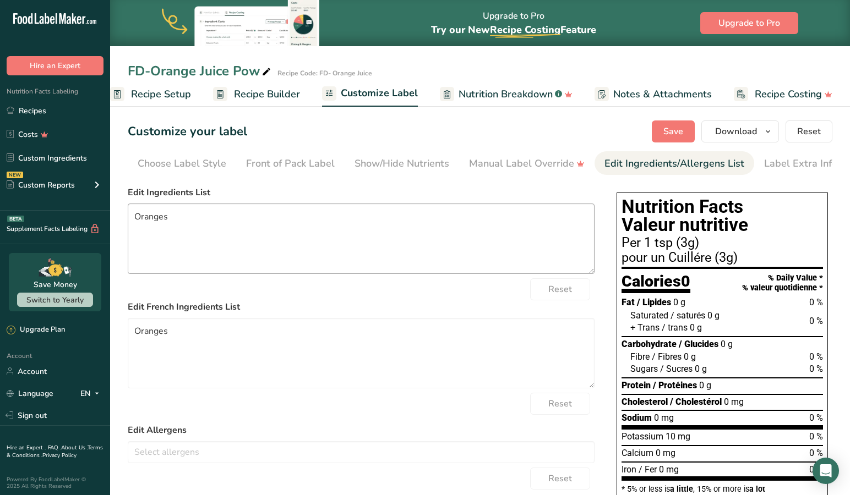
scroll to position [0, 7]
drag, startPoint x: 135, startPoint y: 215, endPoint x: 143, endPoint y: 296, distance: 80.7
click at [135, 219] on textarea "Oranges" at bounding box center [361, 239] width 467 height 70
type textarea "Freeze-Dried Oranges Powdered"
click at [218, 333] on textarea "Oranges" at bounding box center [361, 353] width 467 height 70
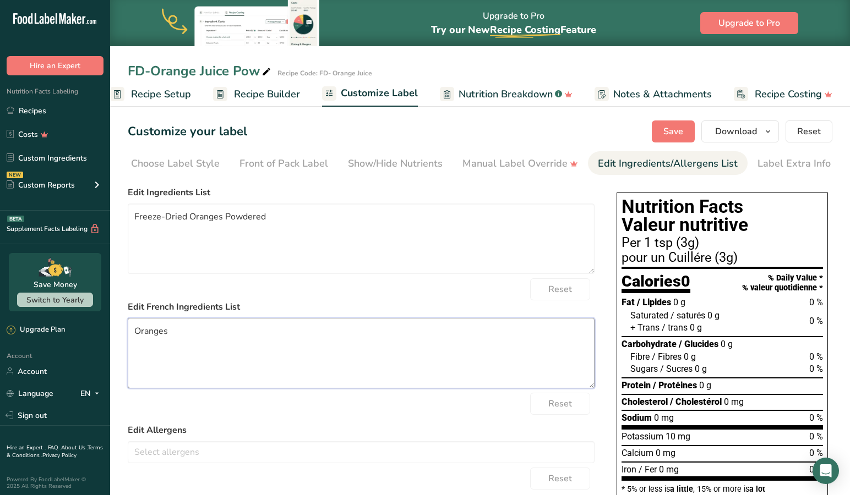
click at [135, 334] on textarea "Oranges" at bounding box center [361, 353] width 467 height 70
click at [245, 334] on textarea "Poudre Oranges" at bounding box center [361, 353] width 467 height 70
click at [278, 413] on div "Reset" at bounding box center [361, 404] width 467 height 22
click at [264, 337] on textarea "Poudre Oranges Lyophilisées" at bounding box center [361, 353] width 467 height 70
click at [239, 428] on label "Edit Allergens" at bounding box center [361, 430] width 467 height 13
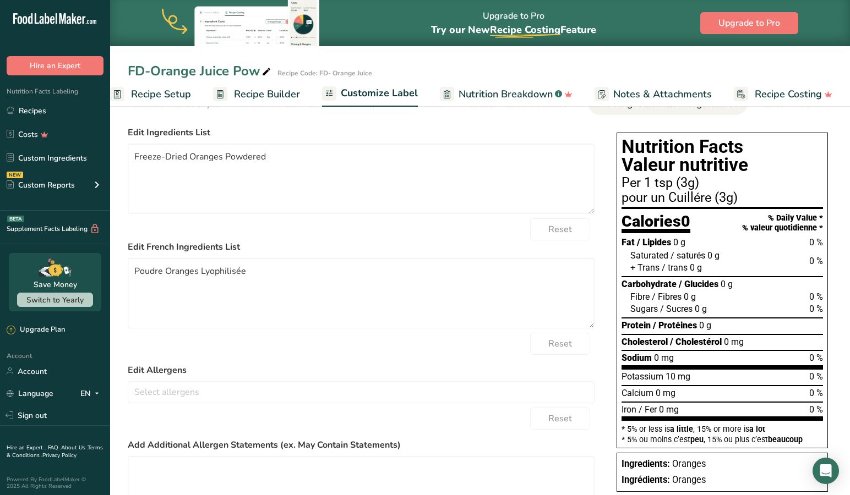
scroll to position [36, 0]
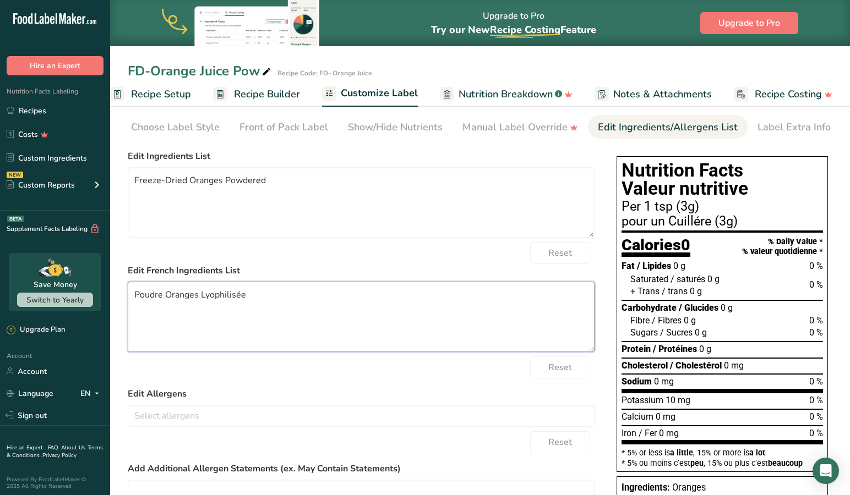
click at [167, 298] on textarea "Poudre Oranges Lyophilisée" at bounding box center [361, 317] width 467 height 70
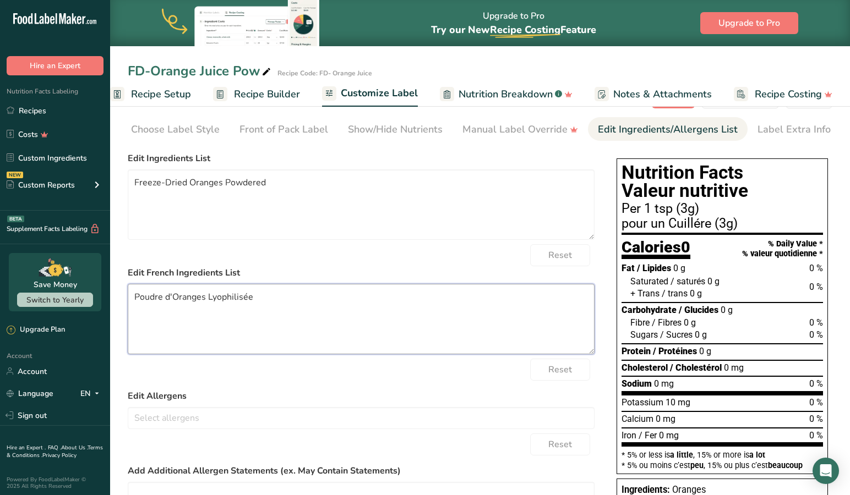
drag, startPoint x: 203, startPoint y: 301, endPoint x: 201, endPoint y: 308, distance: 7.5
click at [203, 304] on textarea "Poudre d'Oranges Lyophilisée" at bounding box center [361, 319] width 467 height 70
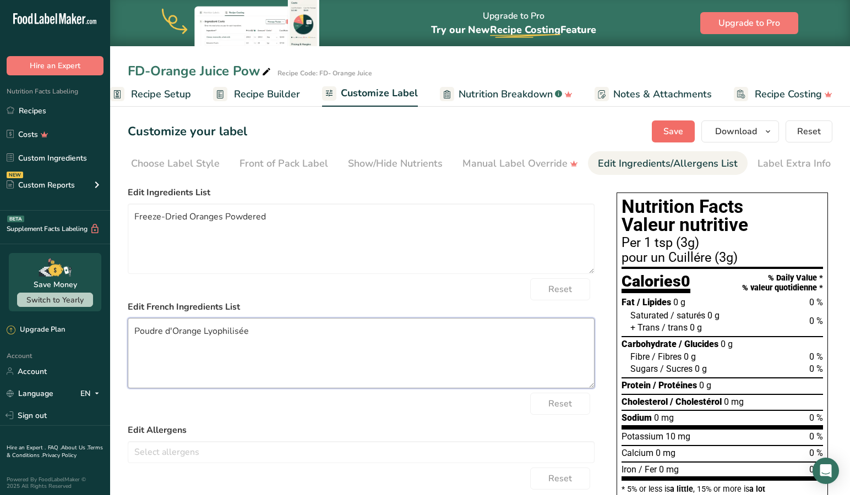
scroll to position [0, 0]
type textarea "Poudre d'Orange Lyophilisée"
click at [686, 125] on button "Save" at bounding box center [673, 132] width 43 height 22
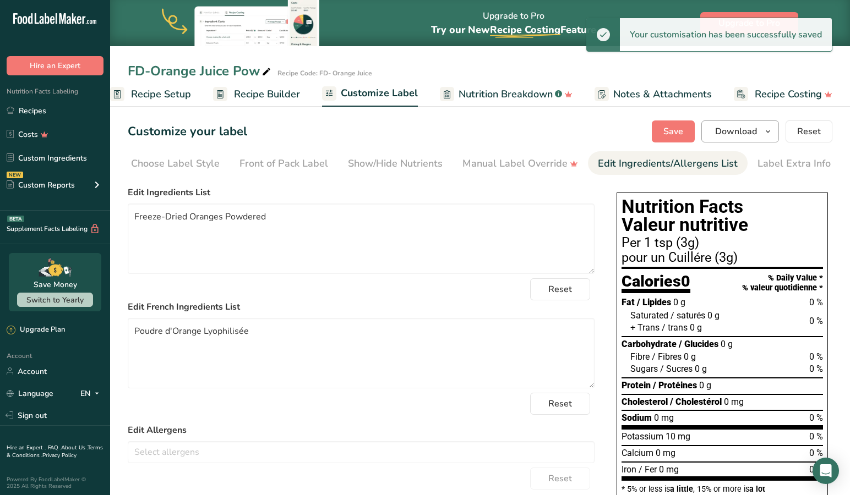
click at [730, 133] on span "Download" at bounding box center [736, 131] width 42 height 13
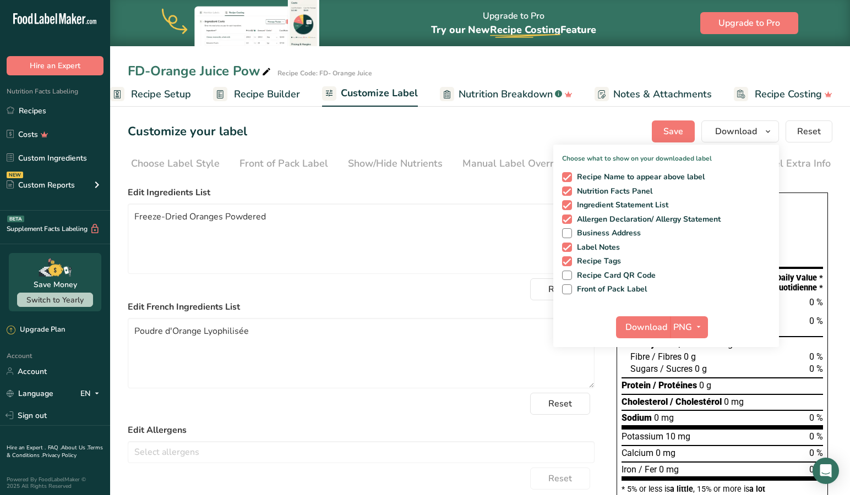
click at [648, 326] on span "Download" at bounding box center [646, 327] width 42 height 13
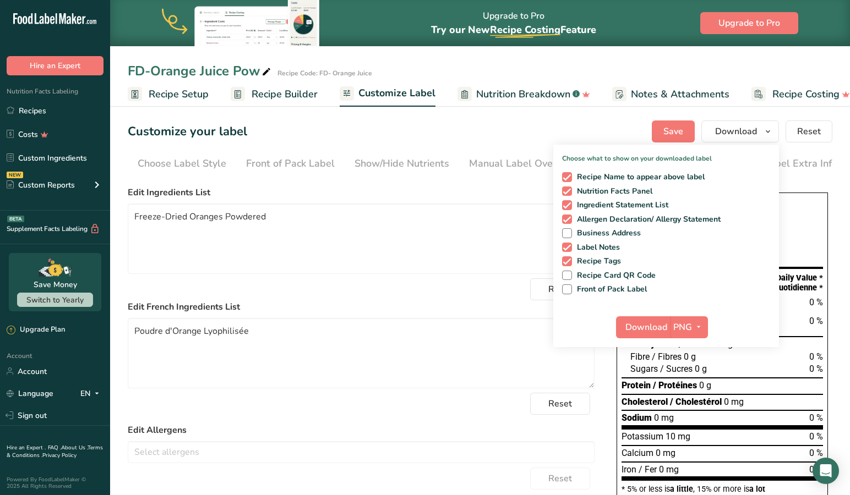
scroll to position [0, 7]
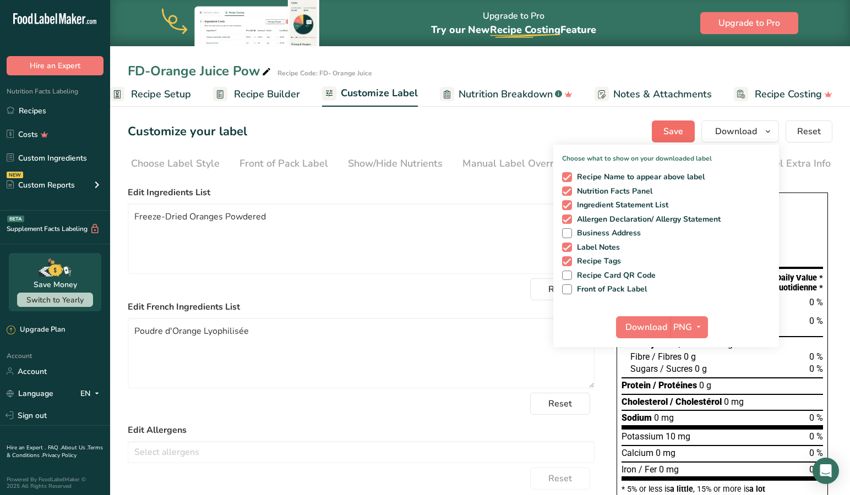
click at [675, 132] on span "Save" at bounding box center [673, 131] width 20 height 13
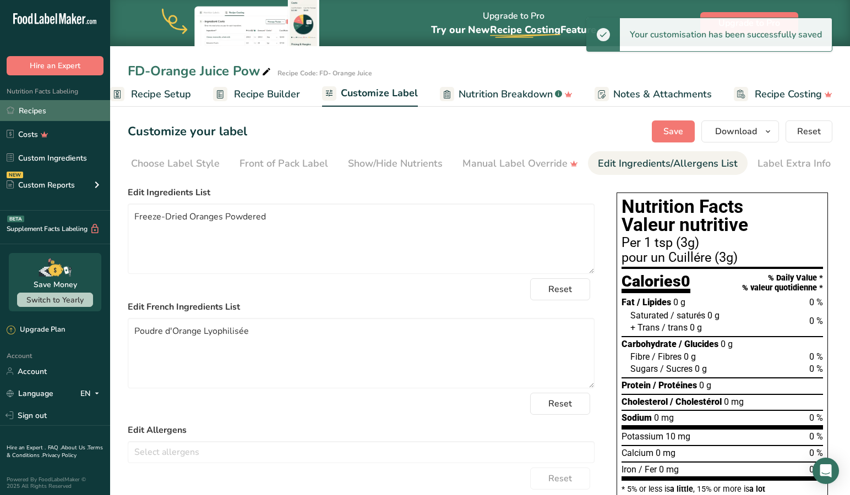
click at [39, 108] on link "Recipes" at bounding box center [55, 110] width 110 height 21
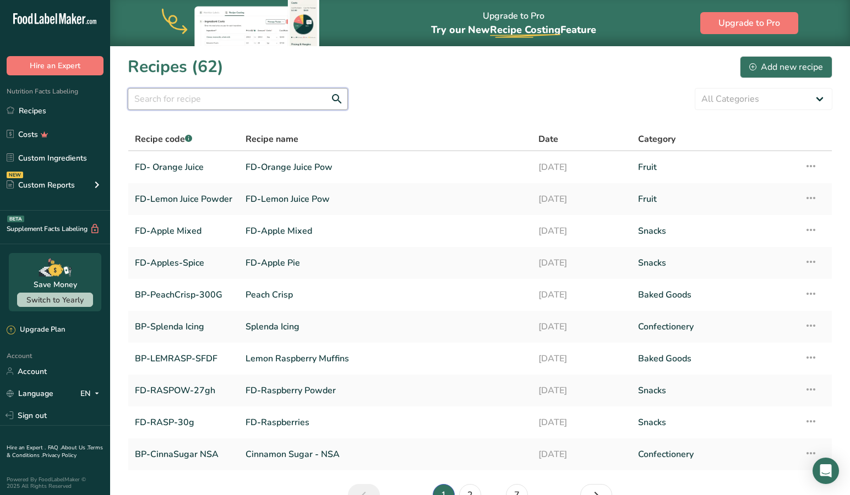
click at [197, 96] on input "text" at bounding box center [238, 99] width 220 height 22
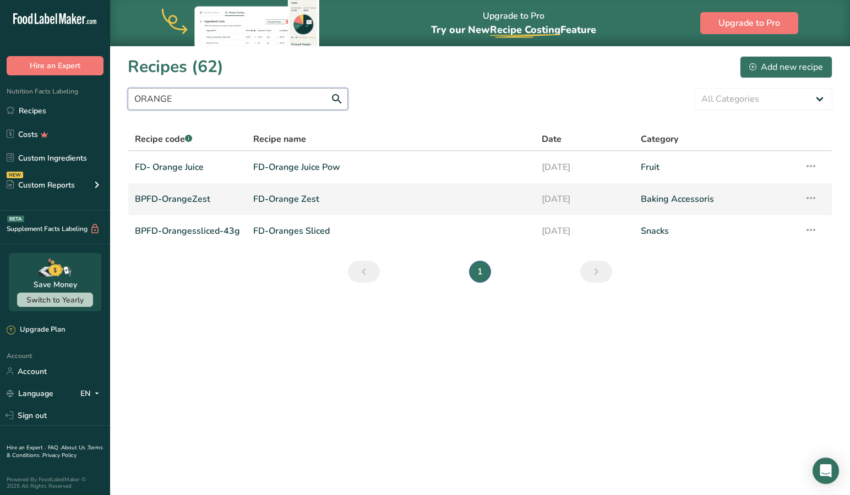
type input "ORANGE"
click at [284, 196] on link "FD-Orange Zest" at bounding box center [390, 199] width 275 height 23
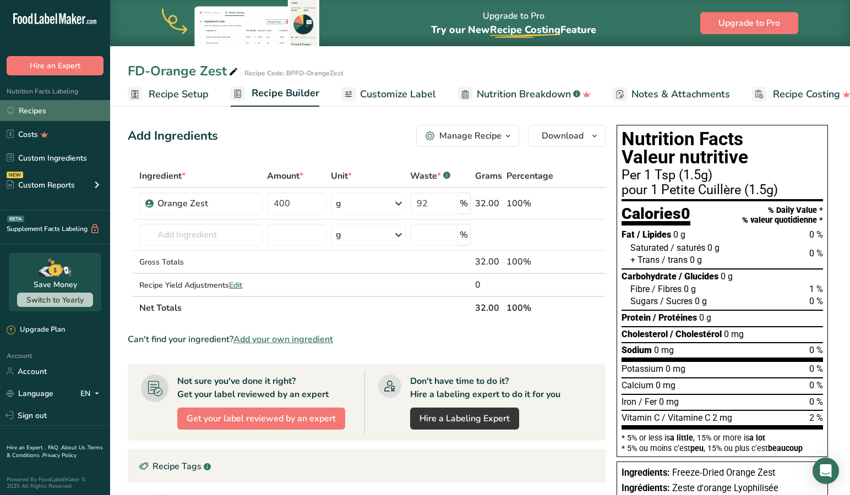
scroll to position [2, 0]
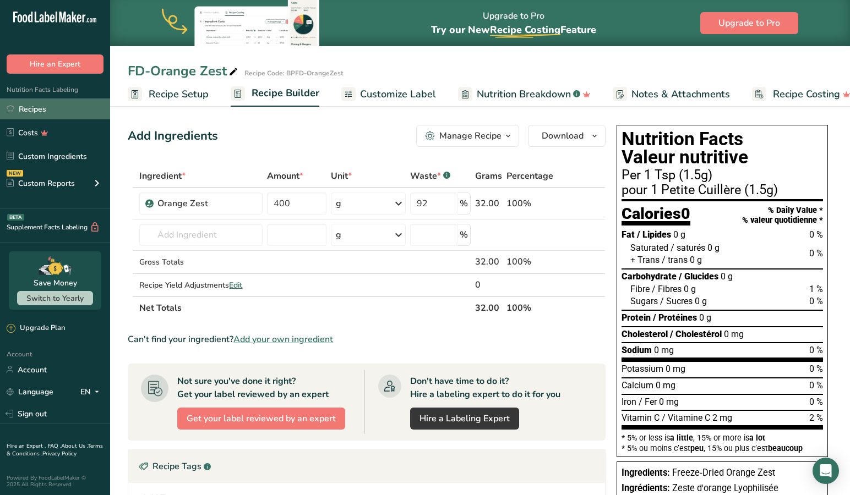
click at [40, 110] on link "Recipes" at bounding box center [55, 109] width 110 height 21
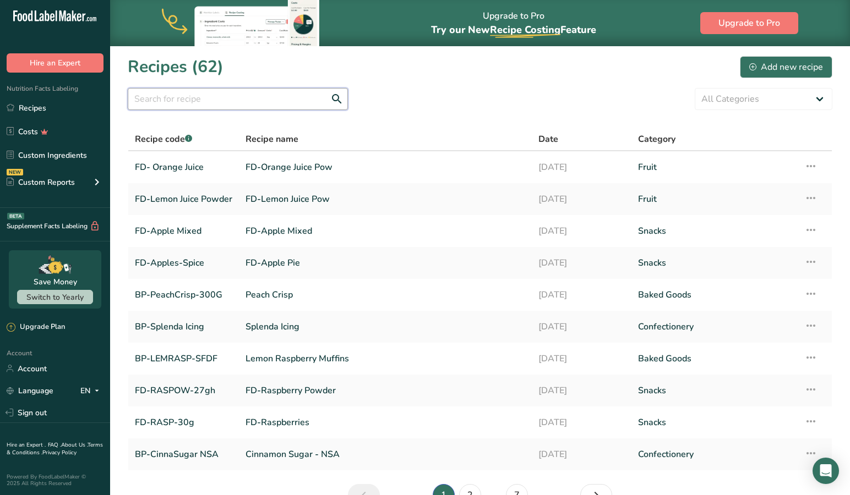
click at [211, 101] on input "text" at bounding box center [238, 99] width 220 height 22
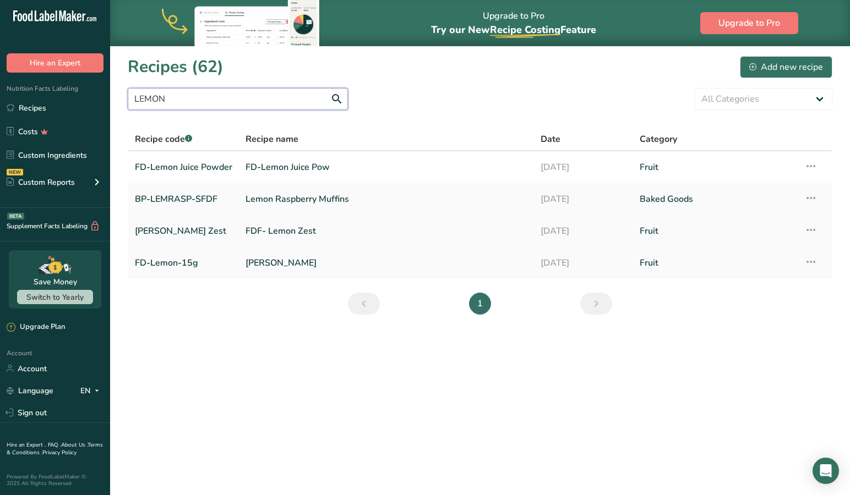
type input "LEMON"
click at [186, 230] on link "[PERSON_NAME] Zest" at bounding box center [183, 231] width 97 height 23
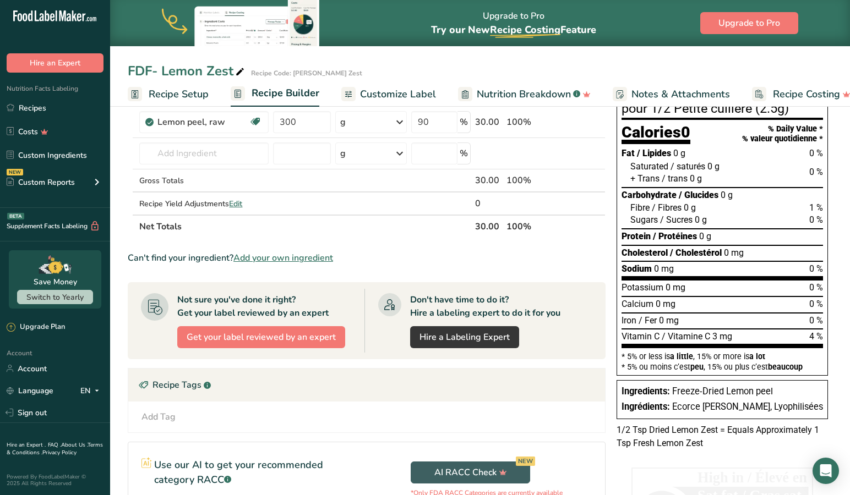
scroll to position [144, 0]
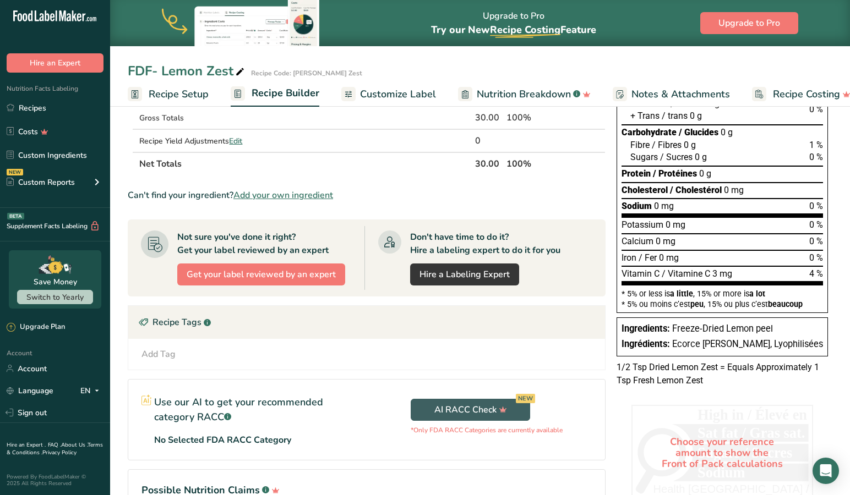
click at [678, 367] on p "1/2 Tsp Dried Lemon Zest = Equals Approximately 1 Tsp Fresh Lemon Zest" at bounding box center [721, 374] width 211 height 26
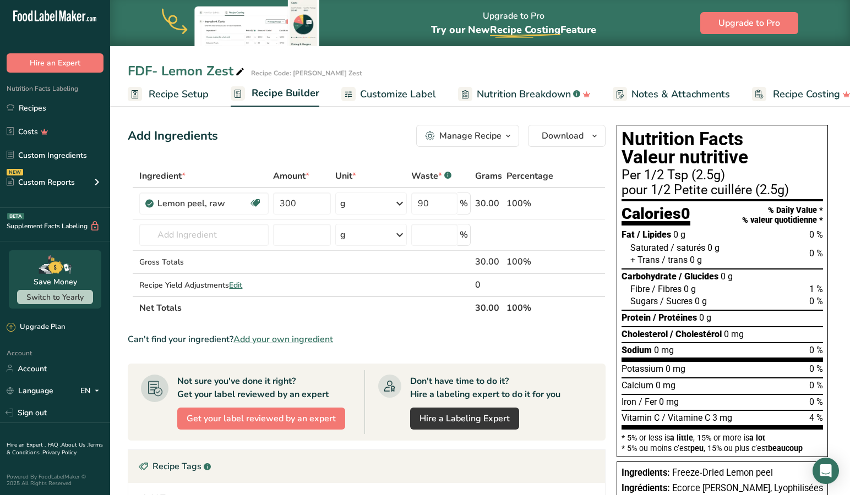
scroll to position [0, 0]
click at [413, 95] on span "Customize Label" at bounding box center [398, 94] width 76 height 15
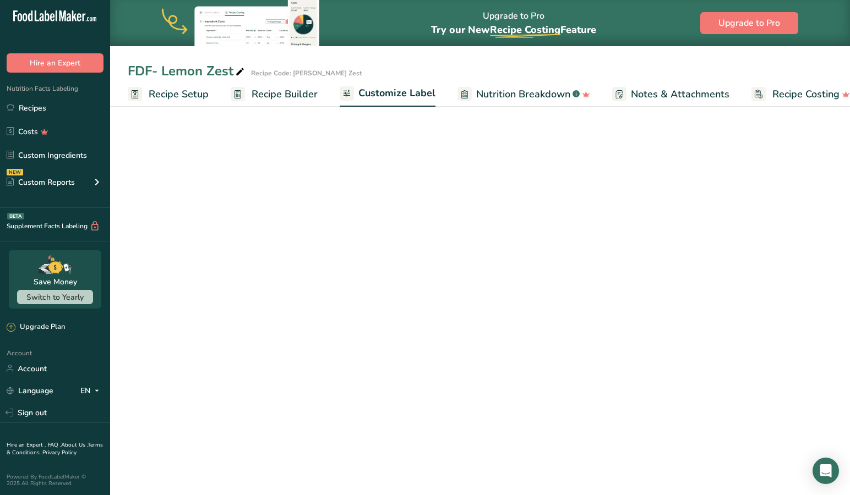
scroll to position [0, 18]
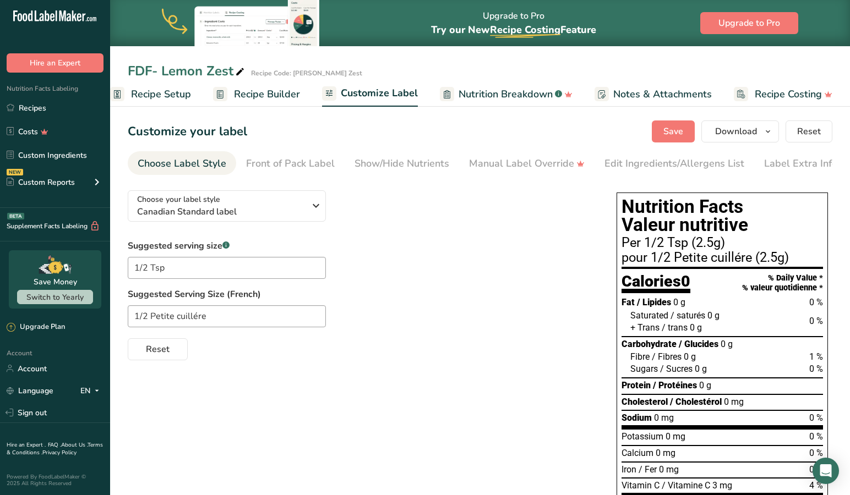
click at [635, 96] on span "Notes & Attachments" at bounding box center [662, 94] width 99 height 15
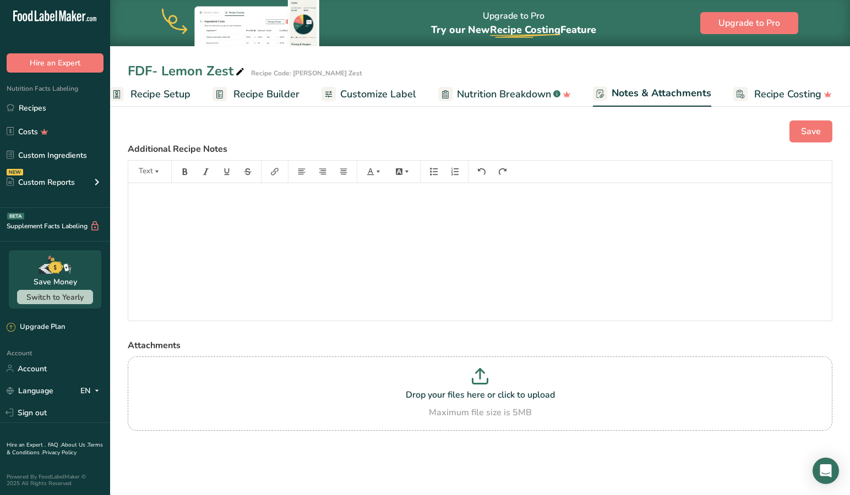
click at [504, 95] on span "Nutrition Breakdown" at bounding box center [504, 94] width 94 height 15
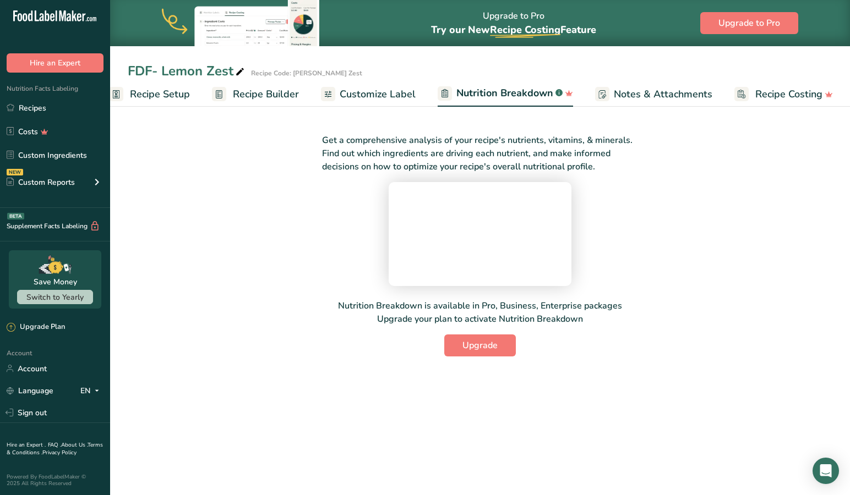
click at [377, 92] on span "Customize Label" at bounding box center [378, 94] width 76 height 15
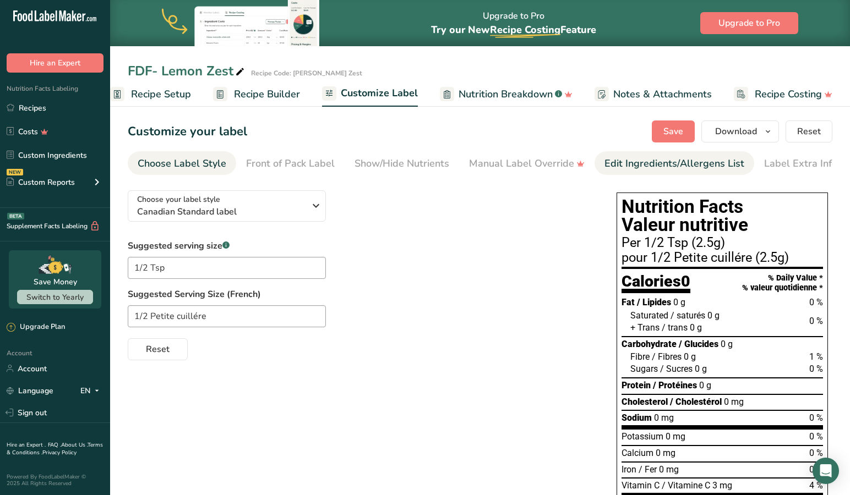
click at [645, 160] on div "Edit Ingredients/Allergens List" at bounding box center [674, 163] width 140 height 15
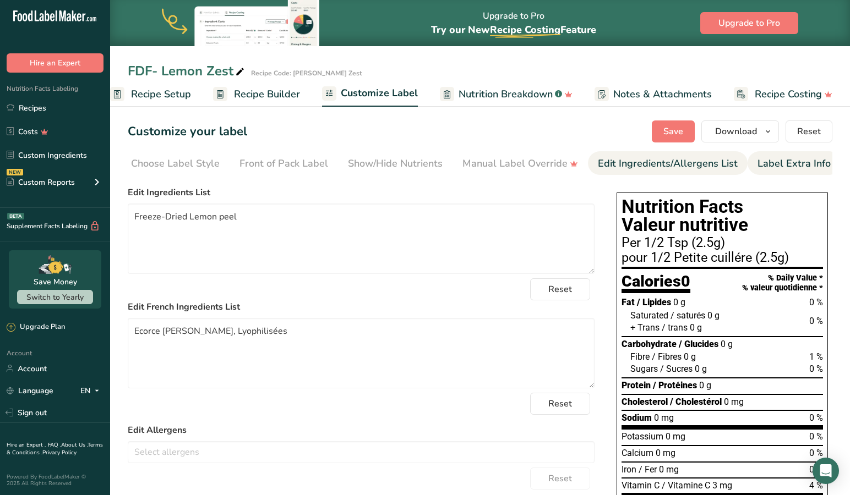
click at [774, 161] on div "Label Extra Info" at bounding box center [793, 163] width 73 height 15
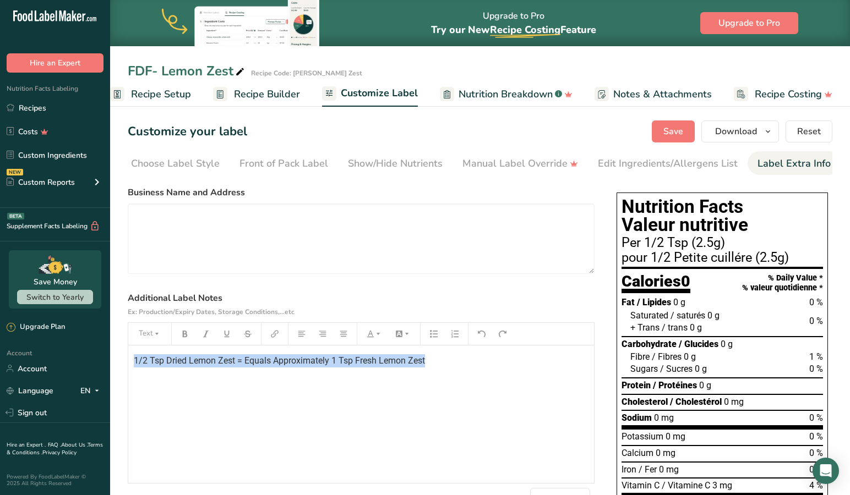
drag, startPoint x: 418, startPoint y: 367, endPoint x: 145, endPoint y: 363, distance: 273.0
click at [128, 363] on div "1/2 Tsp Dried Lemon Zest = Equals Approximately 1 Tsp Fresh Lemon Zest" at bounding box center [361, 415] width 466 height 138
copy span "1/2 Tsp Dried Lemon Zest = Equals Approximately 1 Tsp Fresh Lemon Zest"
drag, startPoint x: 681, startPoint y: 131, endPoint x: 674, endPoint y: 135, distance: 8.1
click at [681, 131] on span "Save" at bounding box center [673, 131] width 20 height 13
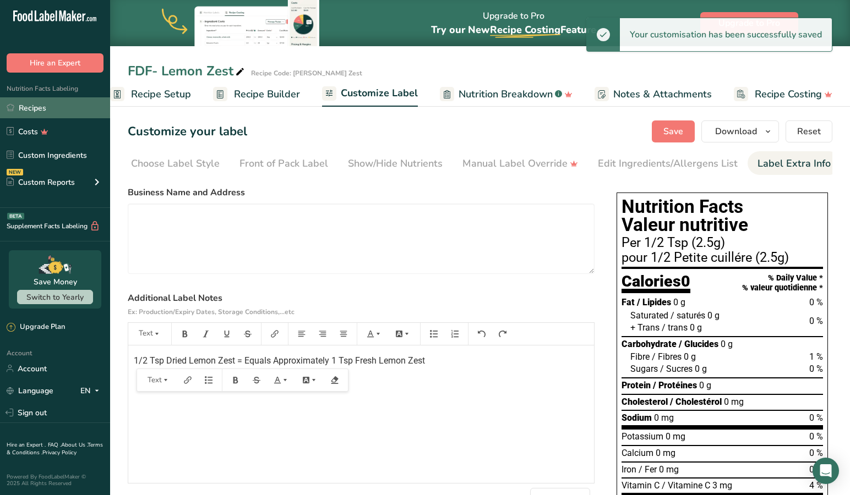
click at [32, 107] on link "Recipes" at bounding box center [55, 107] width 110 height 21
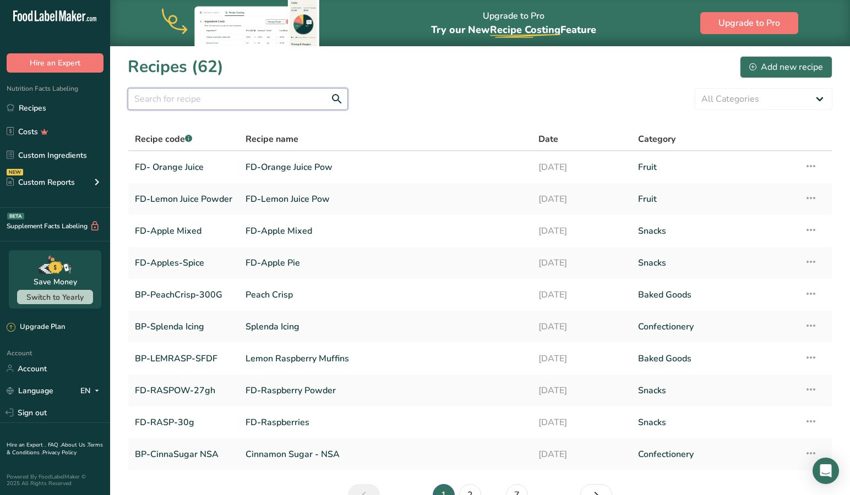
click at [211, 100] on input "text" at bounding box center [238, 99] width 220 height 22
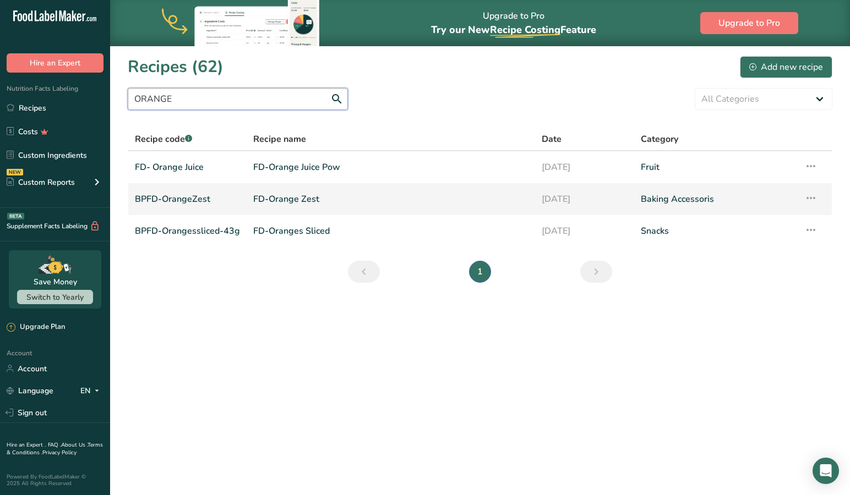
type input "ORANGE"
click at [188, 194] on link "BPFD-OrangeZest" at bounding box center [187, 199] width 105 height 23
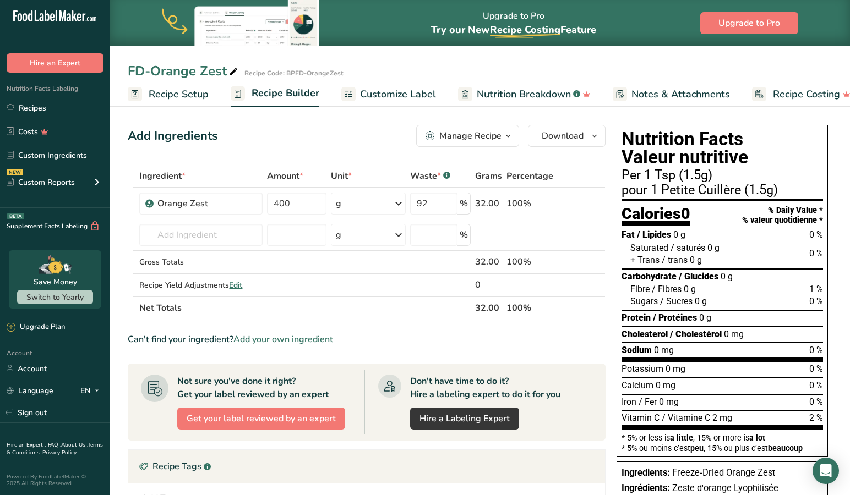
click at [383, 88] on span "Customize Label" at bounding box center [398, 94] width 76 height 15
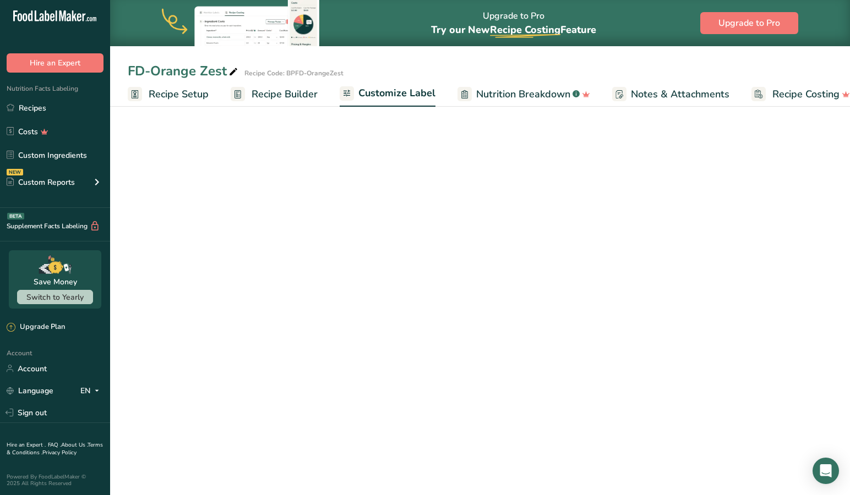
scroll to position [0, 18]
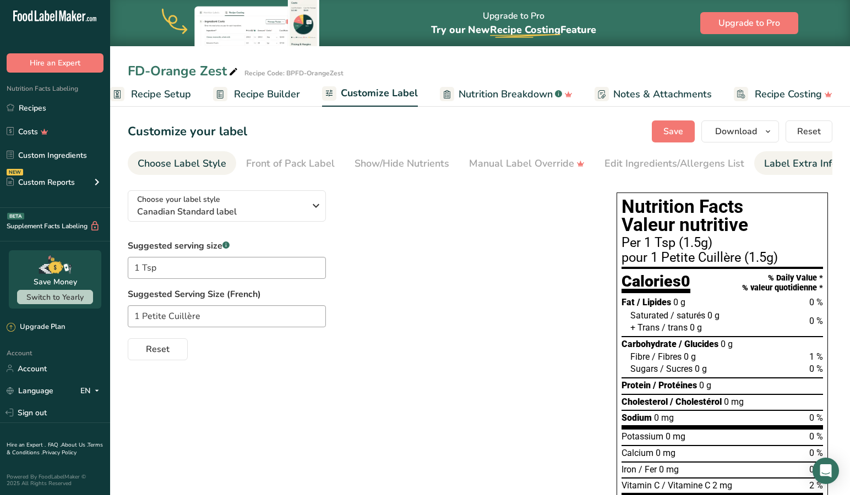
click at [783, 158] on div "Label Extra Info" at bounding box center [800, 163] width 73 height 15
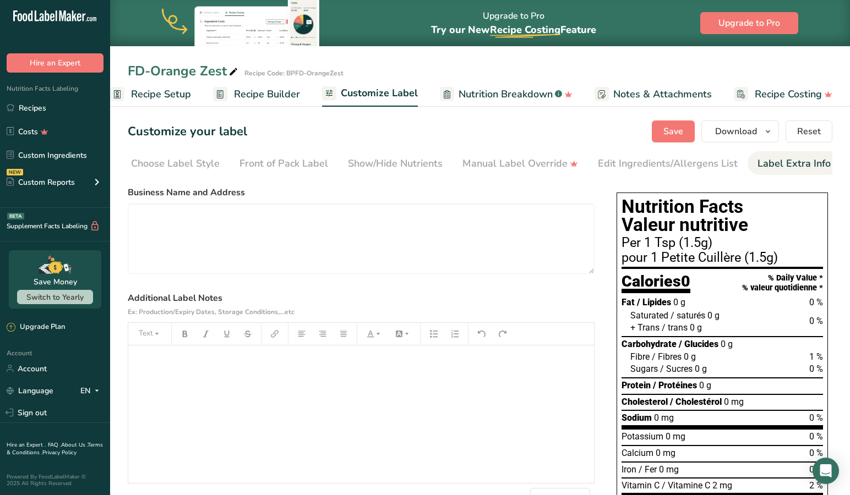
scroll to position [1, 0]
click at [644, 90] on span "Notes & Attachments" at bounding box center [662, 94] width 99 height 15
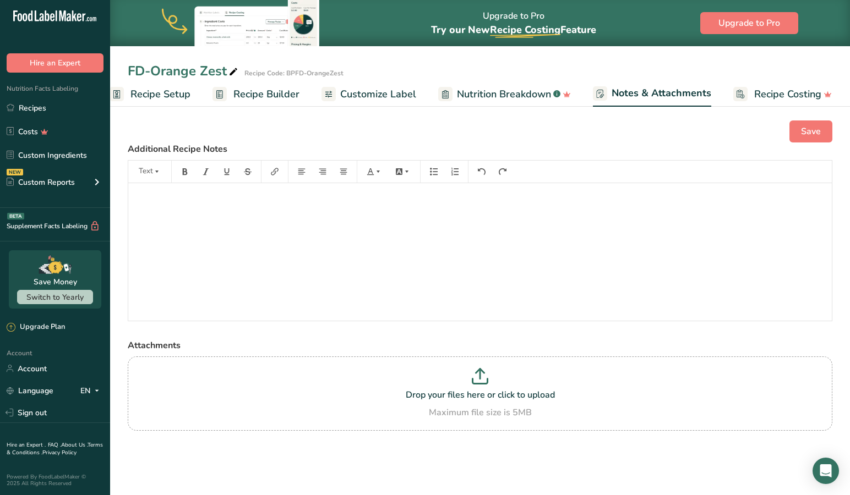
click at [387, 88] on span "Customize Label" at bounding box center [378, 94] width 76 height 15
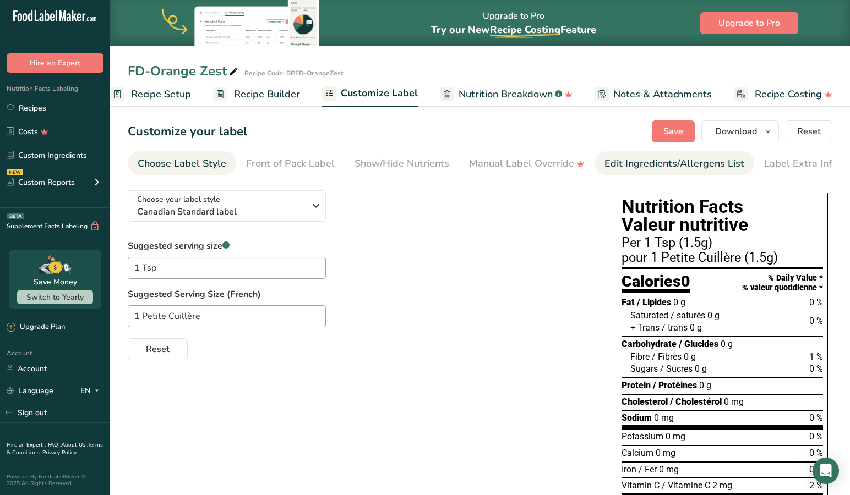
click at [637, 162] on div "Edit Ingredients/Allergens List" at bounding box center [674, 163] width 140 height 15
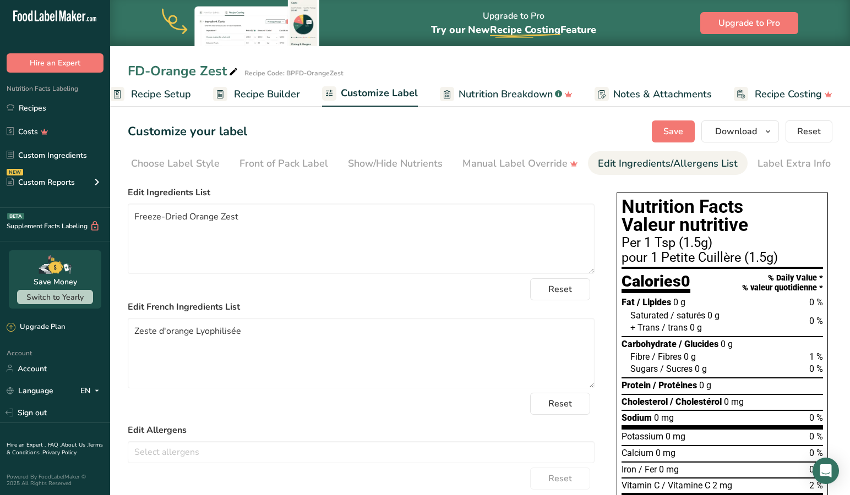
scroll to position [0, 0]
click at [783, 166] on div "Label Extra Info" at bounding box center [793, 163] width 73 height 15
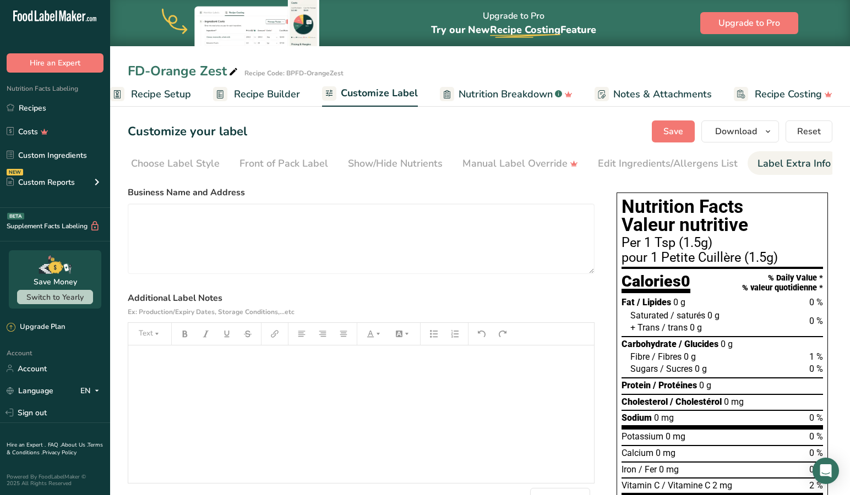
scroll to position [8, 0]
click at [147, 362] on div "﻿" at bounding box center [361, 415] width 466 height 138
click at [190, 356] on span "1/2 Tsp Dried Lemon Zest = Equals Approximately 1 Tsp Fresh Lemon Zest" at bounding box center [279, 361] width 291 height 10
click at [380, 357] on span "1/2 Tsp Dried Orange Zest = Equals Approximately 1 Tsp Fresh Lemon Zest" at bounding box center [280, 361] width 292 height 10
click at [671, 130] on span "Save" at bounding box center [673, 131] width 20 height 13
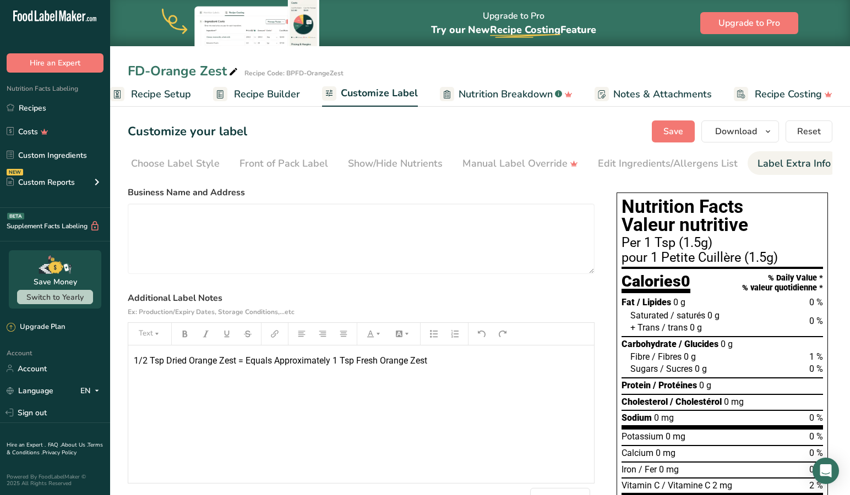
click at [678, 128] on span "Save" at bounding box center [673, 131] width 20 height 13
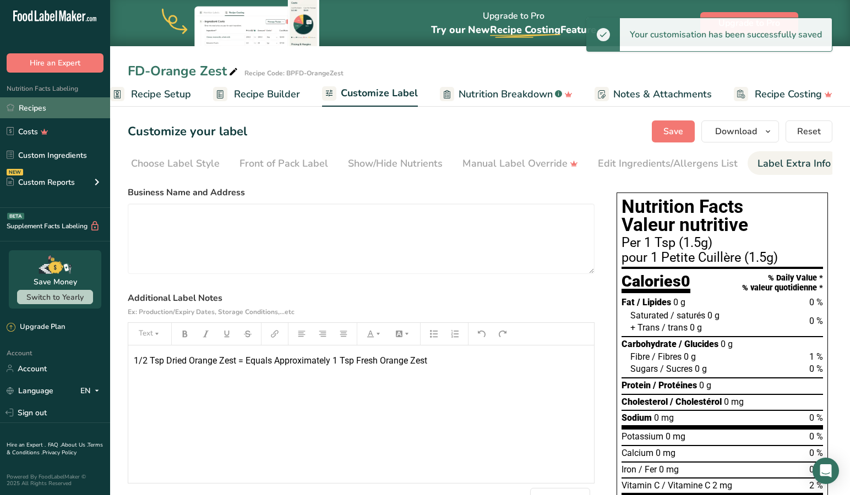
click at [30, 107] on link "Recipes" at bounding box center [55, 107] width 110 height 21
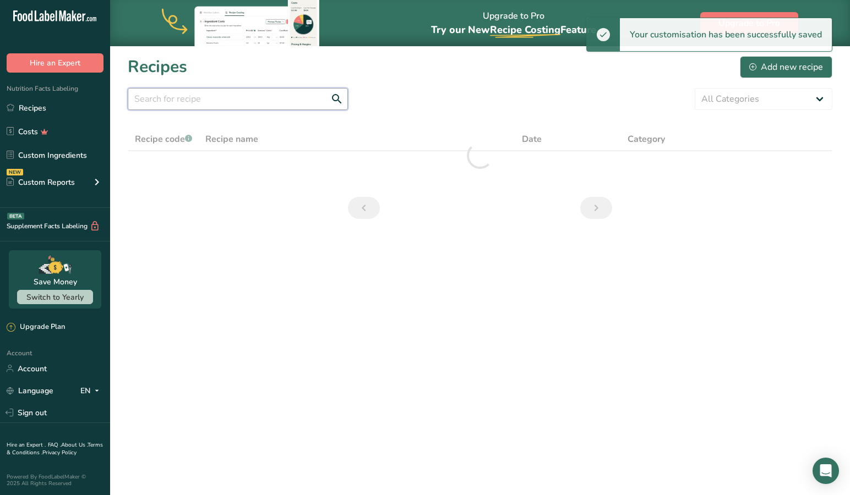
click at [211, 102] on input "text" at bounding box center [238, 99] width 220 height 22
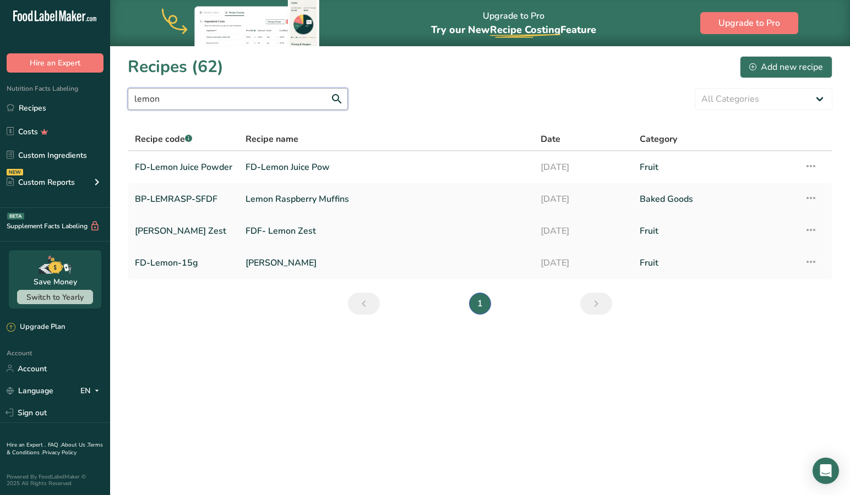
type input "lemon"
click at [277, 227] on link "FDF- Lemon Zest" at bounding box center [386, 231] width 282 height 23
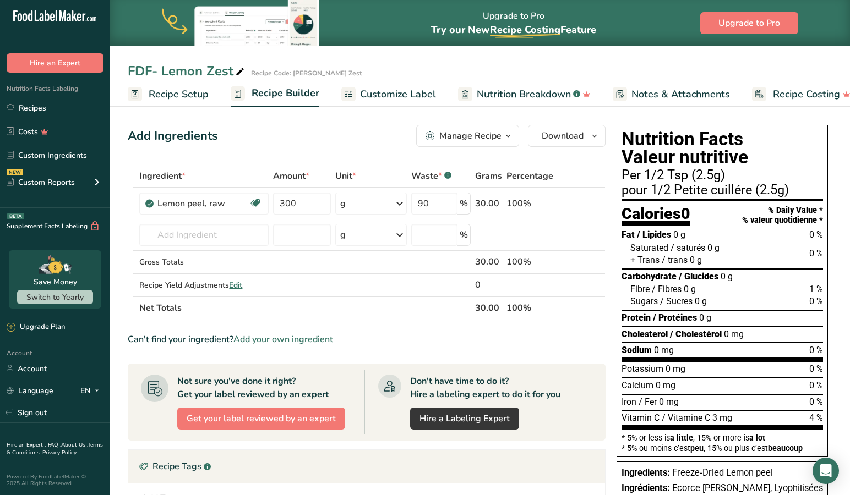
click at [374, 89] on span "Customize Label" at bounding box center [398, 94] width 76 height 15
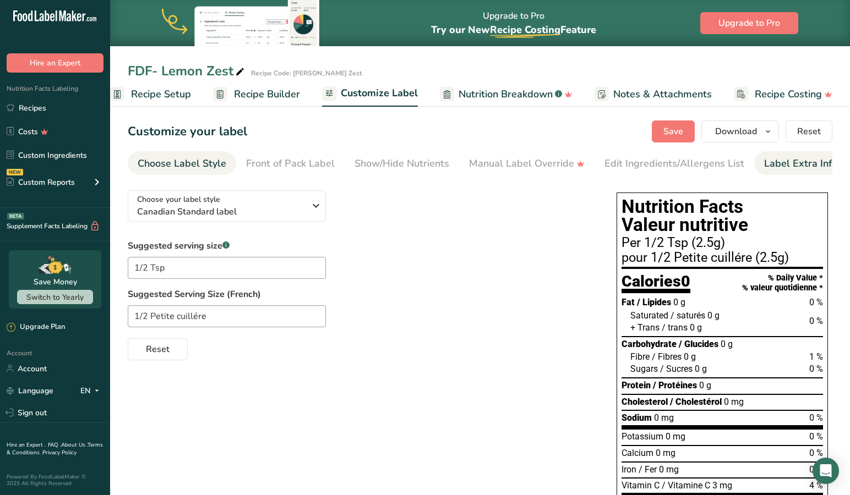
click at [805, 160] on div "Label Extra Info" at bounding box center [800, 163] width 73 height 15
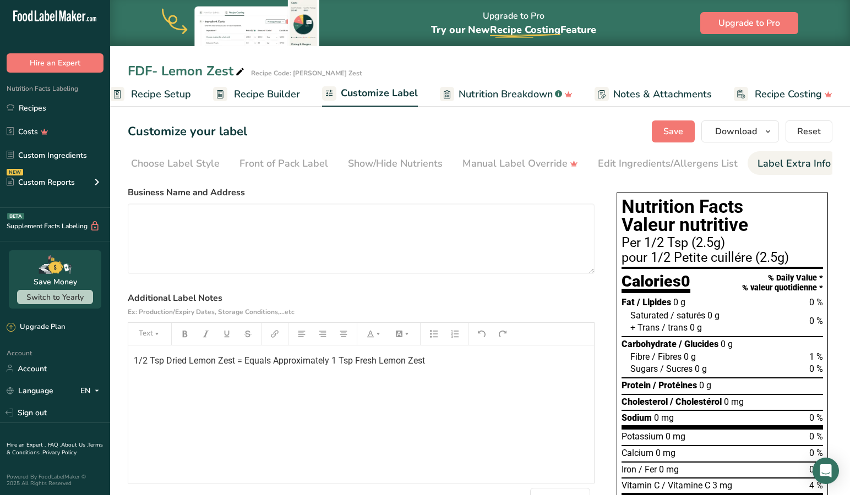
drag, startPoint x: 668, startPoint y: 131, endPoint x: 192, endPoint y: 130, distance: 476.6
click at [668, 131] on span "Save" at bounding box center [673, 131] width 20 height 13
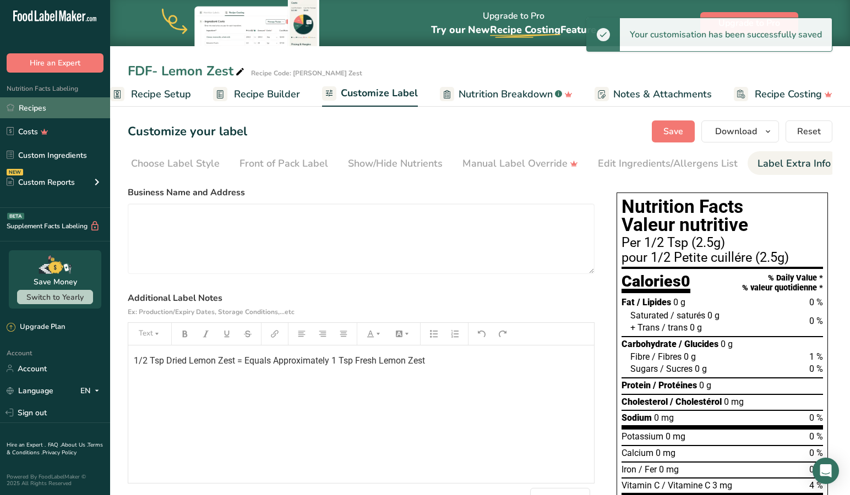
click at [32, 107] on link "Recipes" at bounding box center [55, 107] width 110 height 21
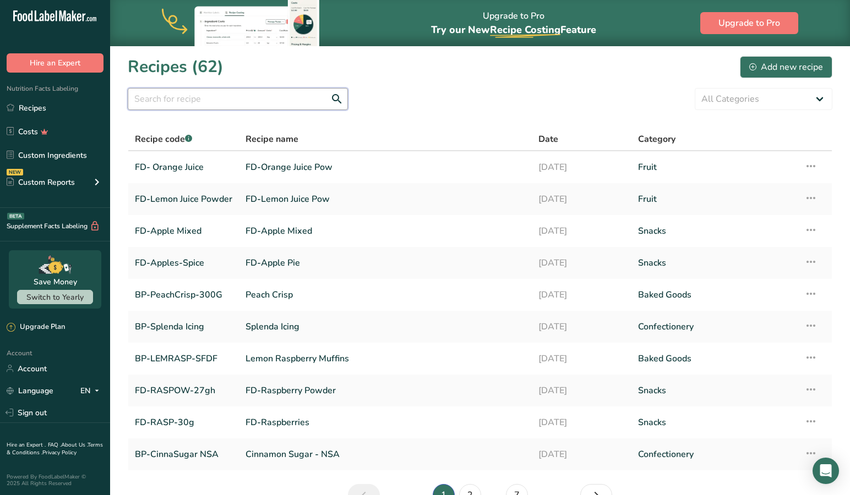
click at [212, 99] on input "text" at bounding box center [238, 99] width 220 height 22
click at [195, 167] on link "FD- Orange Juice" at bounding box center [183, 167] width 97 height 23
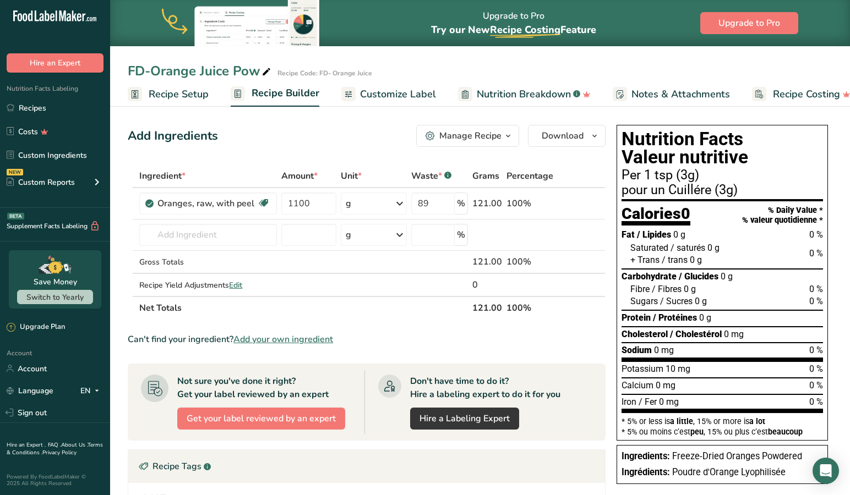
click at [172, 95] on span "Recipe Setup" at bounding box center [179, 94] width 60 height 15
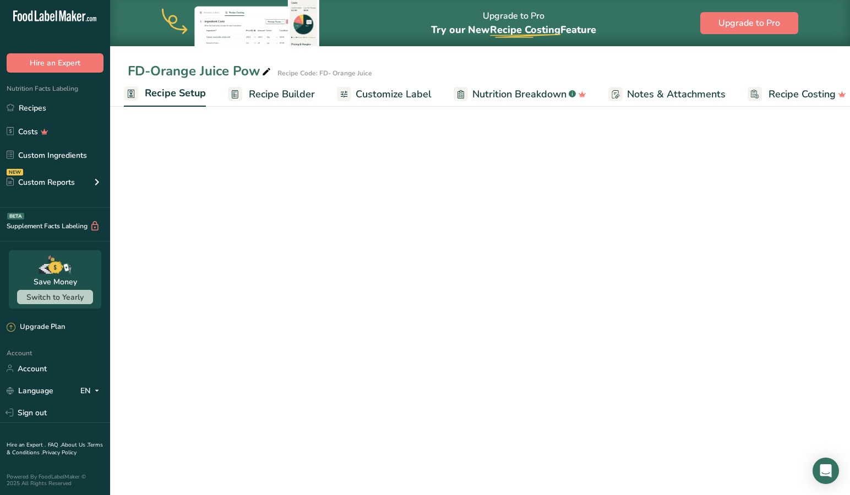
select select "20"
select select "22"
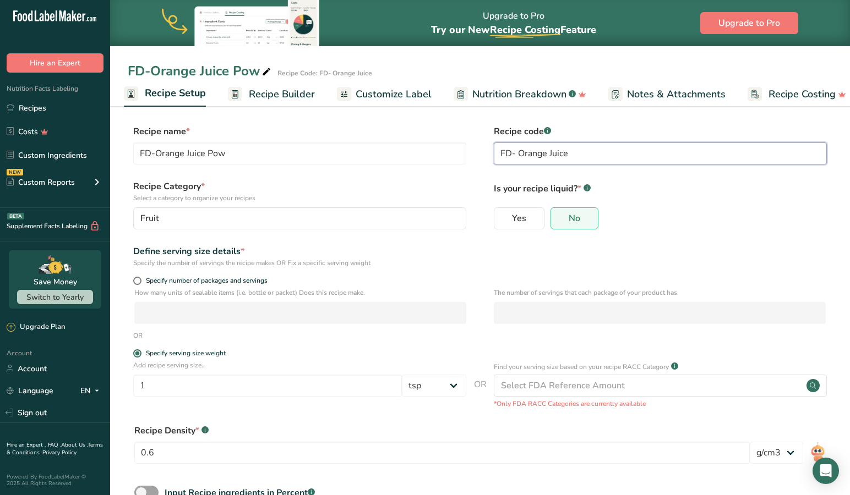
click at [610, 148] on input "FD- Orange Juice" at bounding box center [660, 154] width 333 height 22
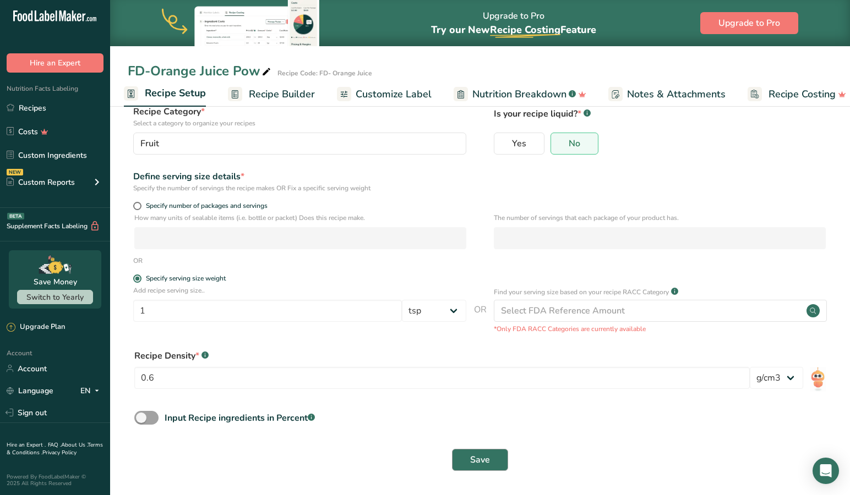
scroll to position [74, 0]
type input "FD- Orange Juice Powder"
click at [486, 456] on span "Save" at bounding box center [480, 460] width 20 height 13
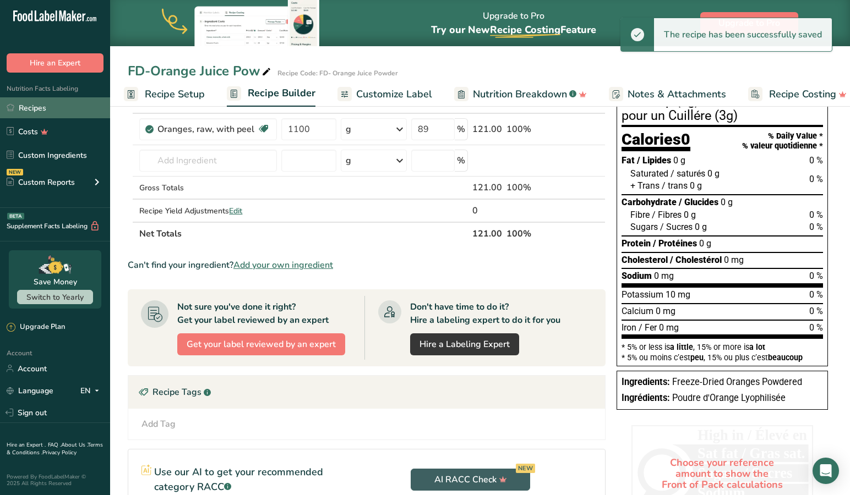
click at [30, 103] on link "Recipes" at bounding box center [55, 107] width 110 height 21
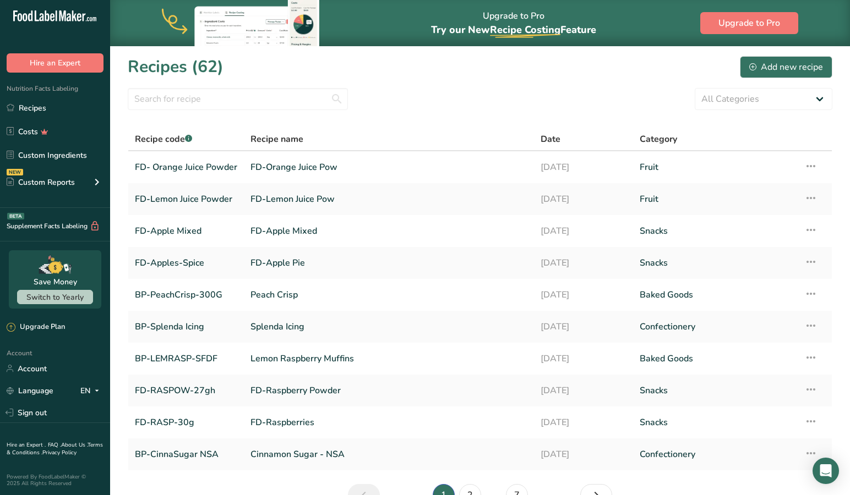
click at [210, 86] on section "Recipes (62) Add new recipe All Categories Baked Goods Baking Accessoris Bevera…" at bounding box center [480, 285] width 740 height 478
click at [210, 93] on input "text" at bounding box center [238, 99] width 220 height 22
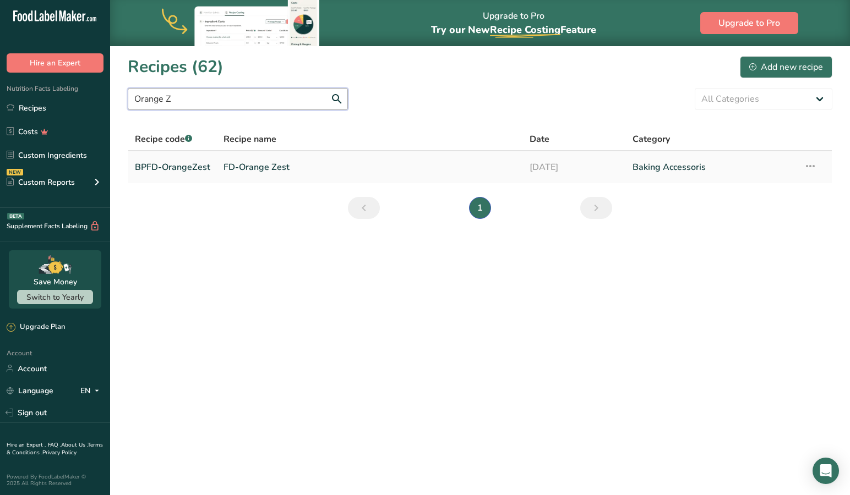
type input "Orange Z"
click at [265, 168] on link "FD-Orange Zest" at bounding box center [369, 167] width 293 height 23
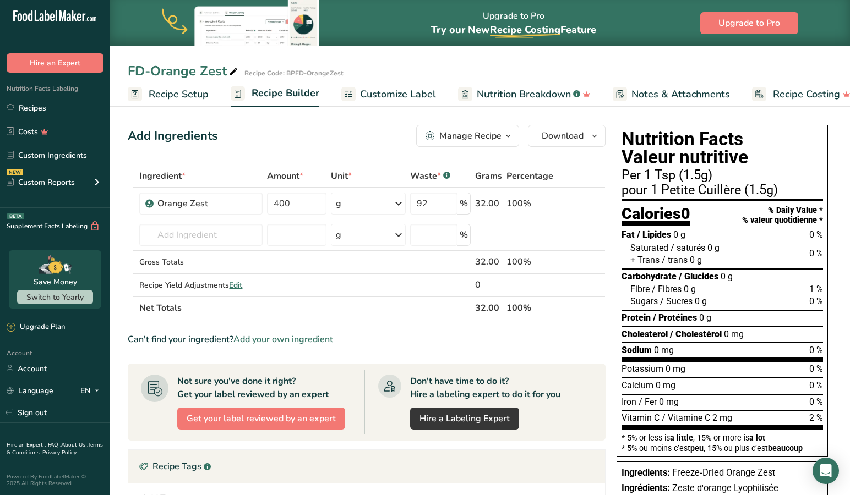
drag, startPoint x: 352, startPoint y: 151, endPoint x: 370, endPoint y: 135, distance: 23.8
click at [354, 149] on div "Add Ingredients Manage Recipe Delete Recipe Duplicate Recipe Scale Recipe Save …" at bounding box center [370, 406] width 484 height 571
click at [417, 94] on span "Customize Label" at bounding box center [398, 94] width 76 height 15
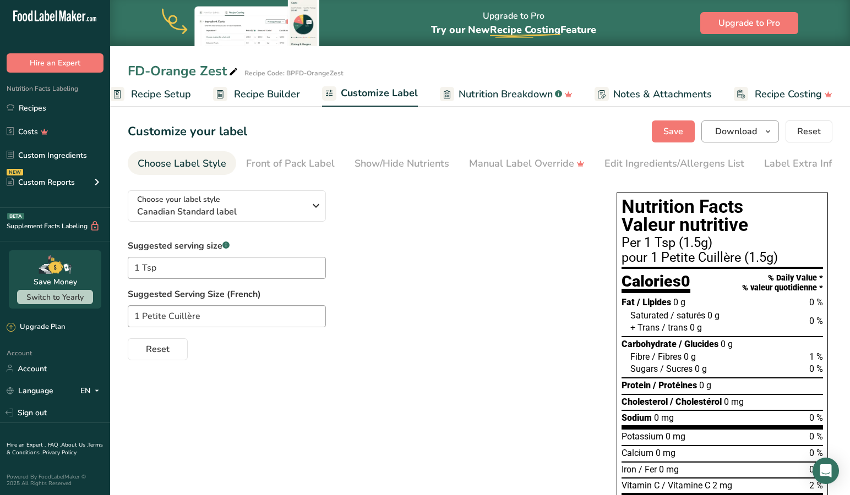
click at [729, 127] on span "Download" at bounding box center [736, 131] width 42 height 13
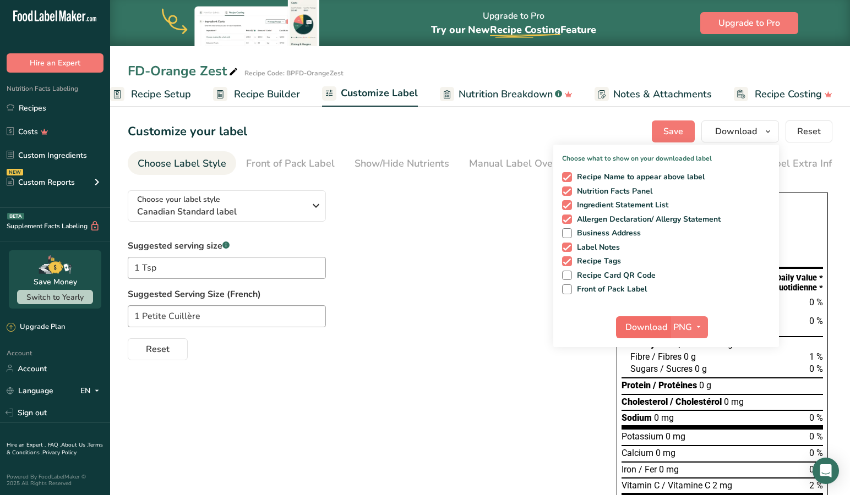
click at [646, 331] on span "Download" at bounding box center [646, 327] width 42 height 13
click at [682, 128] on span "Save" at bounding box center [673, 131] width 20 height 13
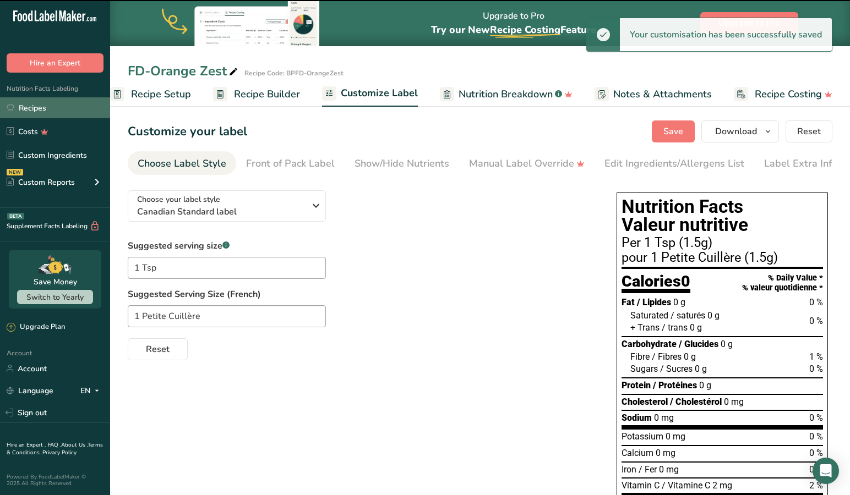
click at [34, 106] on link "Recipes" at bounding box center [55, 107] width 110 height 21
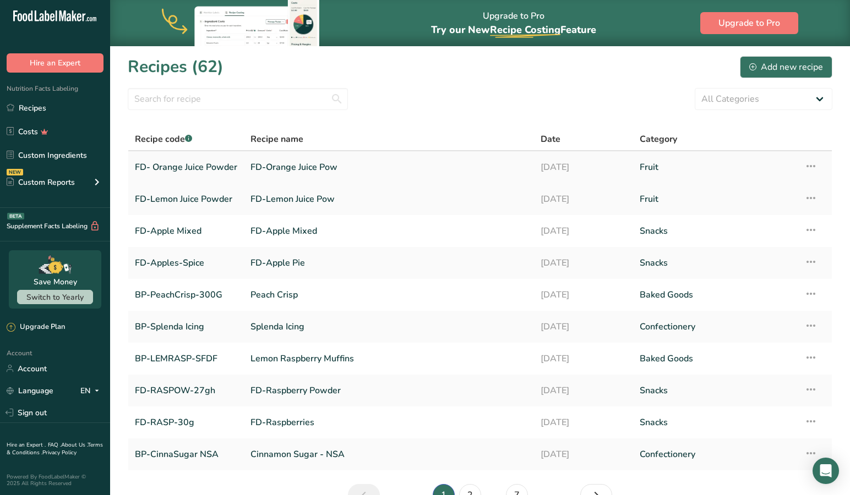
click at [198, 165] on link "FD- Orange Juice Powder" at bounding box center [186, 167] width 102 height 23
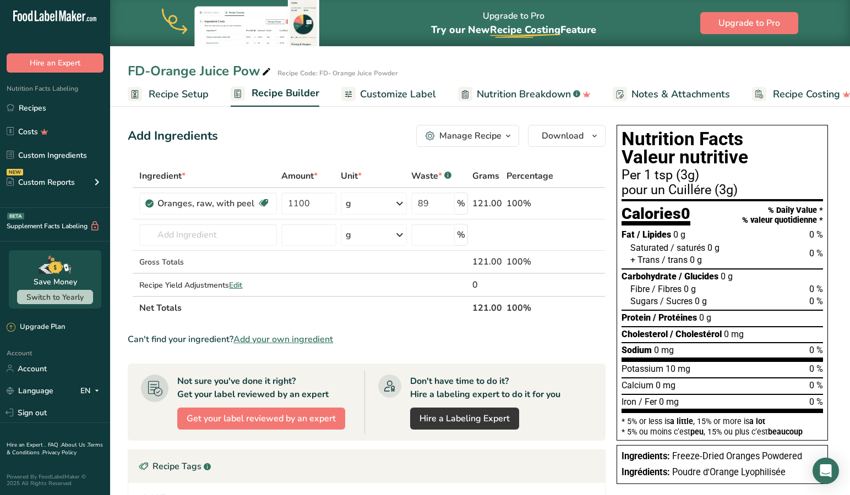
click at [406, 90] on span "Customize Label" at bounding box center [398, 94] width 76 height 15
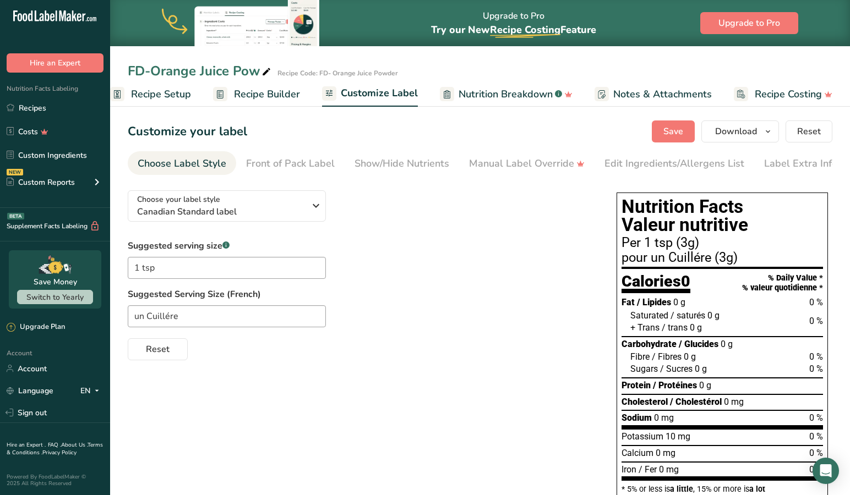
drag, startPoint x: 787, startPoint y: 165, endPoint x: 232, endPoint y: 356, distance: 587.1
click at [787, 165] on div "Label Extra Info" at bounding box center [800, 163] width 73 height 15
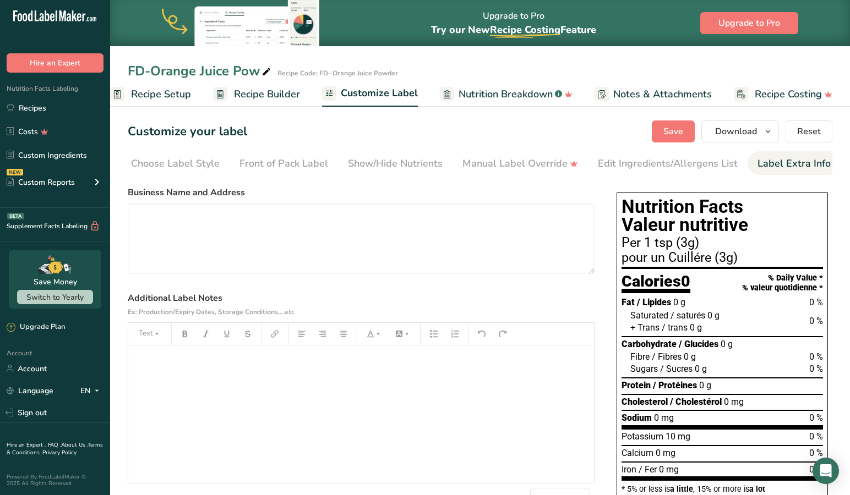
click at [155, 369] on div "﻿" at bounding box center [361, 415] width 466 height 138
click at [414, 364] on span "1/2 Tsp Powder + 1 Tbsp of Warm Water equals approxiately 1 Tbsp of Juice." at bounding box center [285, 361] width 302 height 10
drag, startPoint x: 455, startPoint y: 365, endPoint x: 287, endPoint y: 390, distance: 169.7
click at [454, 366] on span "1/2 Tsp Powder + 1 Tbsp of Warm Water equals approxiately 1 Tbsp of Fresh Juice." at bounding box center [296, 361] width 325 height 10
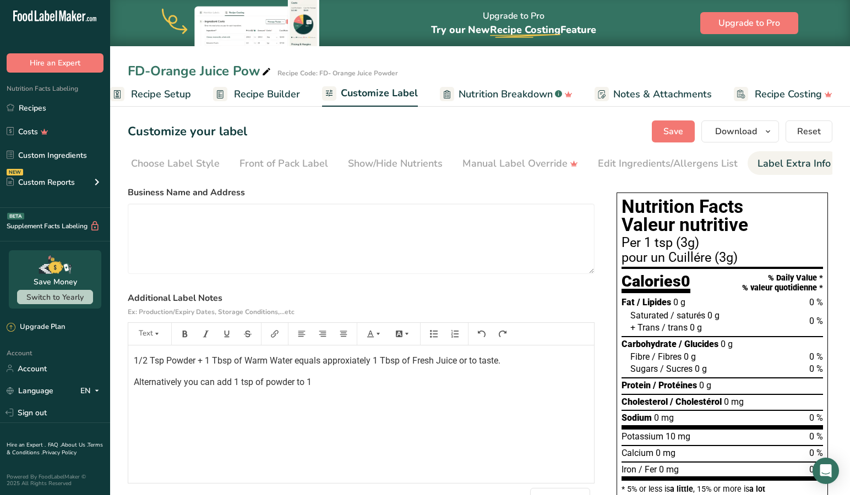
click at [234, 385] on span "Alternatively you can add 1 tsp of powder to 1" at bounding box center [223, 382] width 178 height 10
click at [238, 387] on span "Alternatively you can add 1 tsp of powder to 1" at bounding box center [223, 382] width 178 height 10
click at [316, 386] on p "Alternatively you can add 1 tsp of powder to 1" at bounding box center [361, 382] width 455 height 13
click at [363, 433] on div "1/2 Tsp Powder + 1 Tbsp of Warm Water equals approximately 1 Tbsp of Fresh Juic…" at bounding box center [361, 415] width 466 height 138
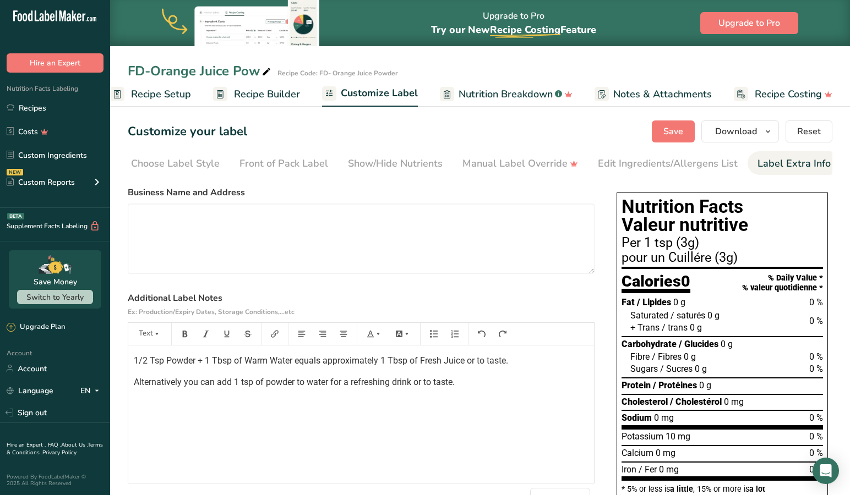
scroll to position [0, 0]
click at [148, 363] on span "1/2 Tsp Powder + 1 Tbsp of Warm Water equals approximately 1 Tbsp of Fresh Juic…" at bounding box center [321, 361] width 374 height 10
click at [236, 382] on span "Alternatively you can add 1 tsp of powder to water for a refreshing drink or to…" at bounding box center [294, 382] width 321 height 10
drag, startPoint x: 307, startPoint y: 386, endPoint x: 336, endPoint y: 394, distance: 30.2
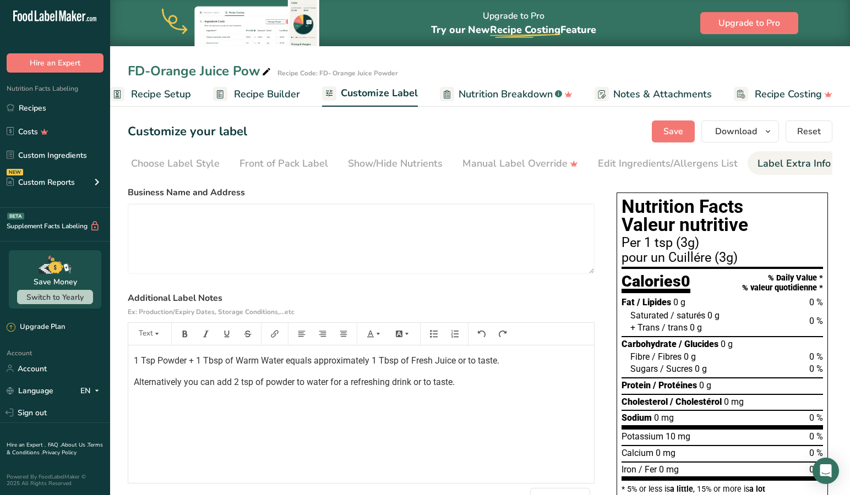
click at [308, 386] on span "Alternatively you can add 2 tsp of powder to water for a refreshing drink or to…" at bounding box center [294, 382] width 321 height 10
drag, startPoint x: 455, startPoint y: 365, endPoint x: 447, endPoint y: 381, distance: 17.2
click at [455, 366] on span "1 Tsp Powder + 1 Tbsp of Warm Water equals approximately 1 Tbsp of Fresh Juice …" at bounding box center [316, 361] width 365 height 10
click at [461, 364] on span "1 Tsp Powder + 1 Tbsp of Warm Water equals approximately 1 Tbsp of Fresh Juice.…" at bounding box center [321, 361] width 375 height 10
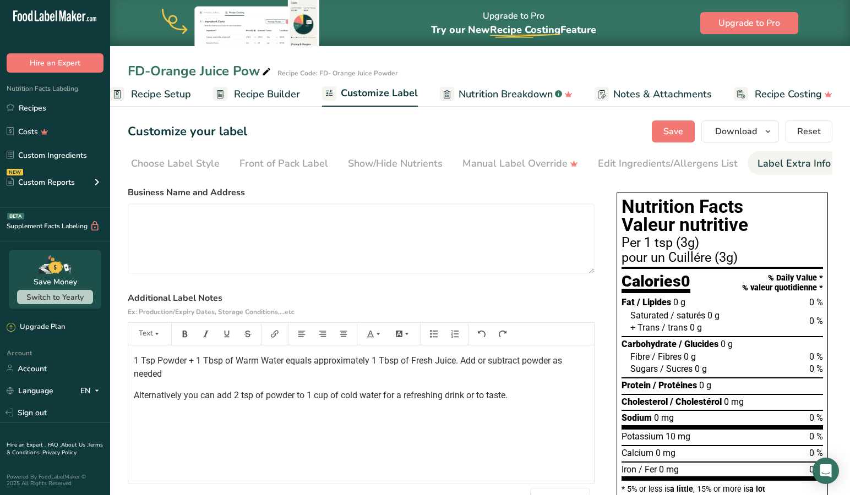
drag, startPoint x: 462, startPoint y: 362, endPoint x: 457, endPoint y: 374, distance: 13.1
click at [462, 363] on span "1 Tsp Powder + 1 Tbsp of Warm Water equals approximately 1 Tbsp of Fresh Juice.…" at bounding box center [349, 368] width 430 height 24
drag, startPoint x: 456, startPoint y: 362, endPoint x: 420, endPoint y: 402, distance: 53.4
click at [456, 363] on span "1 Tsp Powder + 1 Tbsp of Warm Water equals approximately 1 Tbsp of Fresh Juice.…" at bounding box center [338, 368] width 409 height 24
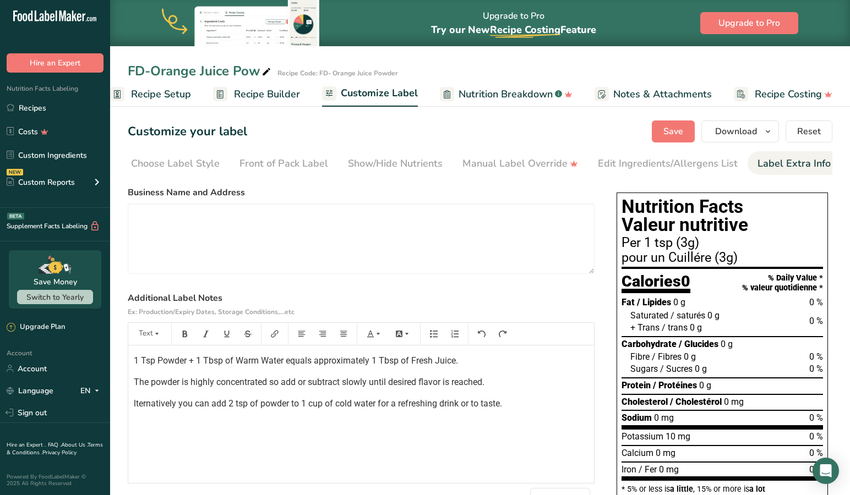
drag, startPoint x: 284, startPoint y: 383, endPoint x: 256, endPoint y: 423, distance: 48.2
click at [284, 384] on span "The powder is highly concentrated so add or subtract slowly until desired flavo…" at bounding box center [309, 382] width 351 height 10
click at [465, 408] on span "Alternatively you can add 2 tsp of powder to 1 cup of cold water for a refreshi…" at bounding box center [321, 403] width 374 height 10
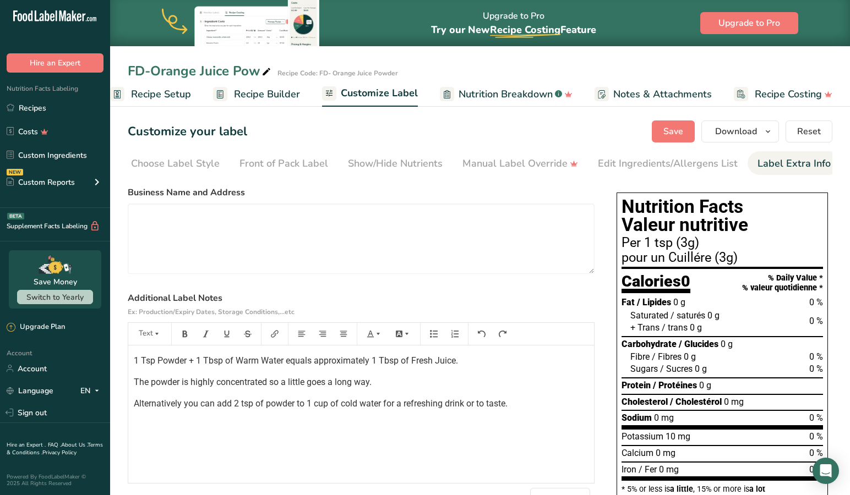
click at [479, 362] on p "1 Tsp Powder + 1 Tbsp of Warm Water equals approximately 1 Tbsp of Fresh Juice." at bounding box center [361, 360] width 455 height 13
drag, startPoint x: 523, startPoint y: 407, endPoint x: 493, endPoint y: 405, distance: 30.3
click at [505, 407] on p "Alternatively you can add 2 tsp of powder to 1 cup of cold water for a refreshi…" at bounding box center [361, 403] width 455 height 13
click at [466, 403] on span "Alternatively you can add 2 tsp of powder to 1 cup of cold water for a refreshi…" at bounding box center [321, 403] width 374 height 10
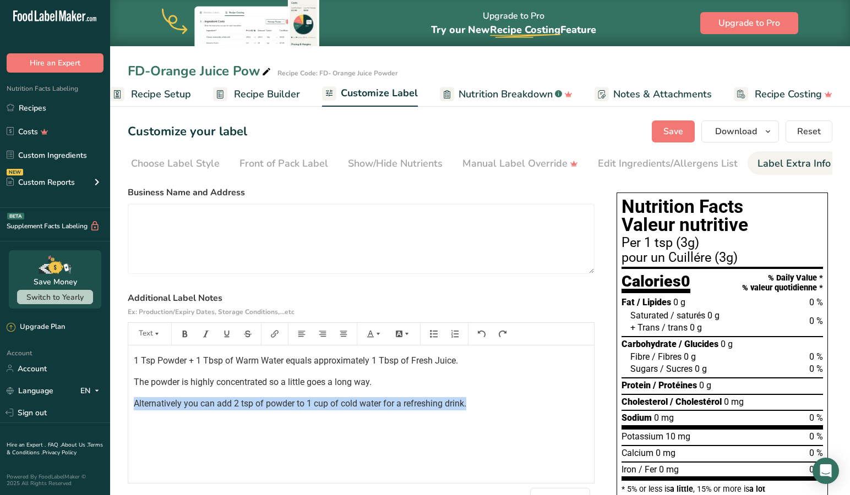
drag, startPoint x: 484, startPoint y: 403, endPoint x: 152, endPoint y: 401, distance: 331.3
click at [127, 401] on section "Customize your label Save Download Choose what to show on your downloaded label…" at bounding box center [480, 342] width 740 height 478
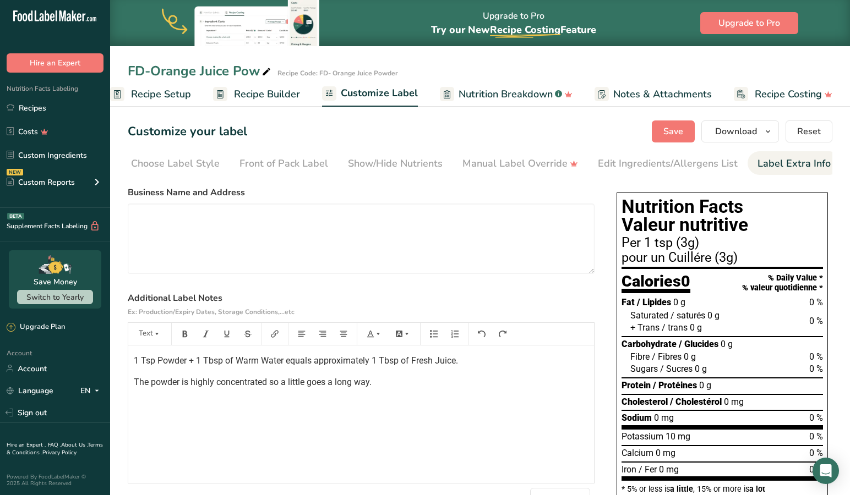
click at [471, 358] on p "1 Tsp Powder + 1 Tbsp of Warm Water equals approximately 1 Tbsp of Fresh Juice." at bounding box center [361, 360] width 455 height 13
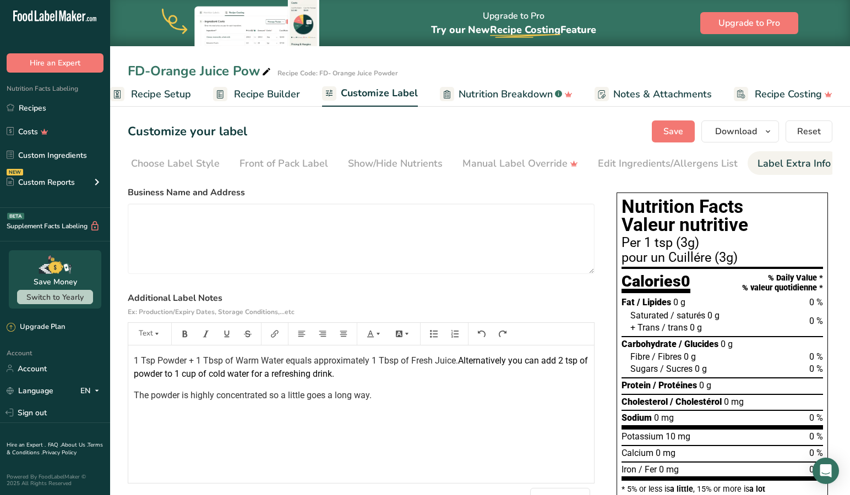
drag, startPoint x: 569, startPoint y: 357, endPoint x: 568, endPoint y: 368, distance: 11.0
click at [569, 358] on span "Alternatively you can add 2 tsp of powder to 1 cup of cold water for a refreshi…" at bounding box center [362, 368] width 456 height 24
drag, startPoint x: 260, startPoint y: 378, endPoint x: 256, endPoint y: 396, distance: 18.2
click at [260, 379] on span "Alternatively you can add 2 Tbsp of powder to 1 cup of cold water for a refresh…" at bounding box center [361, 368] width 454 height 24
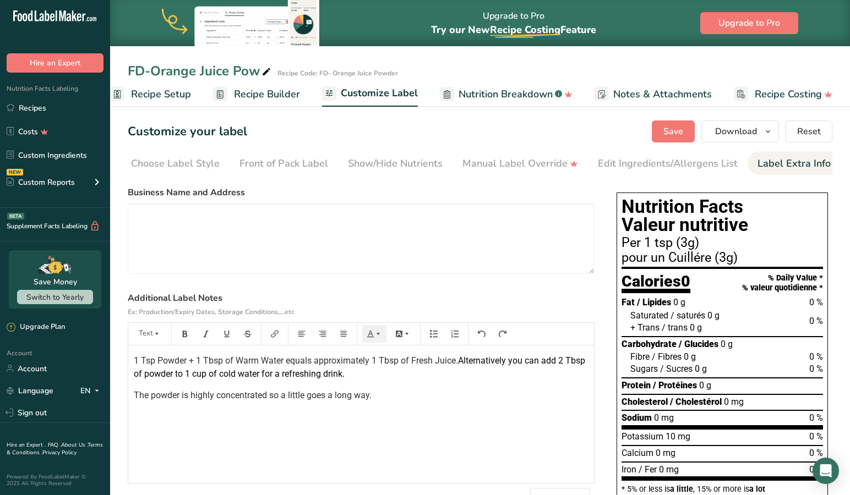
scroll to position [0, 0]
drag, startPoint x: 562, startPoint y: 361, endPoint x: 551, endPoint y: 375, distance: 17.7
click at [563, 361] on span "Alternatively you can add 2 Tbsp of powder to 1 cup of cold water for a refresh…" at bounding box center [361, 368] width 454 height 24
click at [447, 427] on div "1 Tsp Powder + 1 Tbsp of Warm Water equals approximately 1 Tbsp of Fresh Juice.…" at bounding box center [361, 415] width 466 height 138
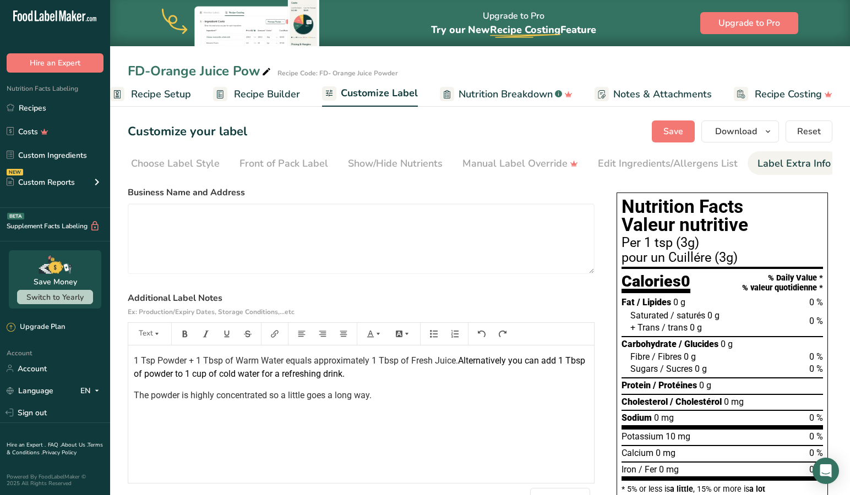
scroll to position [0, 1]
click at [384, 400] on p "The powder is highly concentrated so a little goes a long way." at bounding box center [361, 395] width 455 height 13
drag, startPoint x: 386, startPoint y: 398, endPoint x: 113, endPoint y: 390, distance: 272.6
click at [113, 390] on section "Customize your label Save Download Choose what to show on your downloaded label…" at bounding box center [480, 342] width 740 height 478
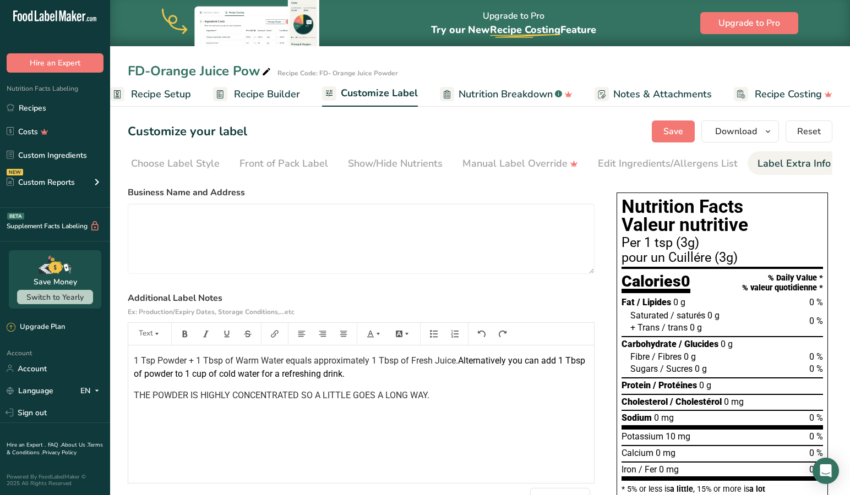
scroll to position [0, 0]
drag, startPoint x: 462, startPoint y: 364, endPoint x: 435, endPoint y: 380, distance: 30.6
click at [461, 365] on span "Alternatively you can add 1 Tbsp of powder to 1 cup of cold water for a refresh…" at bounding box center [361, 368] width 454 height 24
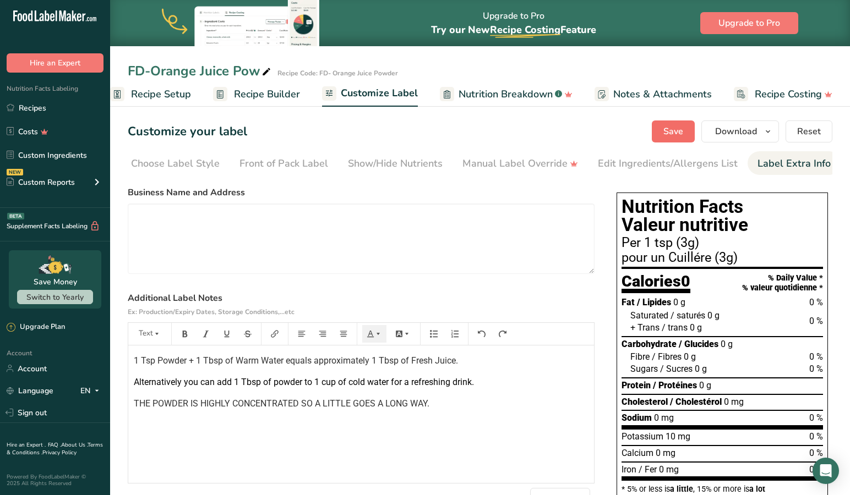
click at [680, 127] on span "Save" at bounding box center [673, 131] width 20 height 13
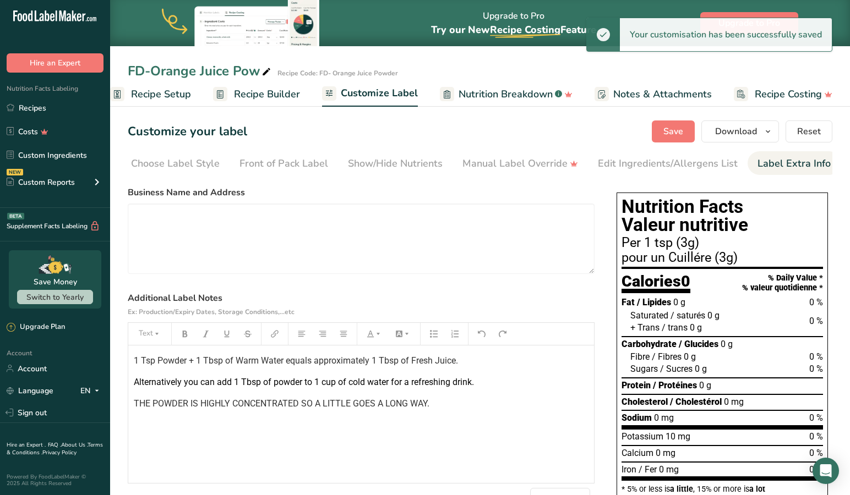
scroll to position [2, 0]
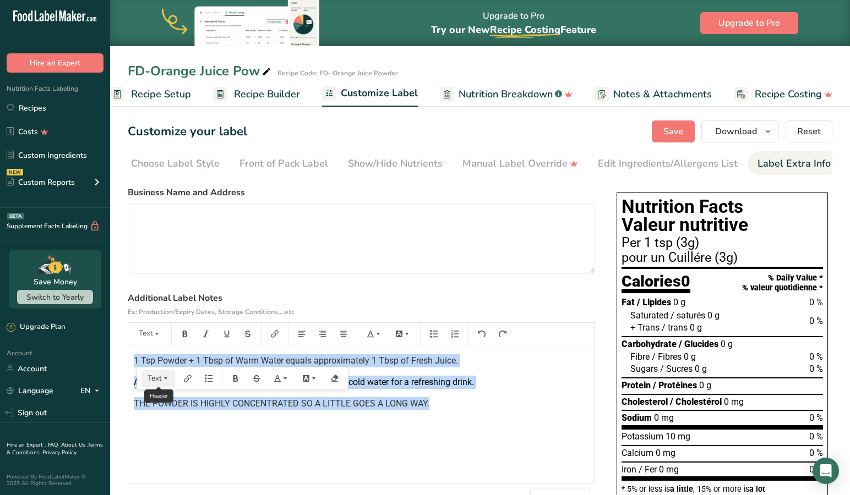
drag, startPoint x: 459, startPoint y: 411, endPoint x: 172, endPoint y: 373, distance: 289.7
click at [121, 356] on section "Customize your label Save Download Choose what to show on your downloaded label…" at bounding box center [480, 391] width 740 height 577
copy div "1 Tsp Powder + 1 Tbsp of Warm Water equals approximately 1 Tbsp of Fresh Juice.…"
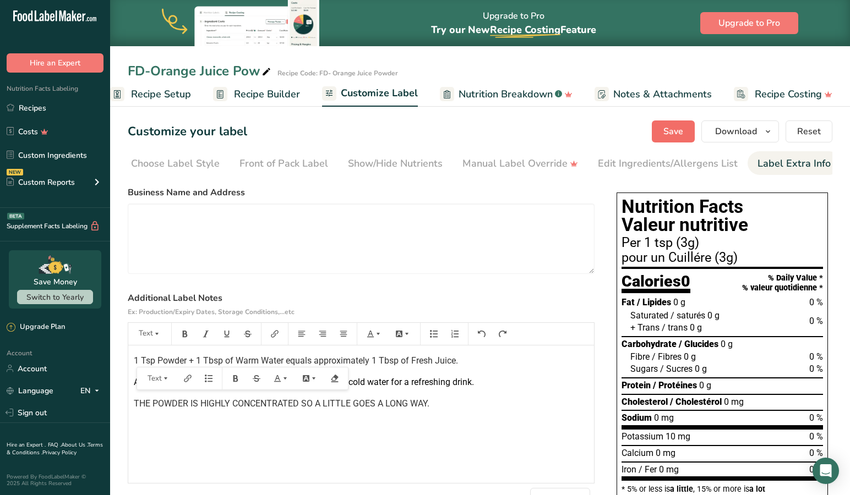
click at [675, 129] on span "Save" at bounding box center [673, 131] width 20 height 13
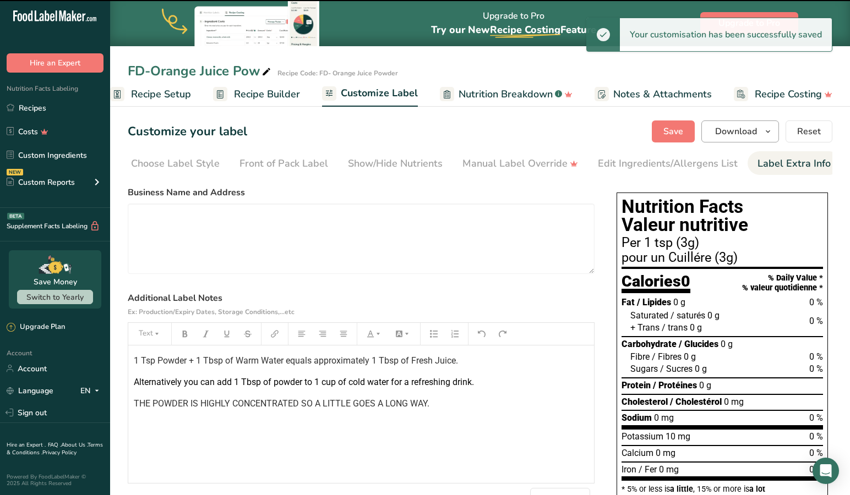
scroll to position [0, 1]
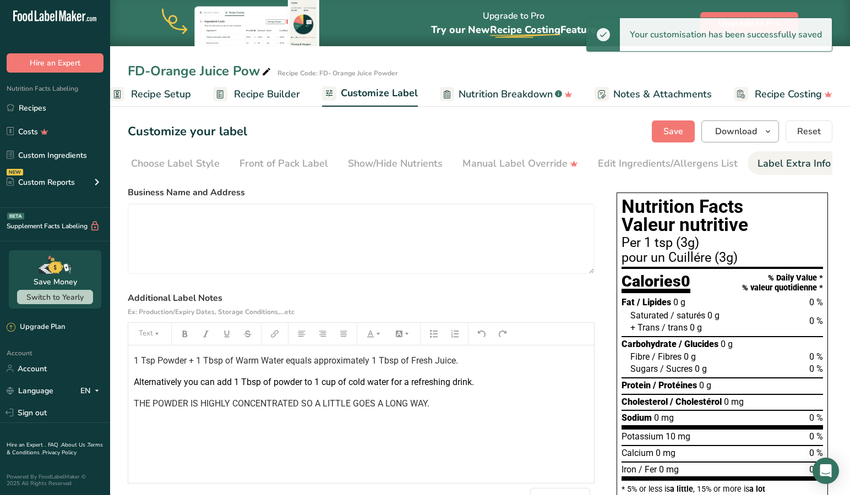
click at [733, 133] on span "Download" at bounding box center [736, 131] width 42 height 13
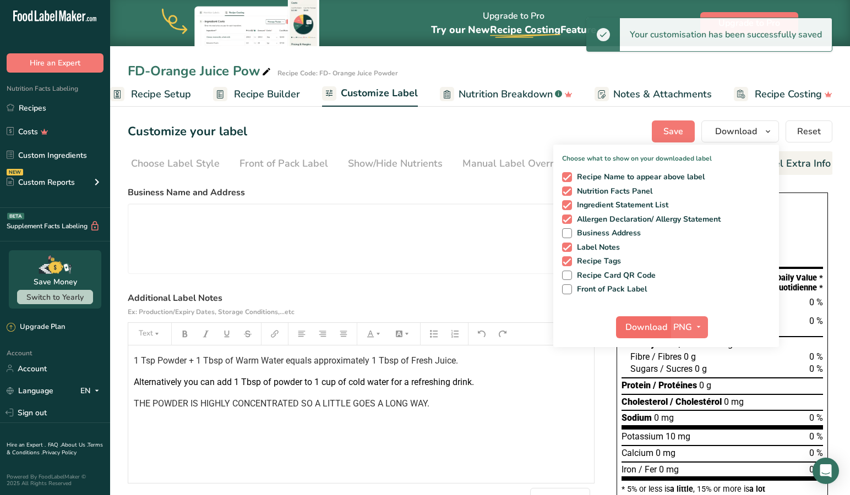
scroll to position [1, 0]
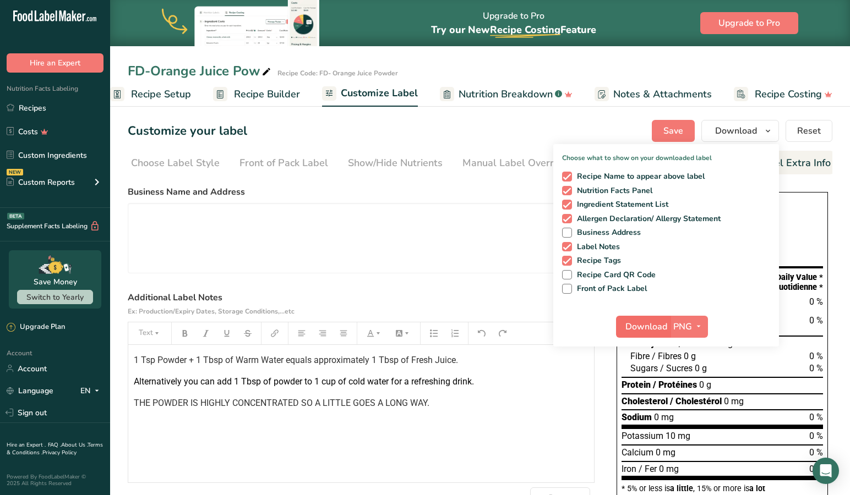
click at [632, 330] on span "Download" at bounding box center [646, 326] width 42 height 13
click at [41, 106] on link "Recipes" at bounding box center [55, 107] width 110 height 21
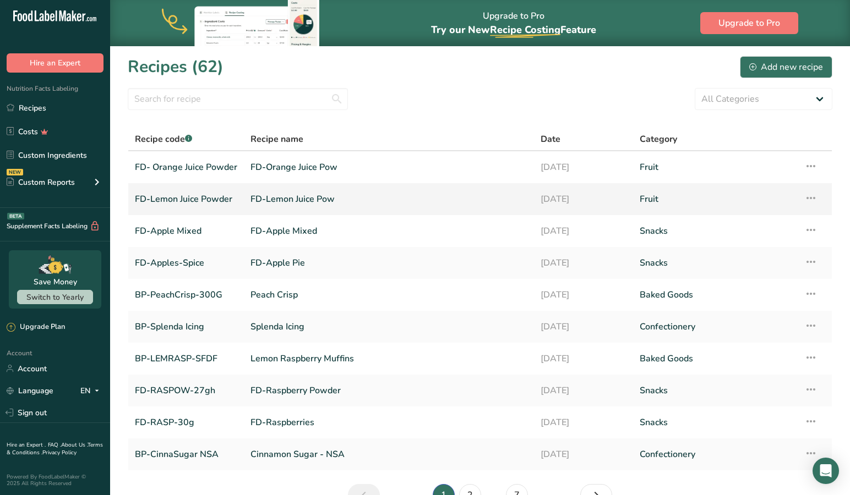
click at [194, 200] on link "FD-Lemon Juice Powder" at bounding box center [186, 199] width 102 height 23
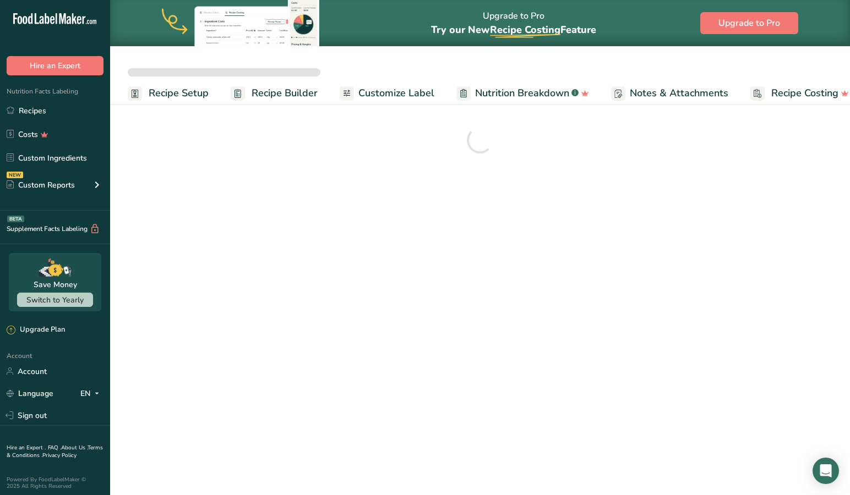
scroll to position [3, 0]
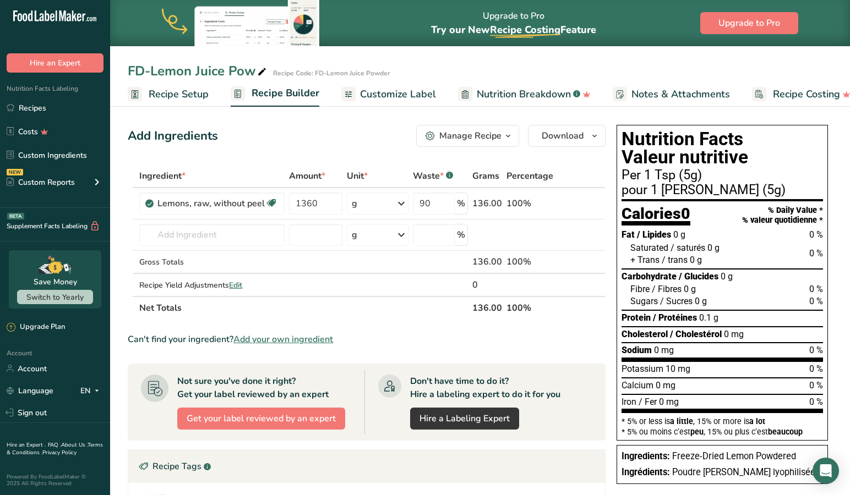
click at [404, 89] on span "Customize Label" at bounding box center [398, 94] width 76 height 15
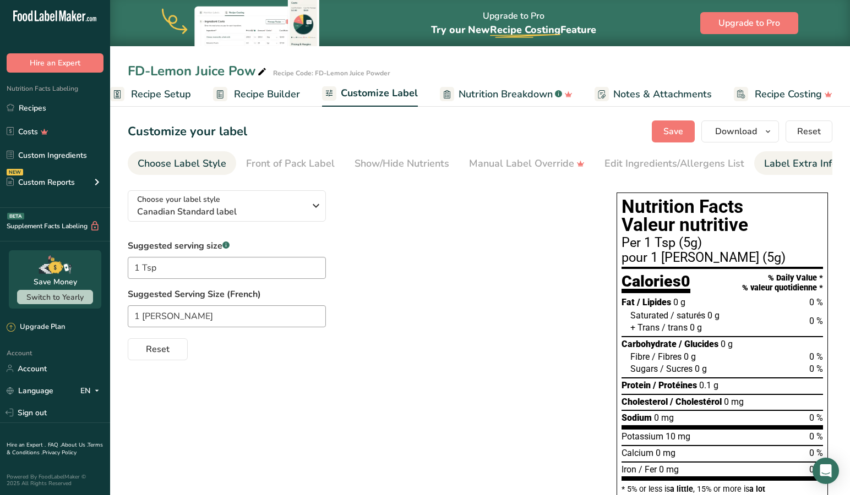
click at [792, 162] on div "Label Extra Info" at bounding box center [800, 163] width 73 height 15
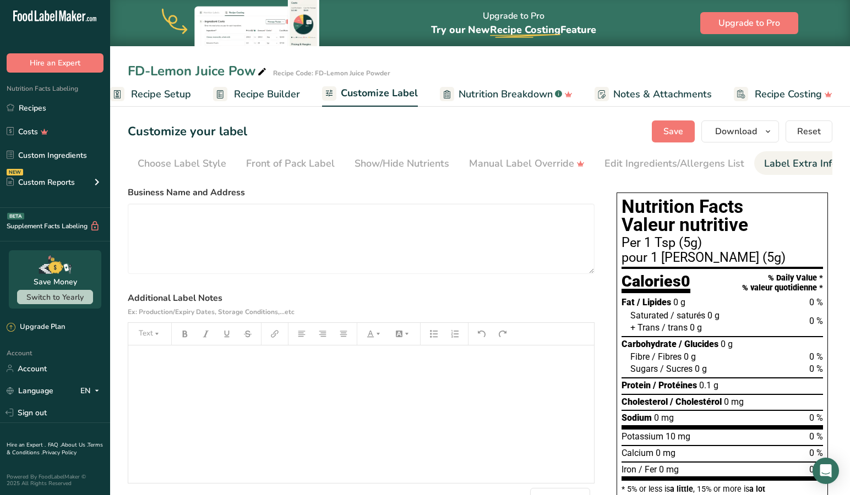
scroll to position [0, 7]
click at [143, 363] on p "﻿" at bounding box center [361, 360] width 455 height 13
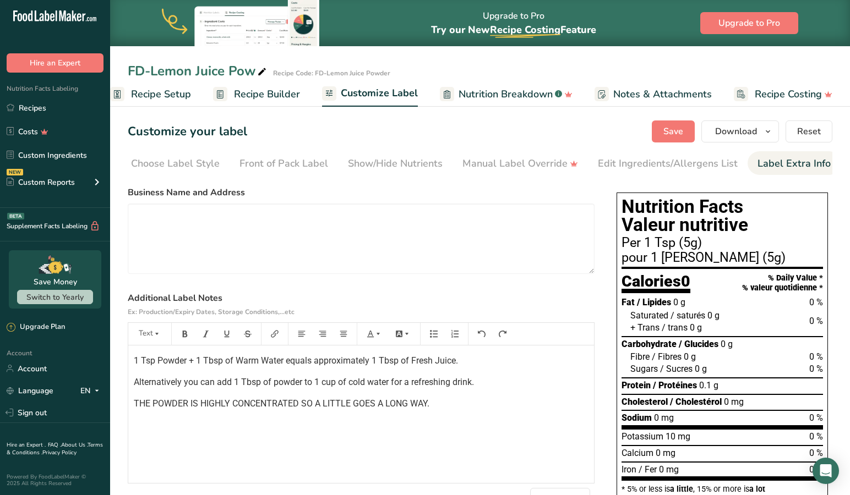
click at [125, 365] on section "Customize your label Save Download Choose what to show on your downloaded label…" at bounding box center [480, 342] width 740 height 478
click at [134, 359] on div "1 Tsp Powder + 1 Tbsp of Warm Water equals approximately 1 Tbsp of Fresh Juice.…" at bounding box center [361, 415] width 466 height 138
drag, startPoint x: 670, startPoint y: 128, endPoint x: 665, endPoint y: 132, distance: 6.0
click at [670, 128] on span "Save" at bounding box center [673, 131] width 20 height 13
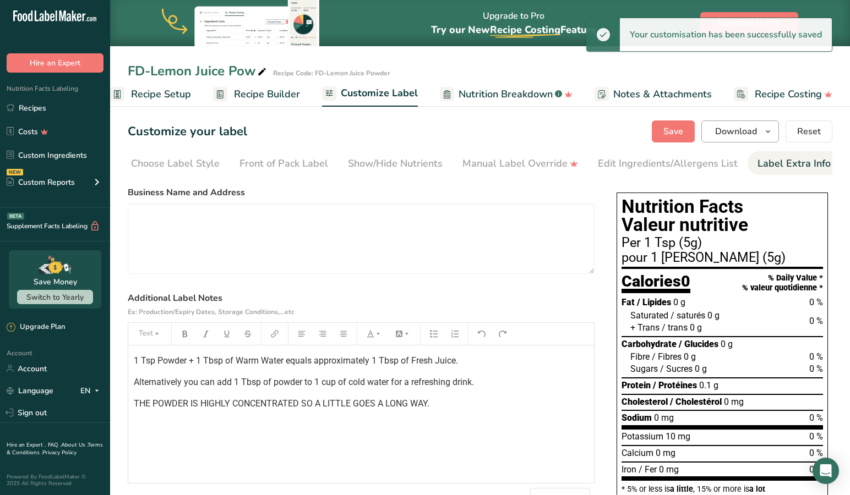
click at [751, 130] on span "Download" at bounding box center [736, 131] width 42 height 13
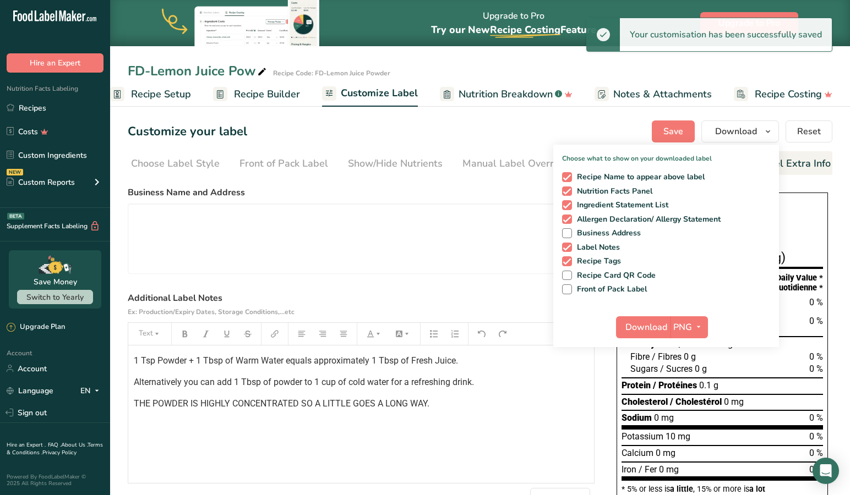
click at [648, 326] on span "Download" at bounding box center [646, 327] width 42 height 13
